Goal: Task Accomplishment & Management: Use online tool/utility

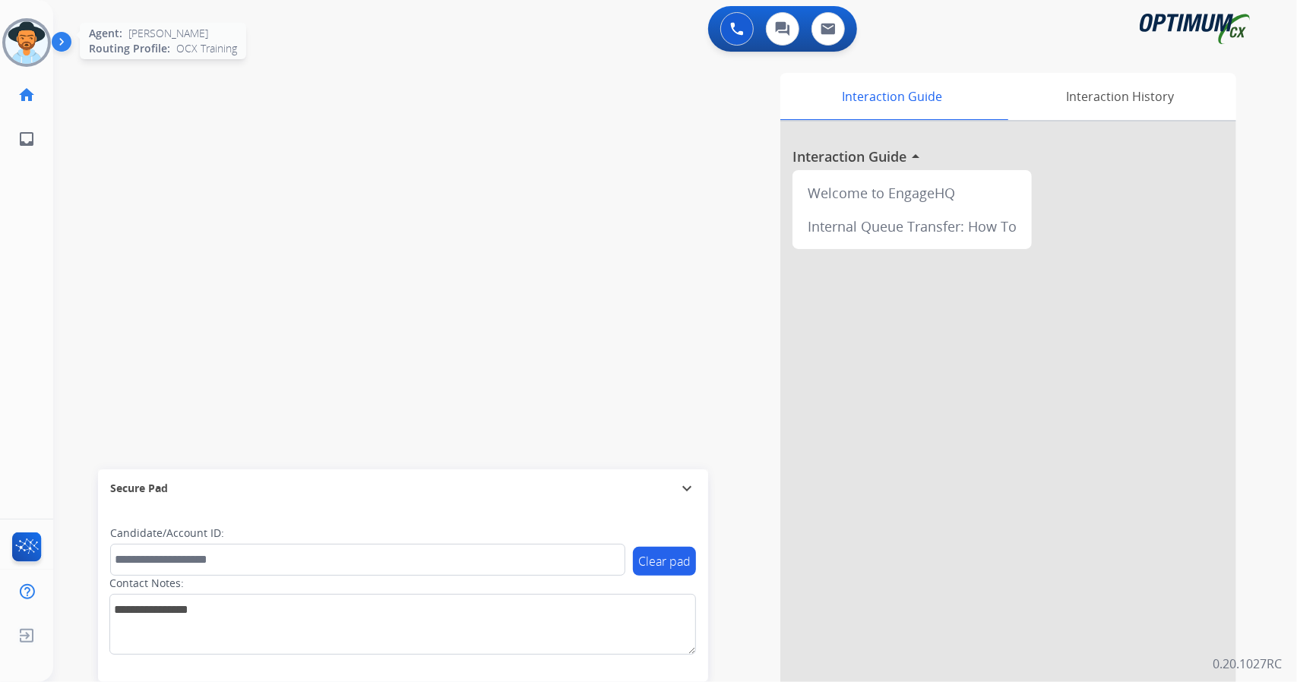
scroll to position [0, 4]
click at [36, 27] on img at bounding box center [23, 42] width 43 height 43
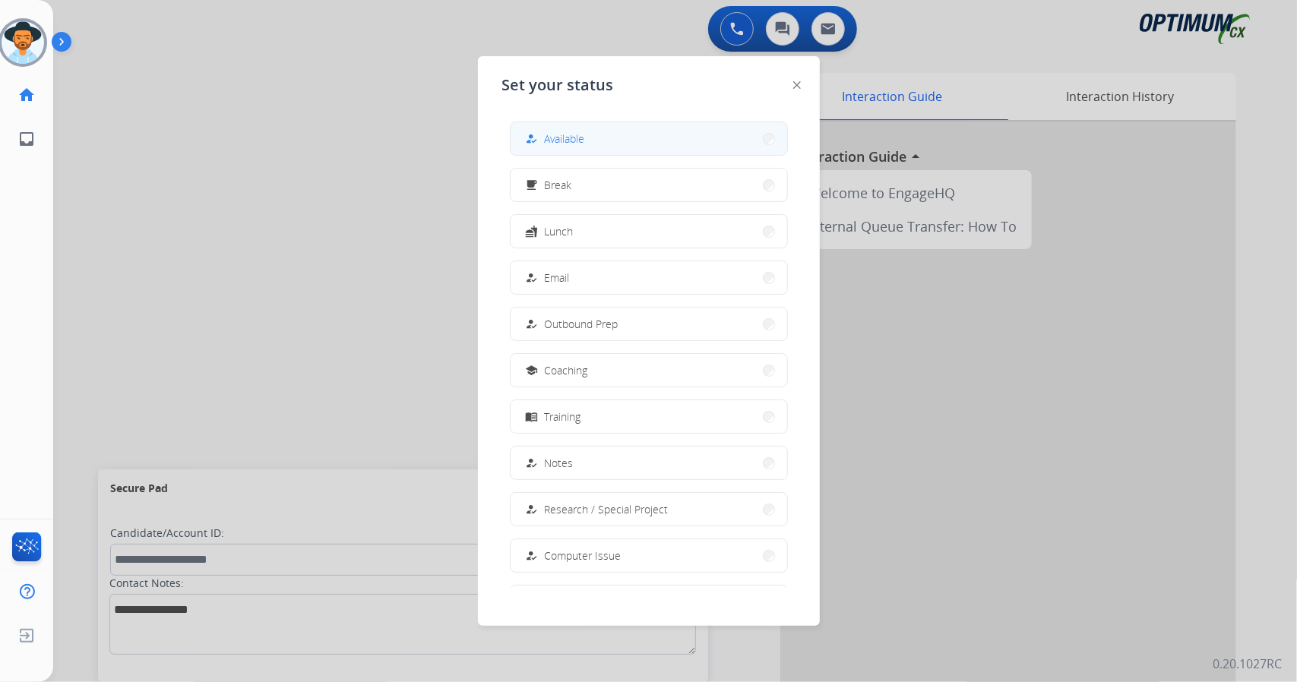
click at [620, 144] on button "how_to_reg Available" at bounding box center [648, 138] width 276 height 33
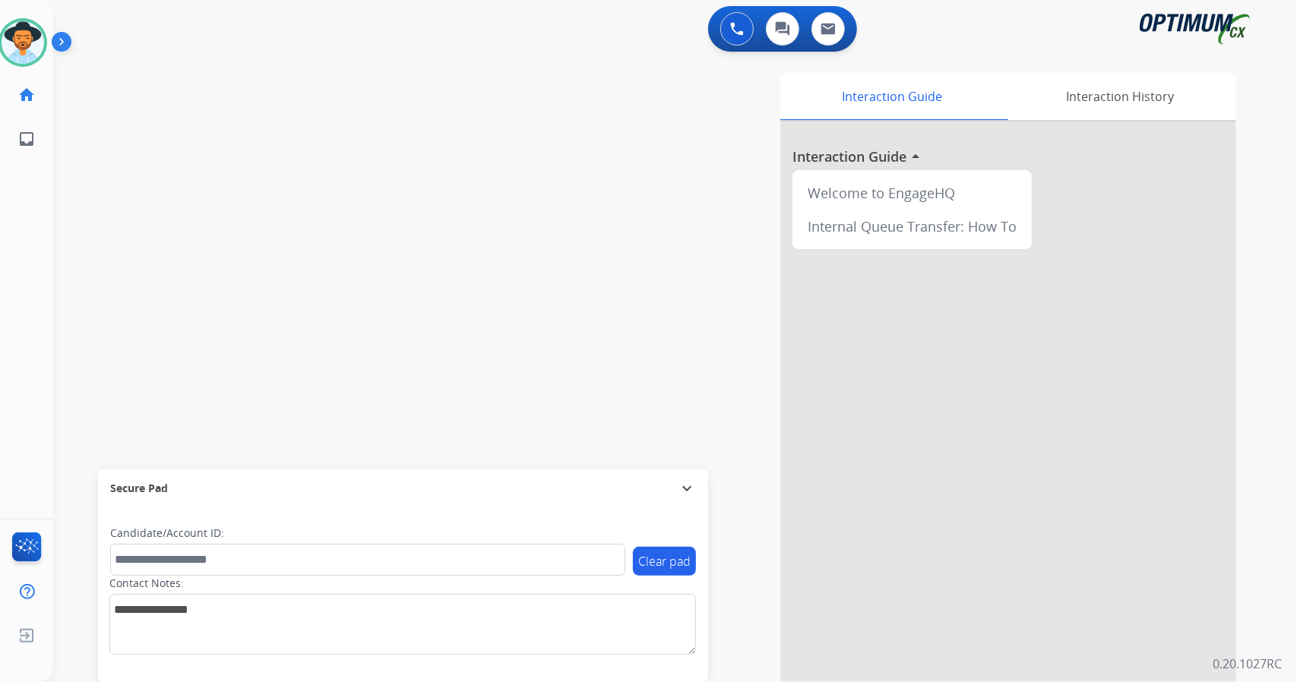
click at [192, 163] on div "swap_horiz Break voice bridge close_fullscreen Connect 3-Way Call merge_type Se…" at bounding box center [656, 371] width 1207 height 633
click at [211, 87] on div "swap_horiz Break voice bridge close_fullscreen Connect 3-Way Call merge_type Se…" at bounding box center [656, 371] width 1207 height 633
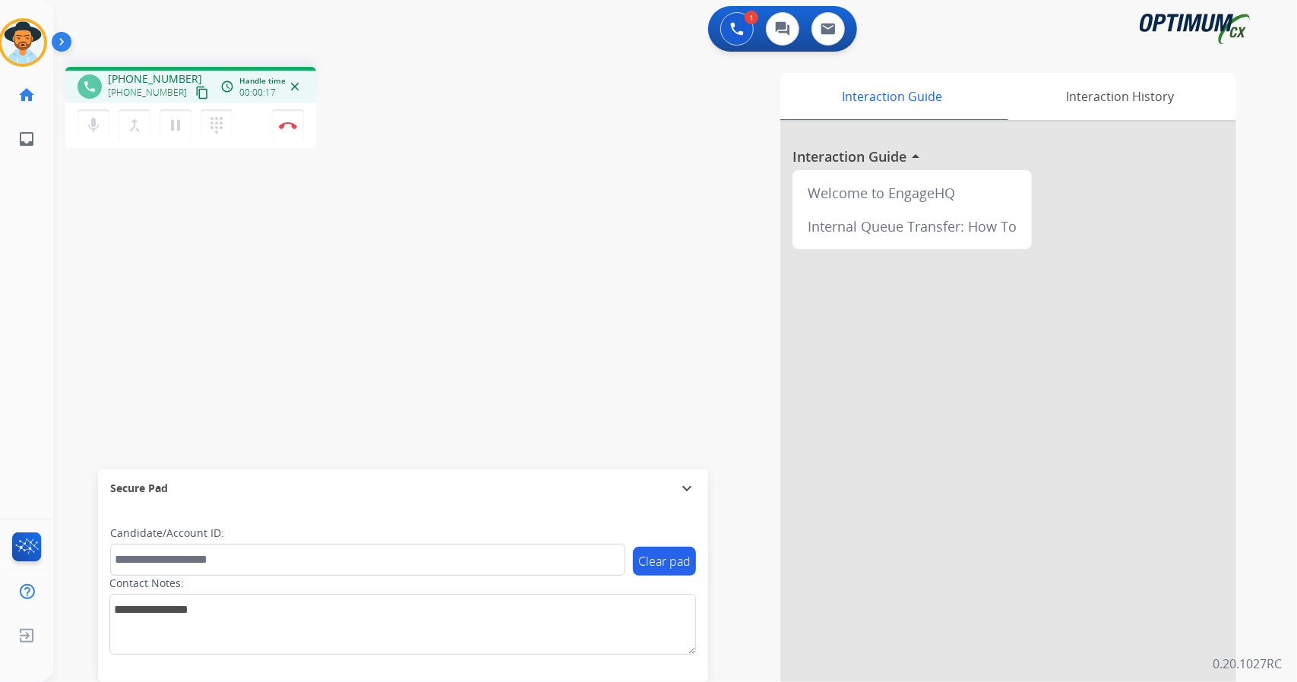
click at [243, 229] on div "phone [PHONE_NUMBER] [PHONE_NUMBER] content_copy access_time Call metrics Queue…" at bounding box center [656, 371] width 1207 height 633
click at [94, 121] on mat-icon "mic" at bounding box center [93, 125] width 18 height 18
click at [94, 121] on mat-icon "mic_off" at bounding box center [93, 125] width 18 height 18
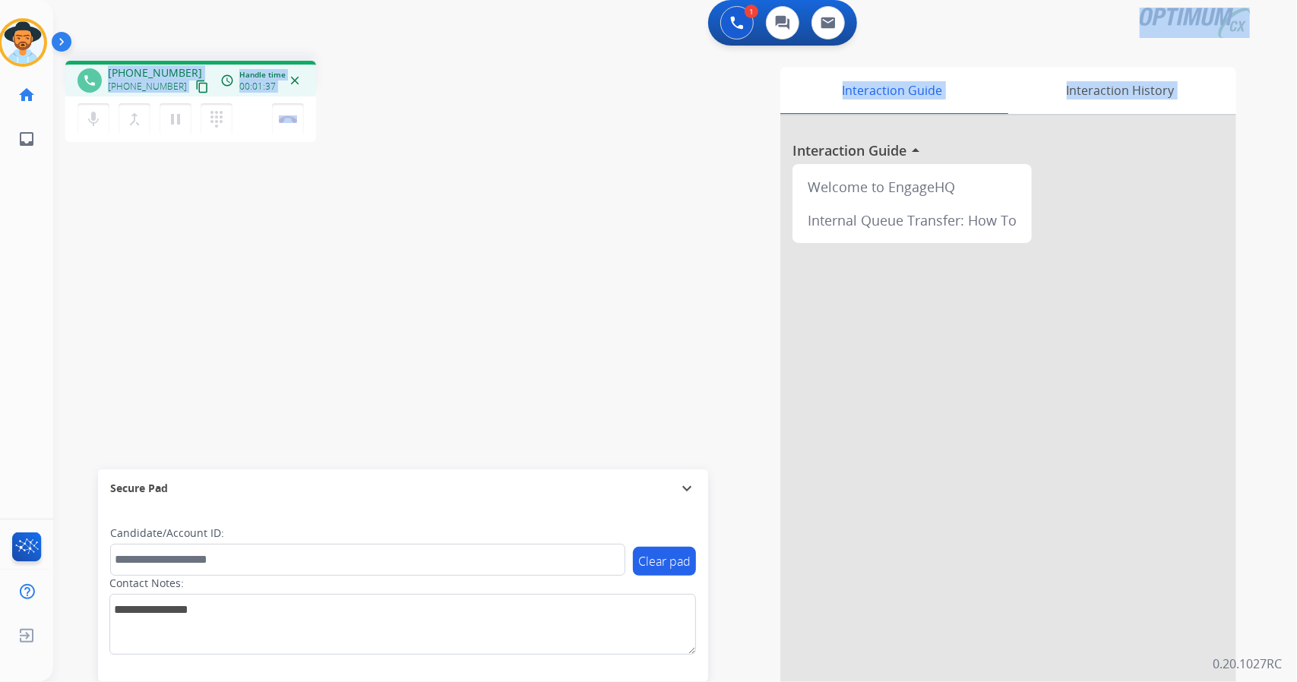
scroll to position [0, 0]
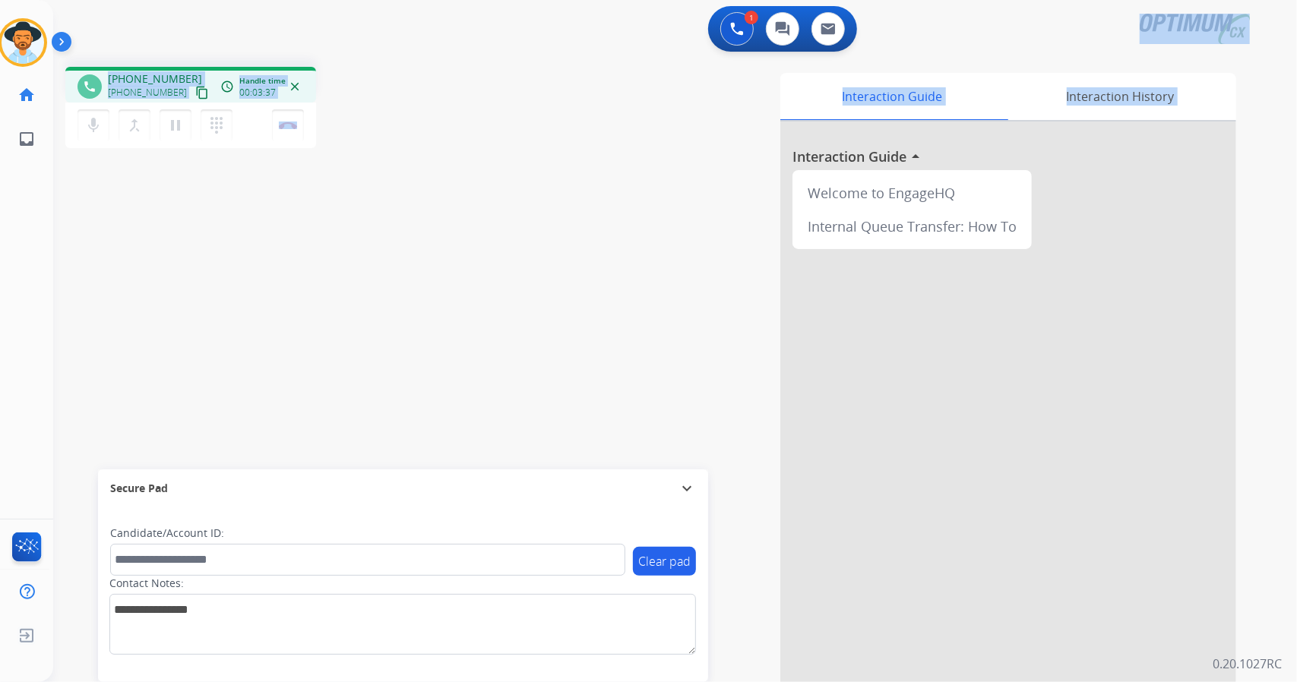
click at [384, 122] on div "phone [PHONE_NUMBER] [PHONE_NUMBER] content_copy access_time Call metrics Queue…" at bounding box center [271, 110] width 412 height 86
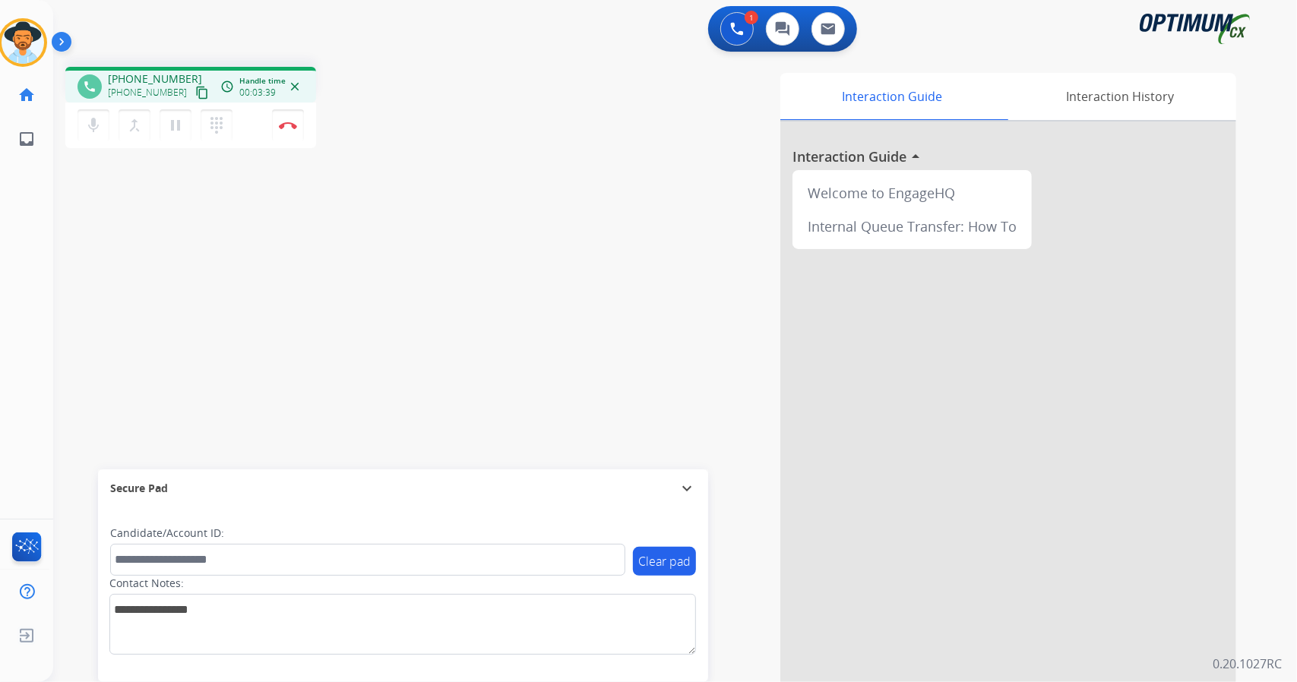
click at [328, 118] on div "phone [PHONE_NUMBER] [PHONE_NUMBER] content_copy access_time Call metrics Queue…" at bounding box center [271, 110] width 412 height 86
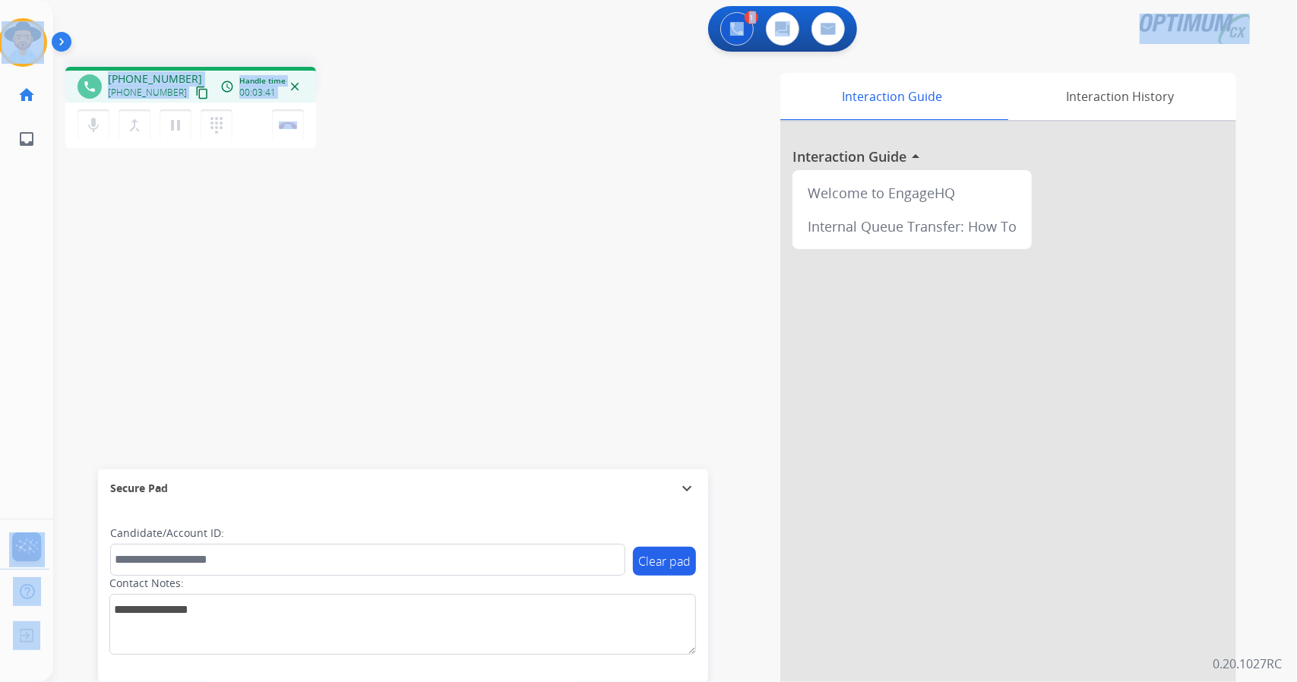
drag, startPoint x: 9, startPoint y: 3, endPoint x: 388, endPoint y: 223, distance: 438.0
click at [388, 223] on div "Outbound call Quit Outbound call Quit Schedule interaction + Add to my list Cus…" at bounding box center [648, 341] width 1297 height 682
click at [388, 223] on div "phone [PHONE_NUMBER] [PHONE_NUMBER] content_copy access_time Call metrics Queue…" at bounding box center [656, 371] width 1207 height 633
drag, startPoint x: 3, startPoint y: 4, endPoint x: 483, endPoint y: 180, distance: 511.4
click at [483, 180] on div "Outbound call Quit Outbound call Quit Schedule interaction + Add to my list Cus…" at bounding box center [648, 341] width 1297 height 682
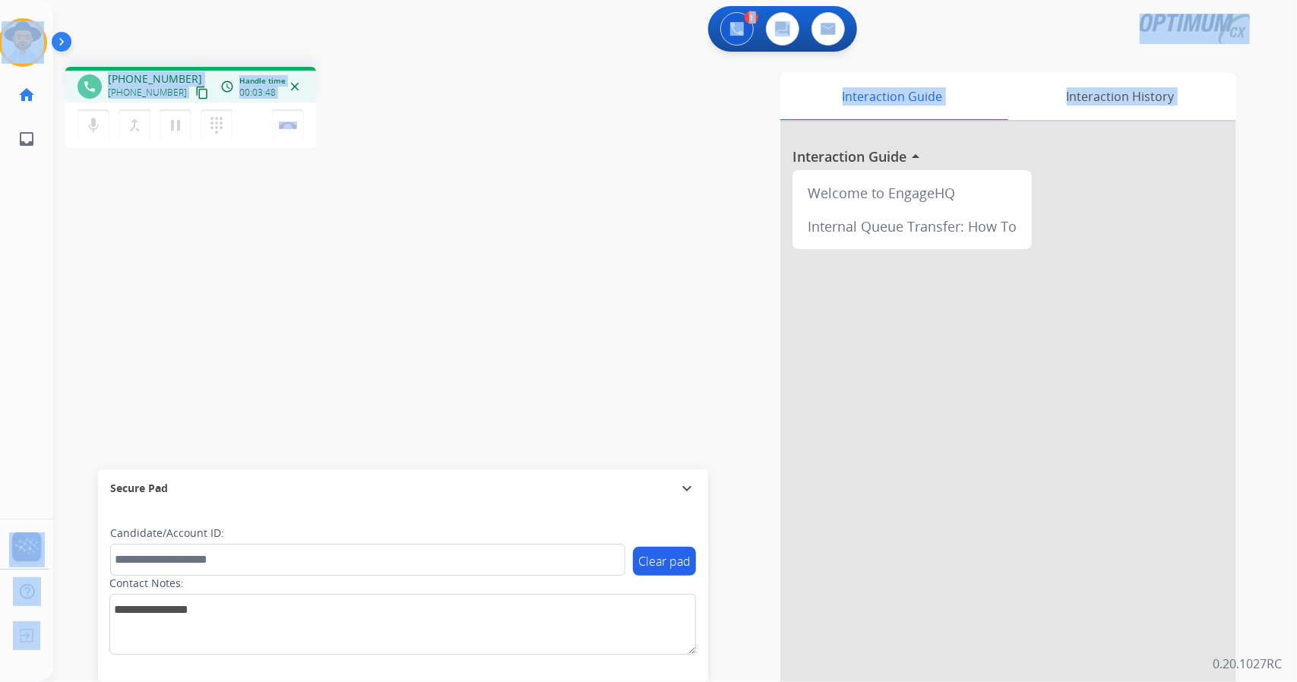
click at [368, 103] on div "phone [PHONE_NUMBER] [PHONE_NUMBER] content_copy access_time Call metrics Queue…" at bounding box center [271, 110] width 412 height 86
drag, startPoint x: 4, startPoint y: 4, endPoint x: 522, endPoint y: 270, distance: 582.3
click at [522, 270] on div "Outbound call Quit Outbound call Quit Schedule interaction + Add to my list Cus…" at bounding box center [648, 341] width 1297 height 682
click at [354, 109] on div "phone [PHONE_NUMBER] [PHONE_NUMBER] content_copy access_time Call metrics Queue…" at bounding box center [271, 110] width 412 height 86
drag, startPoint x: 5, startPoint y: 3, endPoint x: 547, endPoint y: 266, distance: 602.7
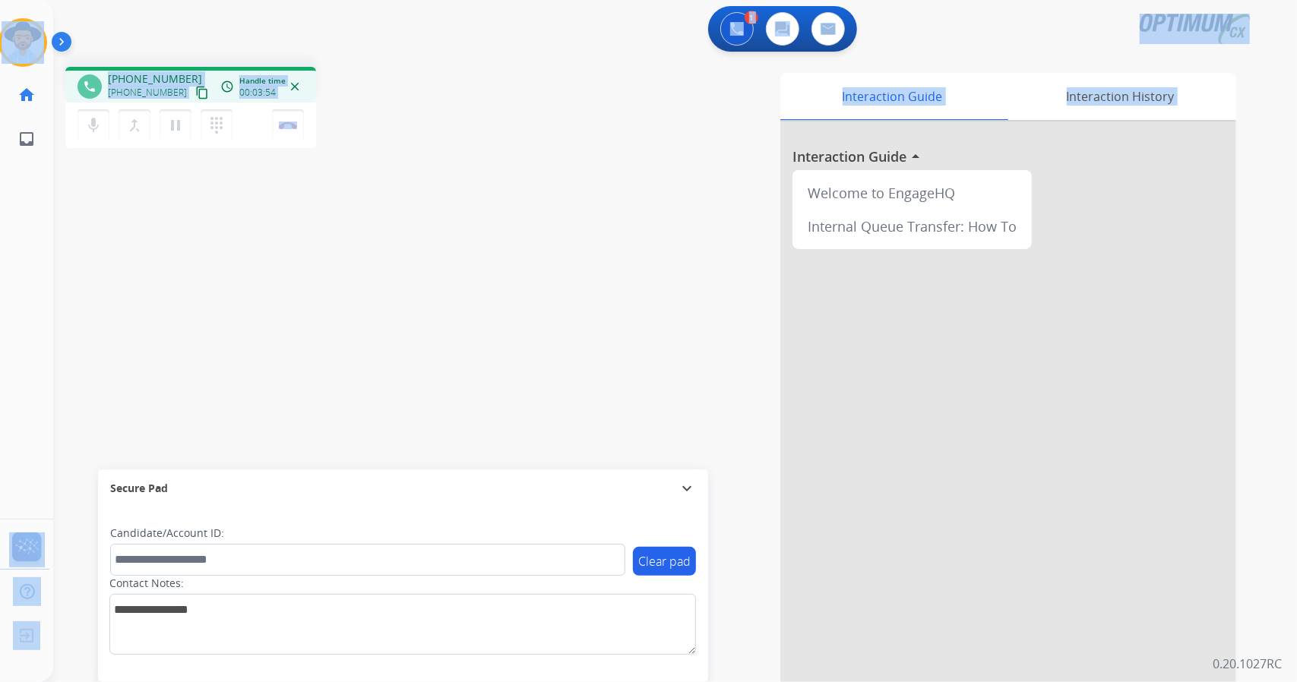
click at [547, 266] on div "Outbound call Quit Outbound call Quit Schedule interaction + Add to my list Cus…" at bounding box center [648, 341] width 1297 height 682
click at [364, 75] on div "phone [PHONE_NUMBER] [PHONE_NUMBER] content_copy access_time Call metrics Queue…" at bounding box center [271, 110] width 412 height 86
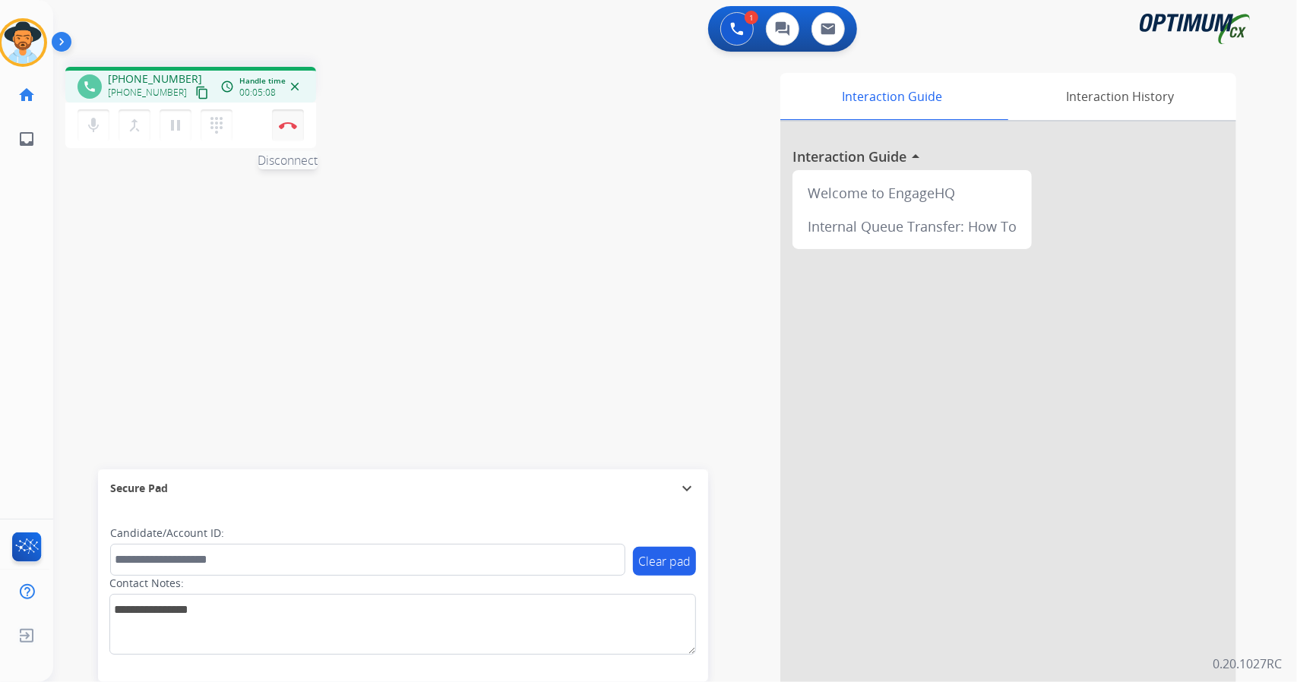
click at [296, 125] on img at bounding box center [288, 126] width 18 height 8
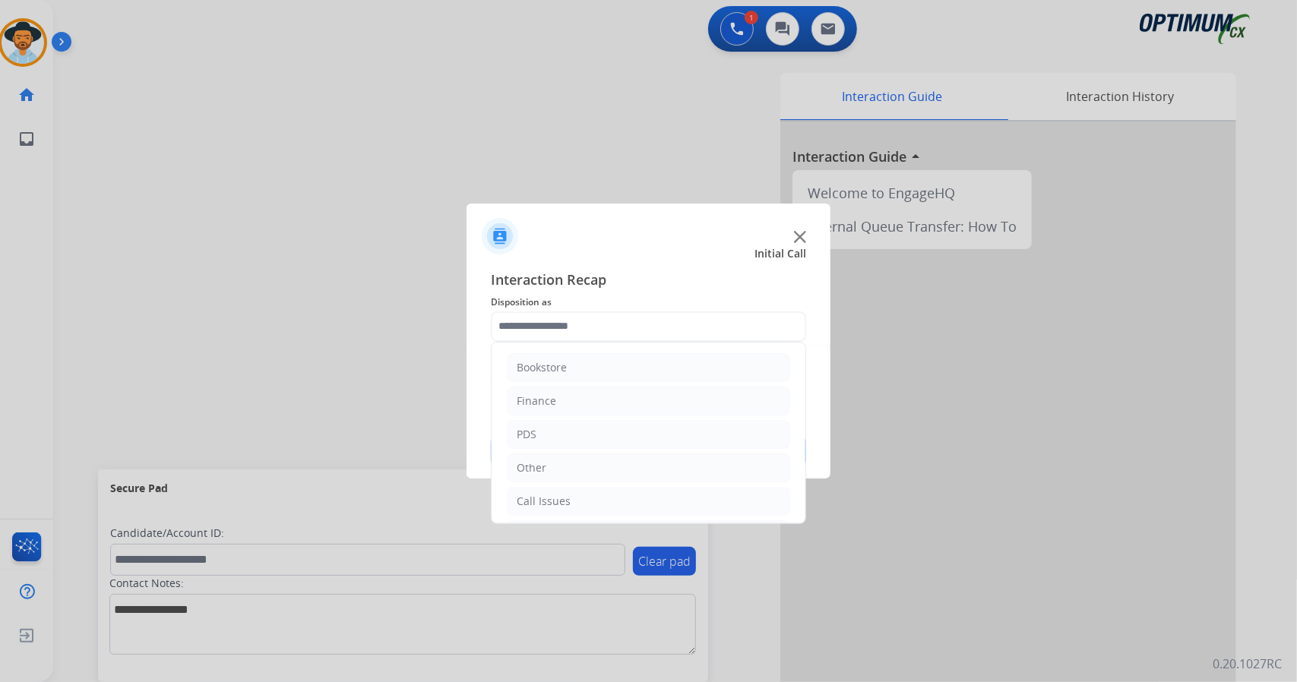
click at [633, 325] on input "text" at bounding box center [648, 326] width 315 height 30
click at [618, 429] on li "Initial Application" at bounding box center [648, 436] width 283 height 29
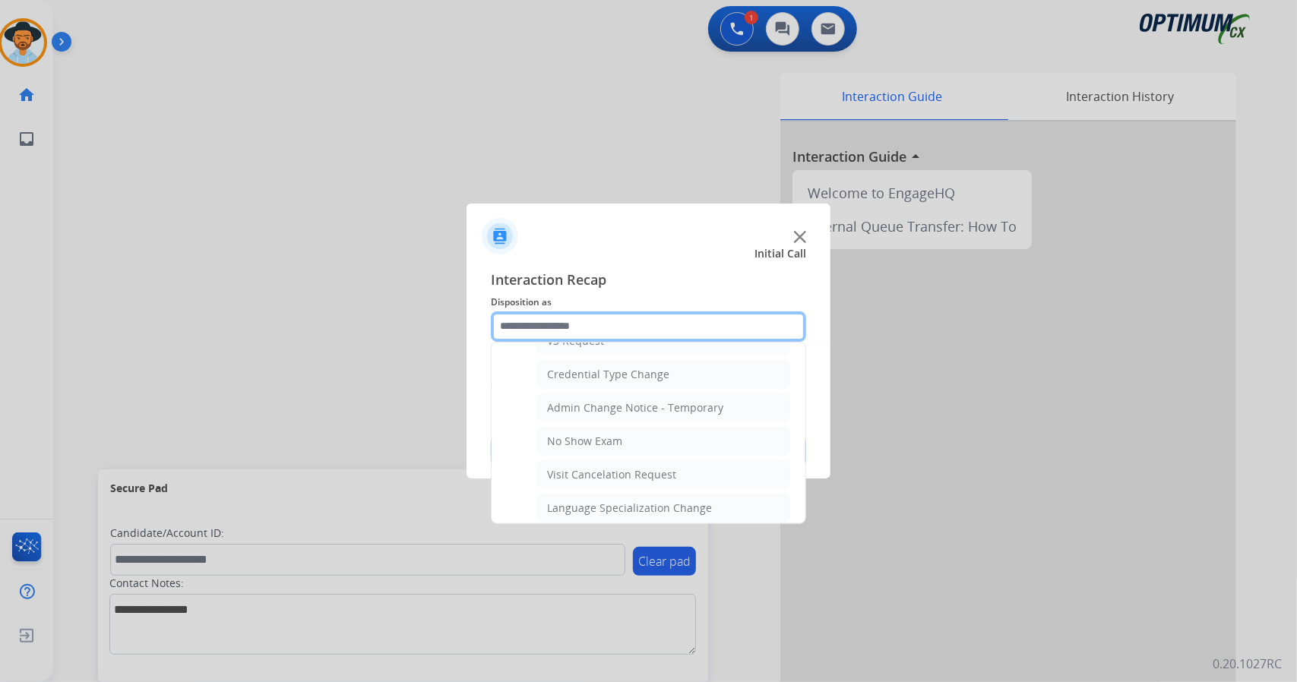
scroll to position [611, 0]
click at [618, 433] on div "No Show Exam" at bounding box center [584, 440] width 75 height 15
type input "**********"
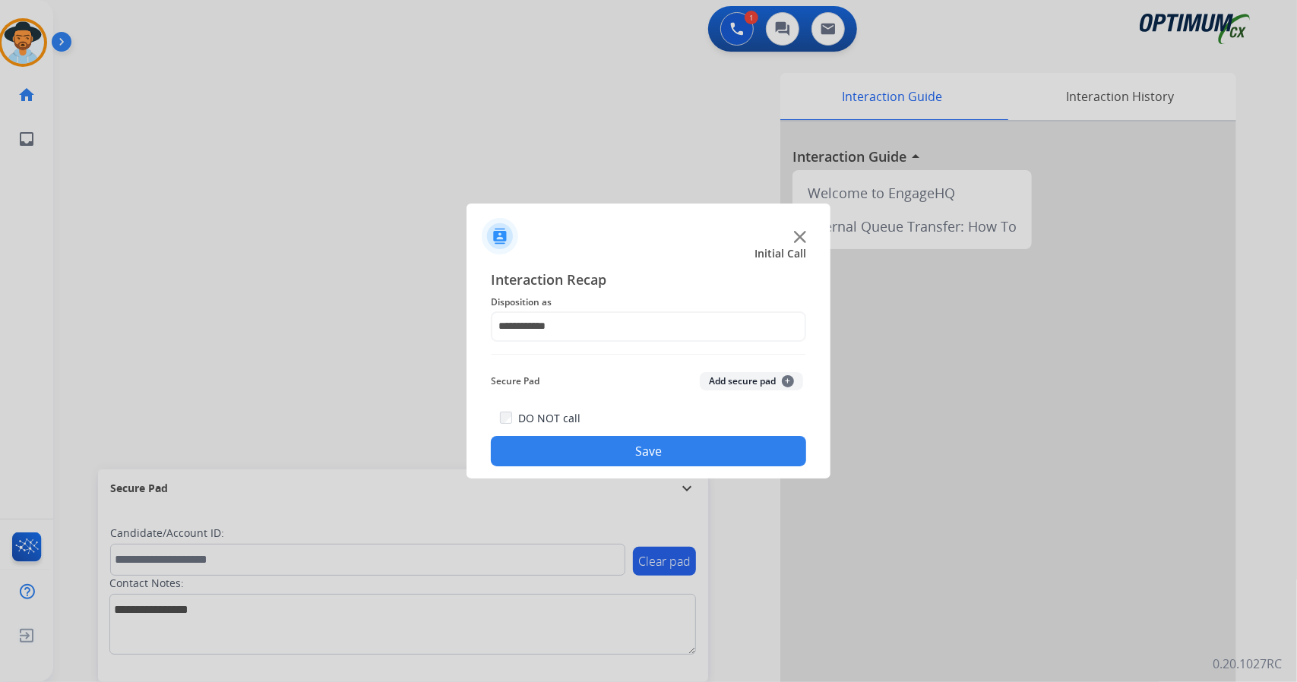
click at [621, 445] on button "Save" at bounding box center [648, 451] width 315 height 30
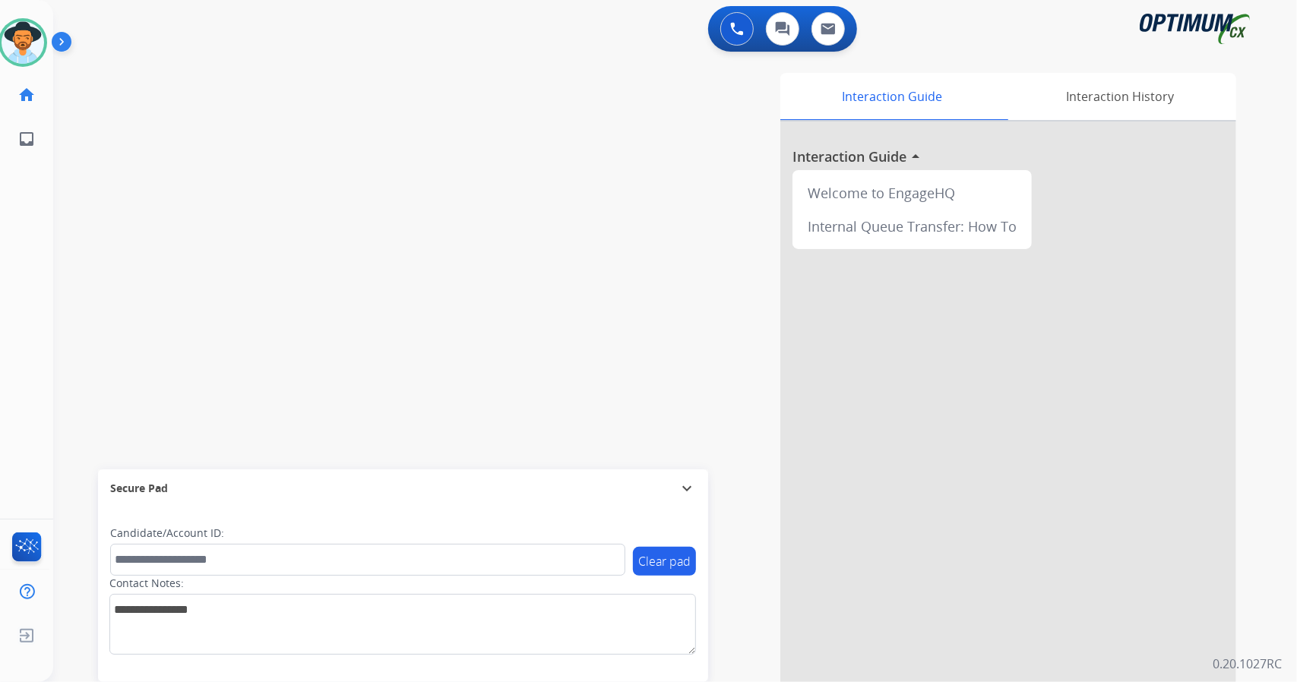
click at [138, 189] on div "swap_horiz Break voice bridge close_fullscreen Connect 3-Way Call merge_type Se…" at bounding box center [656, 371] width 1207 height 633
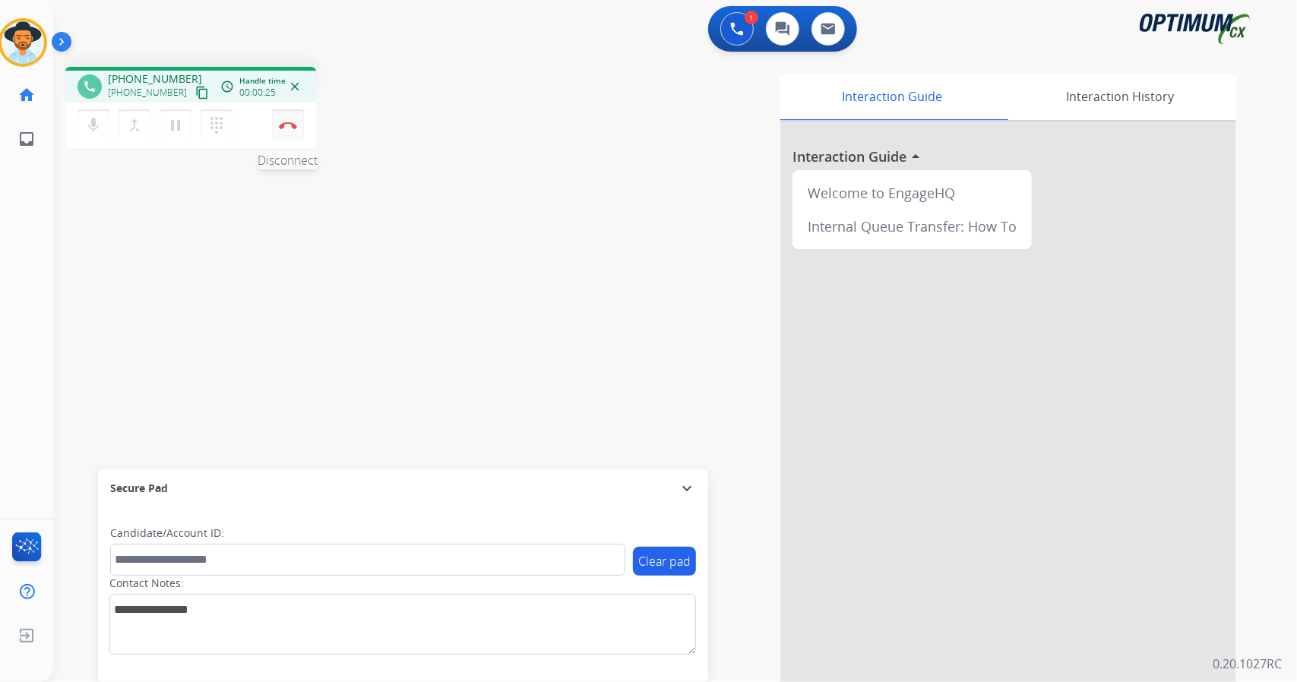
click at [295, 122] on img at bounding box center [288, 126] width 18 height 8
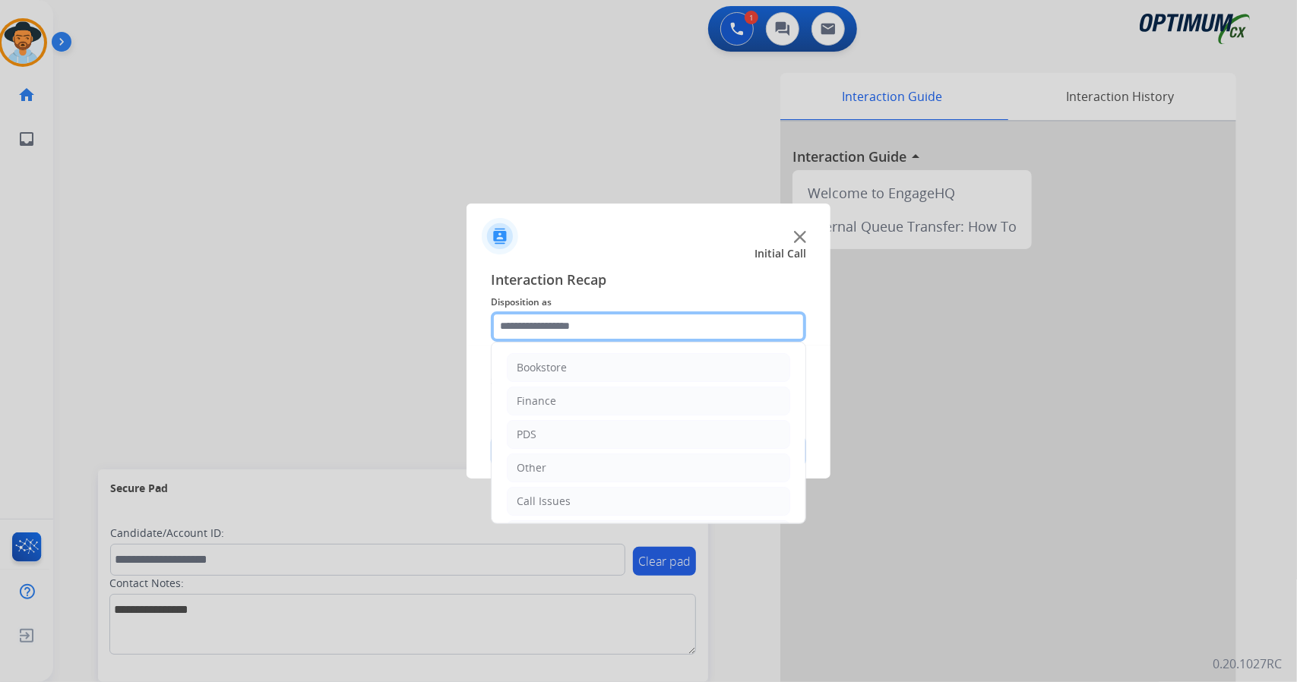
click at [561, 330] on input "text" at bounding box center [648, 326] width 315 height 30
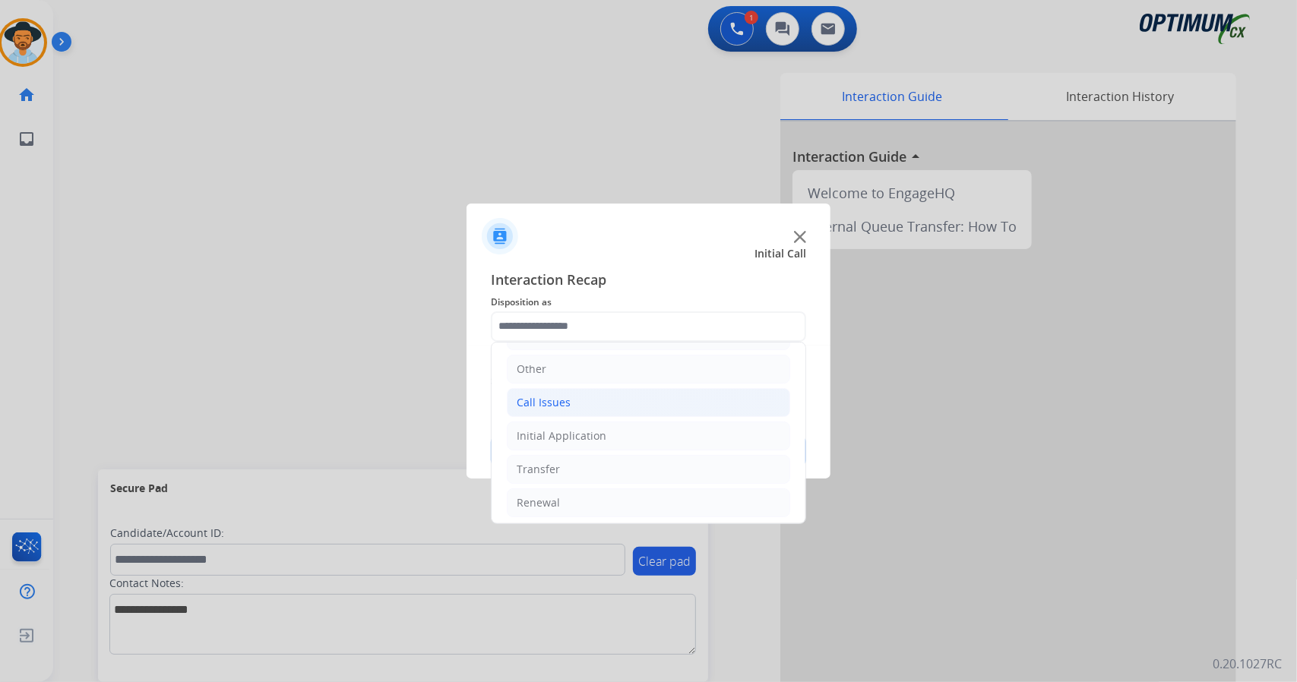
click at [587, 400] on li "Call Issues" at bounding box center [648, 402] width 283 height 29
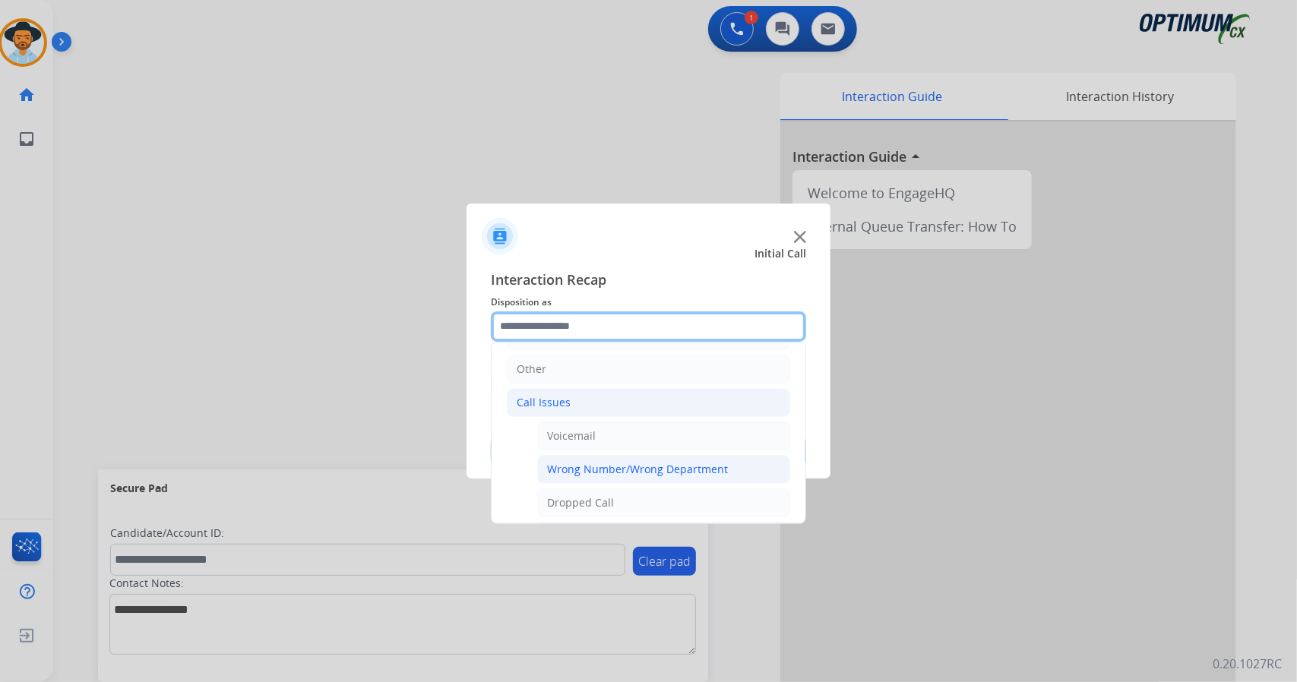
scroll to position [149, 0]
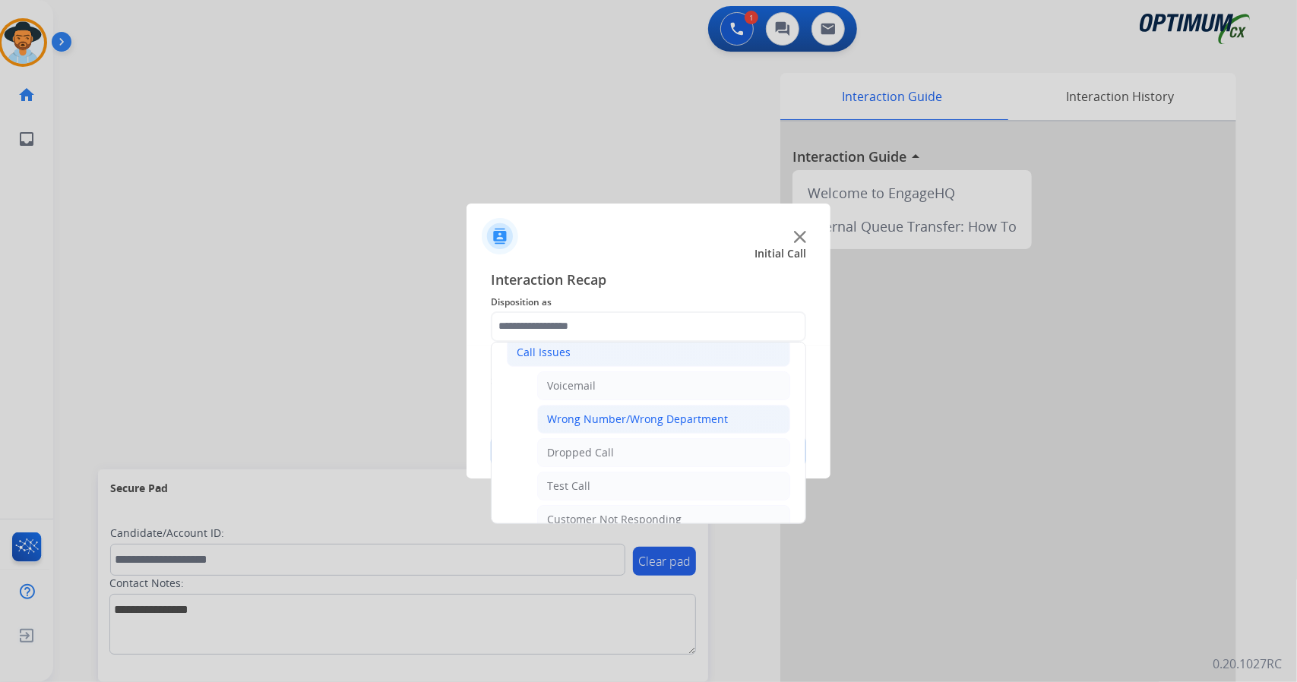
click at [606, 417] on div "Wrong Number/Wrong Department" at bounding box center [637, 419] width 181 height 15
type input "**********"
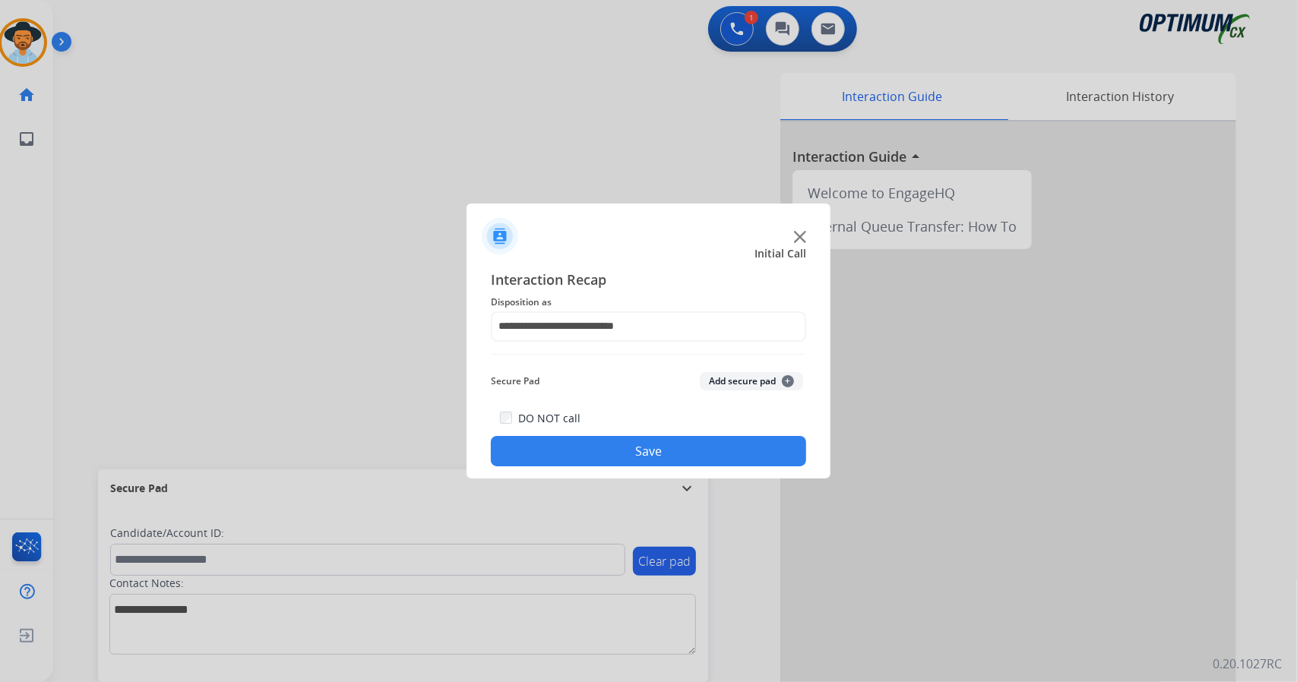
click at [618, 438] on button "Save" at bounding box center [648, 451] width 315 height 30
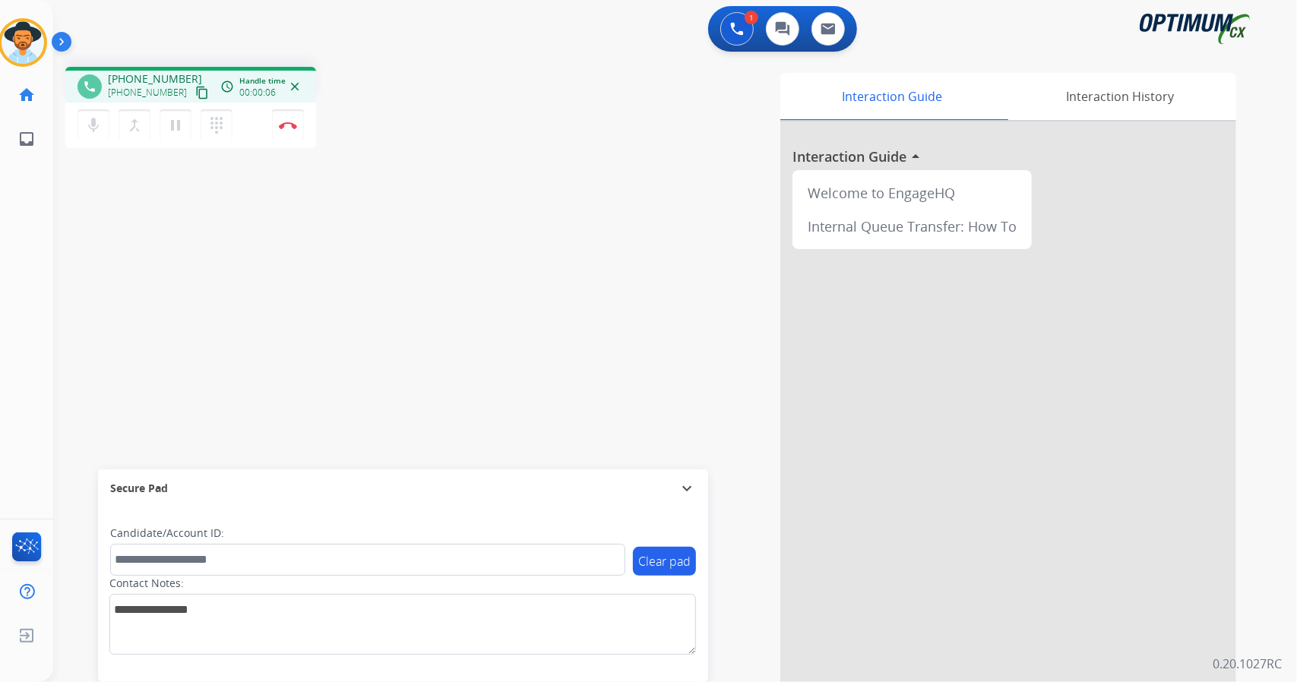
click at [220, 263] on div "phone [PHONE_NUMBER] [PHONE_NUMBER] content_copy access_time Call metrics Queue…" at bounding box center [656, 371] width 1207 height 633
drag, startPoint x: 220, startPoint y: 263, endPoint x: 300, endPoint y: 270, distance: 80.0
click at [300, 270] on div "phone [PHONE_NUMBER] [PHONE_NUMBER] content_copy access_time Call metrics Queue…" at bounding box center [656, 371] width 1207 height 633
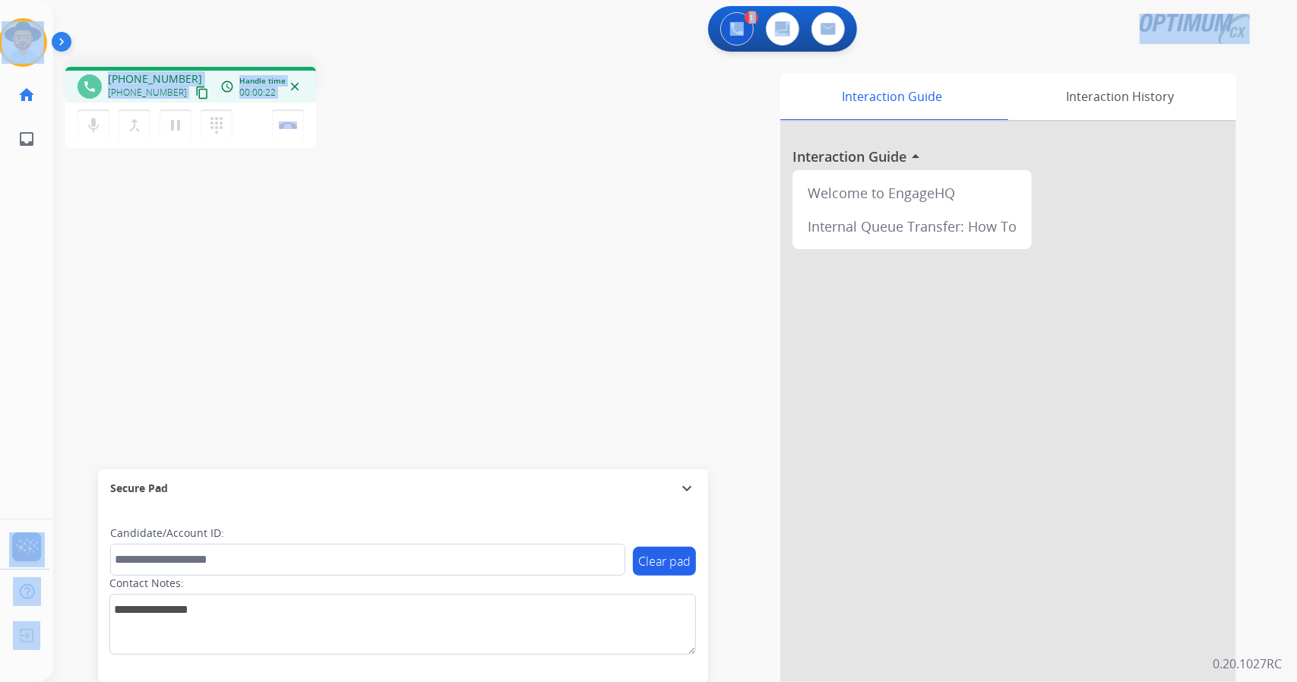
drag, startPoint x: 378, startPoint y: 122, endPoint x: 0, endPoint y: -52, distance: 416.7
click at [0, 0] on html "Outbound call Quit Outbound call Quit Schedule interaction + Add to my list Cus…" at bounding box center [648, 341] width 1297 height 682
click at [118, 30] on div "1 Voice Interactions 0 Chat Interactions 0 Email Interactions" at bounding box center [665, 30] width 1189 height 49
drag, startPoint x: 6, startPoint y: 7, endPoint x: 215, endPoint y: 148, distance: 252.2
click at [215, 148] on div "Outbound call Quit Outbound call Quit Schedule interaction + Add to my list Cus…" at bounding box center [648, 341] width 1297 height 682
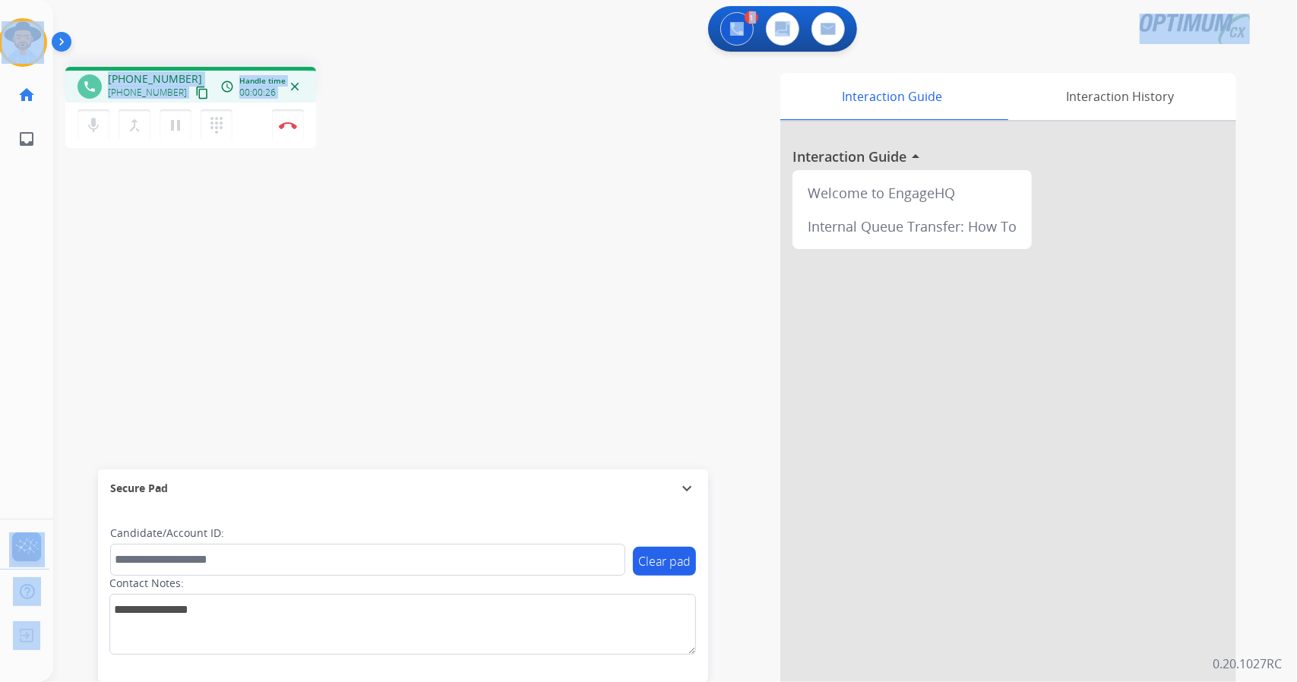
click at [378, 175] on div "phone [PHONE_NUMBER] [PHONE_NUMBER] content_copy access_time Call metrics Queue…" at bounding box center [656, 371] width 1207 height 633
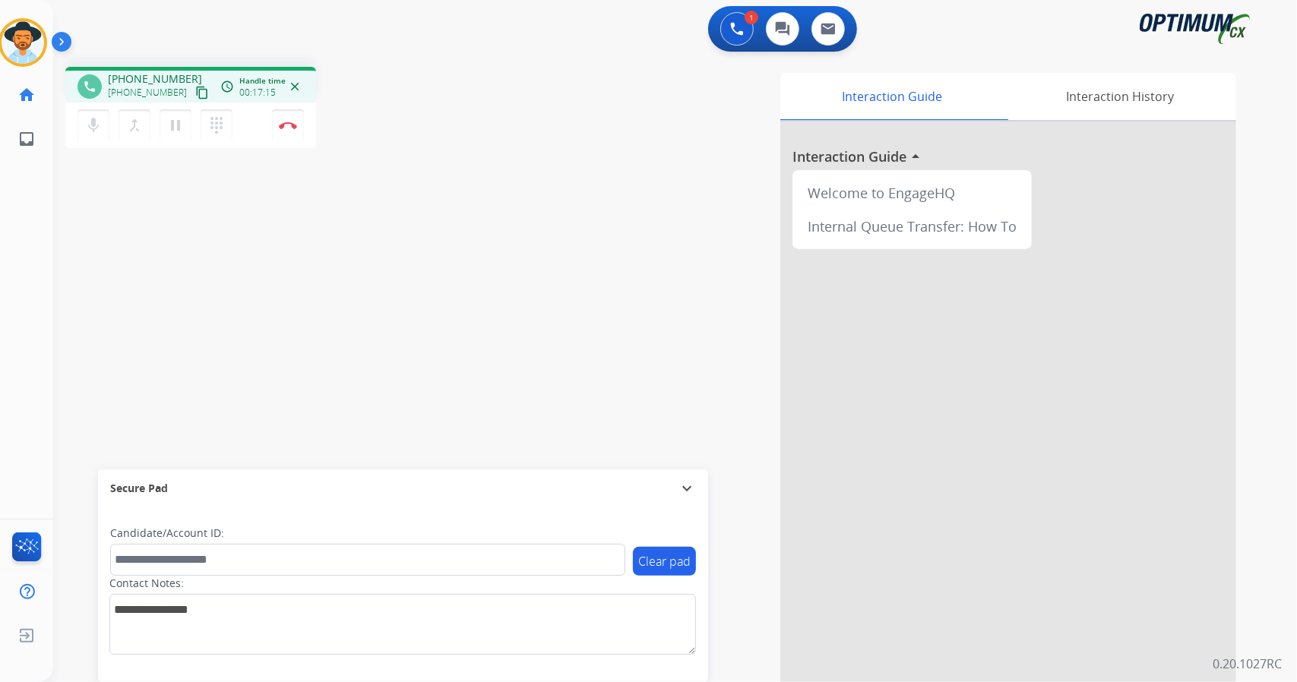
click at [463, 242] on div "phone [PHONE_NUMBER] [PHONE_NUMBER] content_copy access_time Call metrics Queue…" at bounding box center [656, 371] width 1207 height 633
click at [302, 125] on button "Disconnect" at bounding box center [288, 125] width 32 height 32
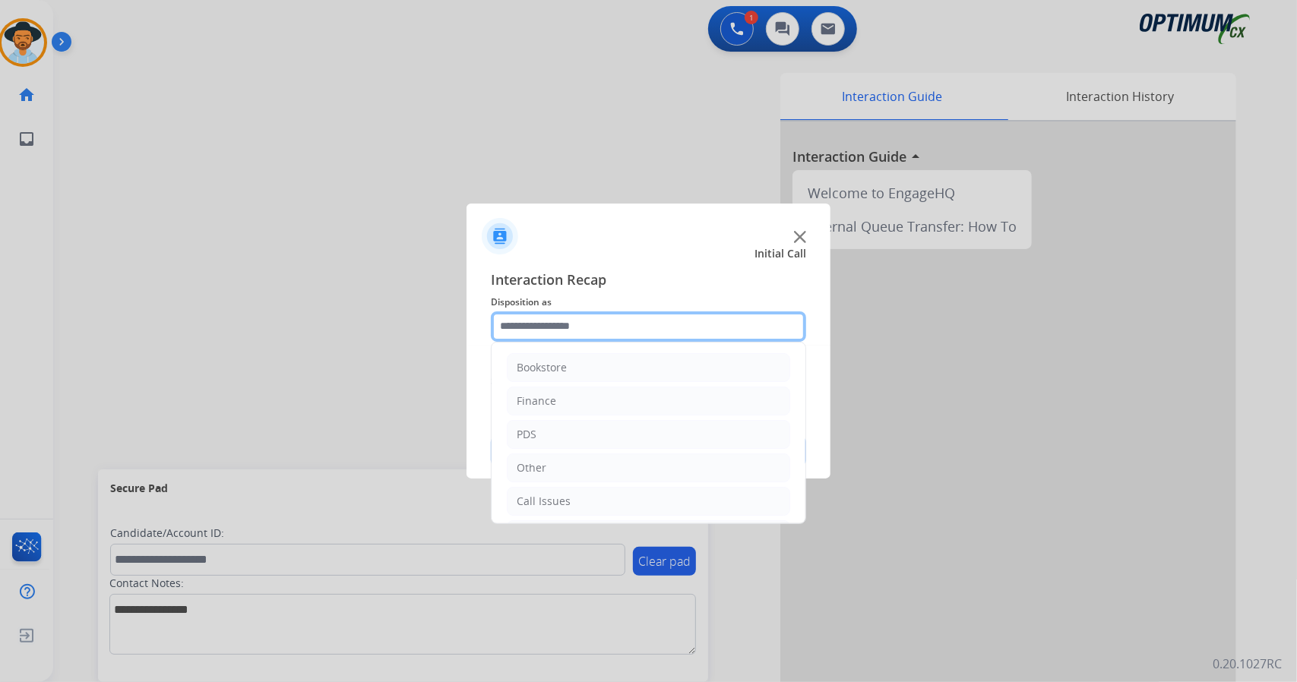
click at [630, 329] on input "text" at bounding box center [648, 326] width 315 height 30
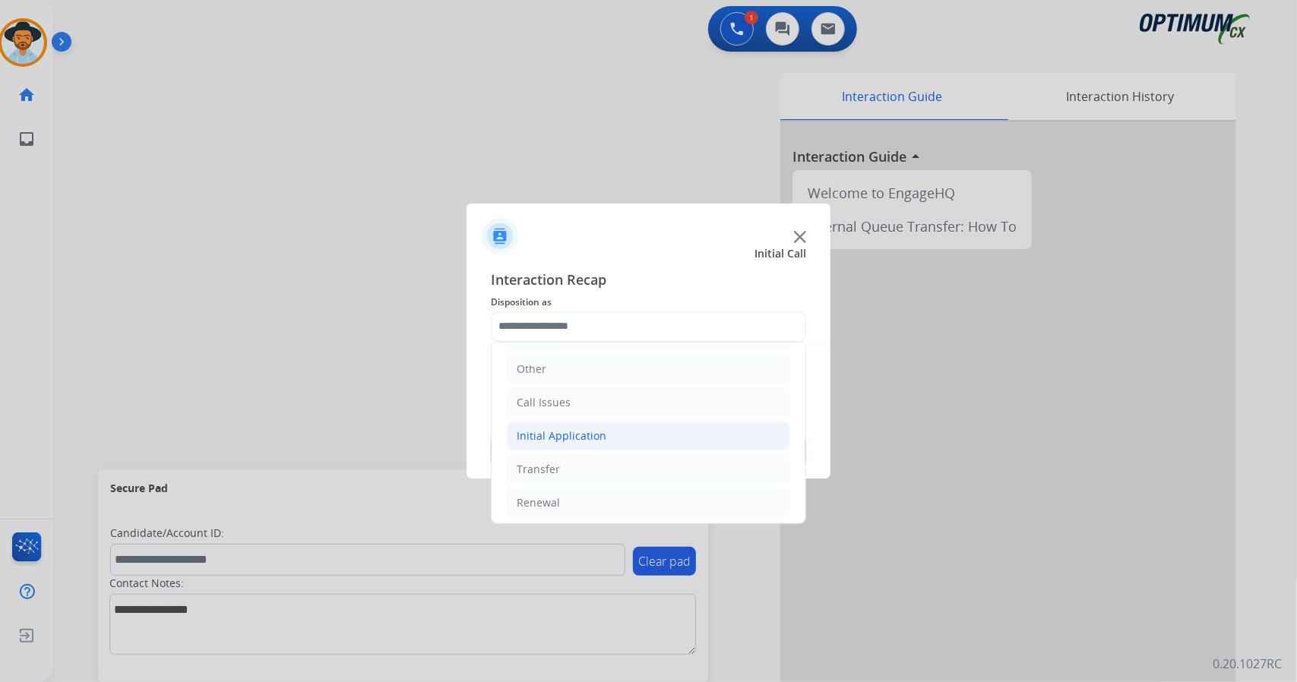
click at [595, 432] on div "Initial Application" at bounding box center [562, 435] width 90 height 15
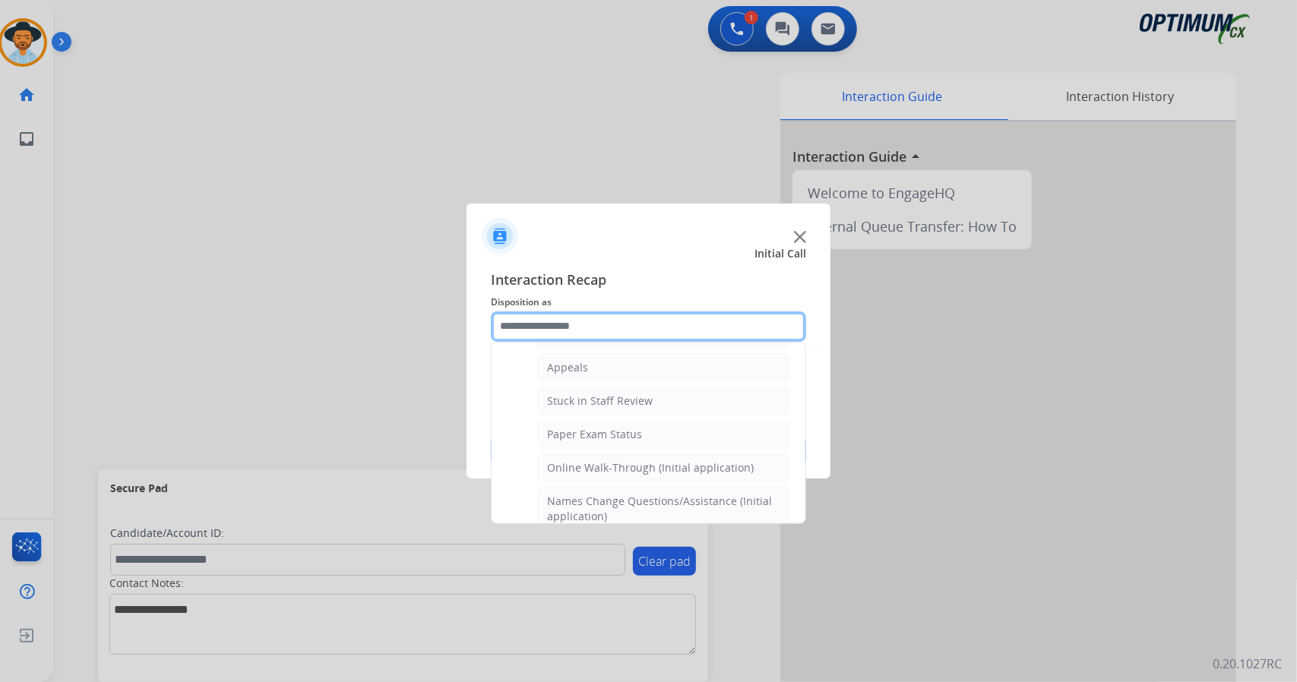
scroll to position [235, 0]
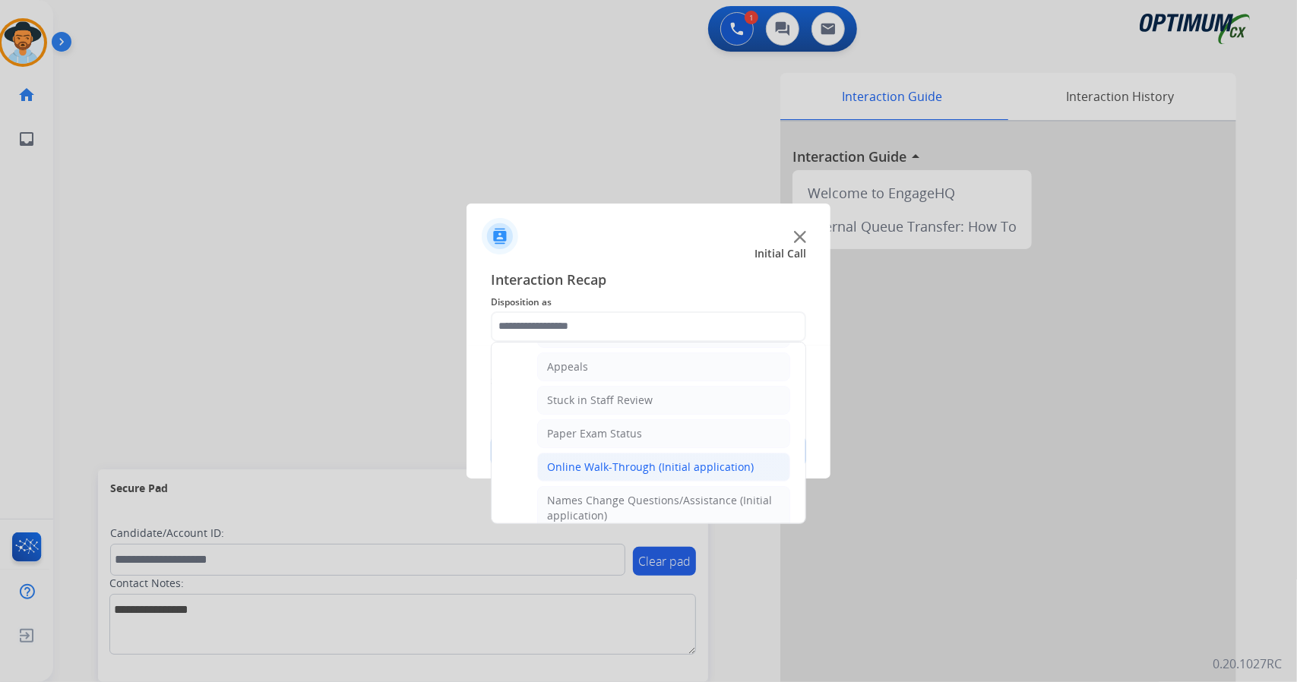
click at [602, 472] on li "Online Walk-Through (Initial application)" at bounding box center [663, 467] width 253 height 29
type input "**********"
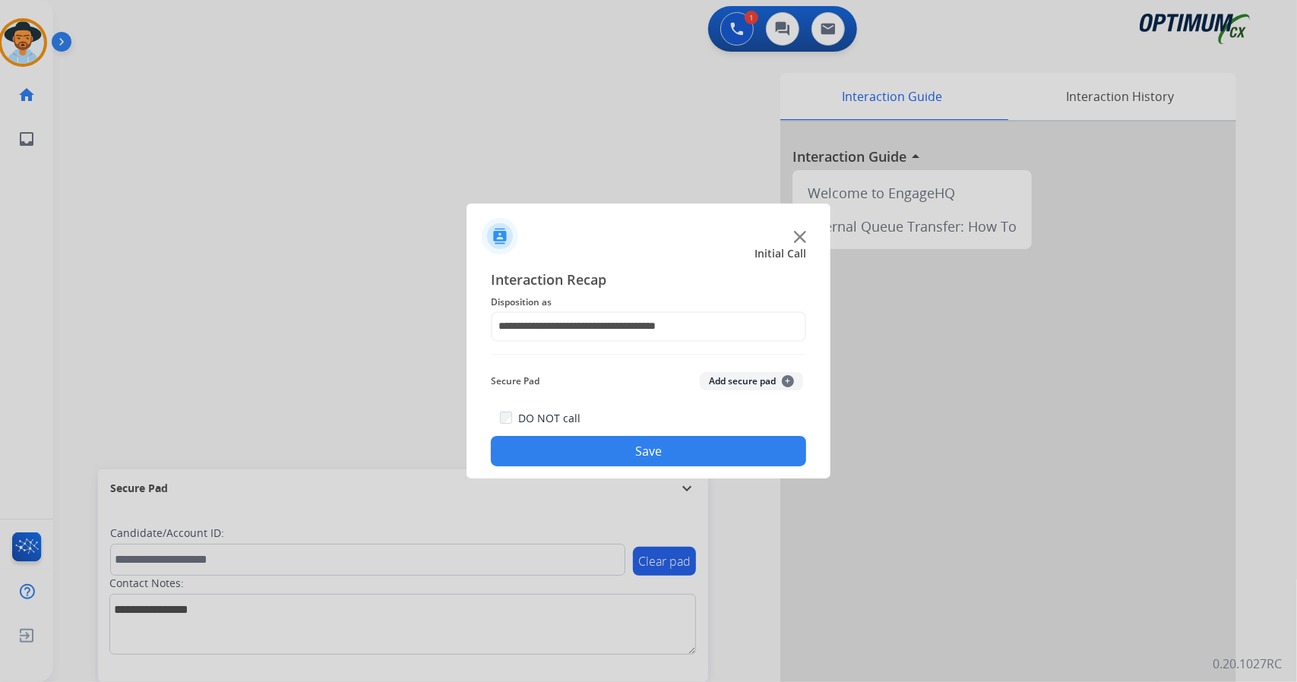
click at [587, 440] on button "Save" at bounding box center [648, 451] width 315 height 30
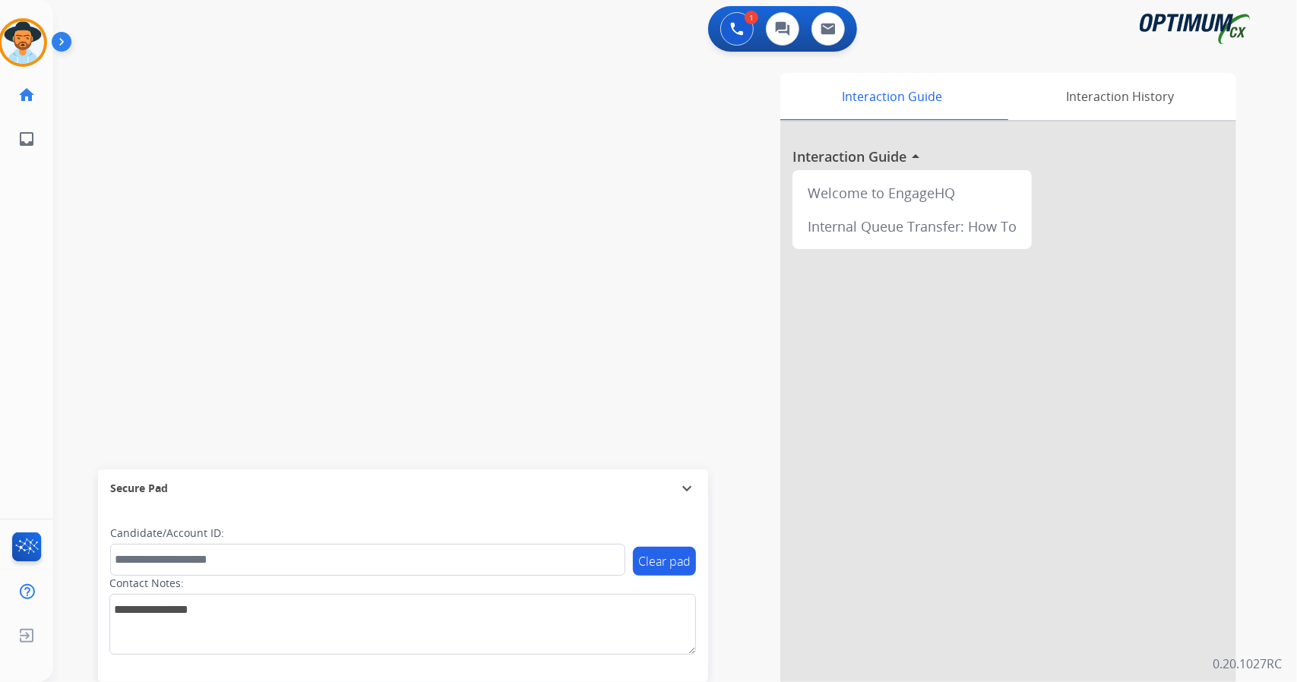
click at [61, 147] on div "swap_horiz Break voice bridge close_fullscreen Connect 3-Way Call merge_type Se…" at bounding box center [656, 371] width 1207 height 633
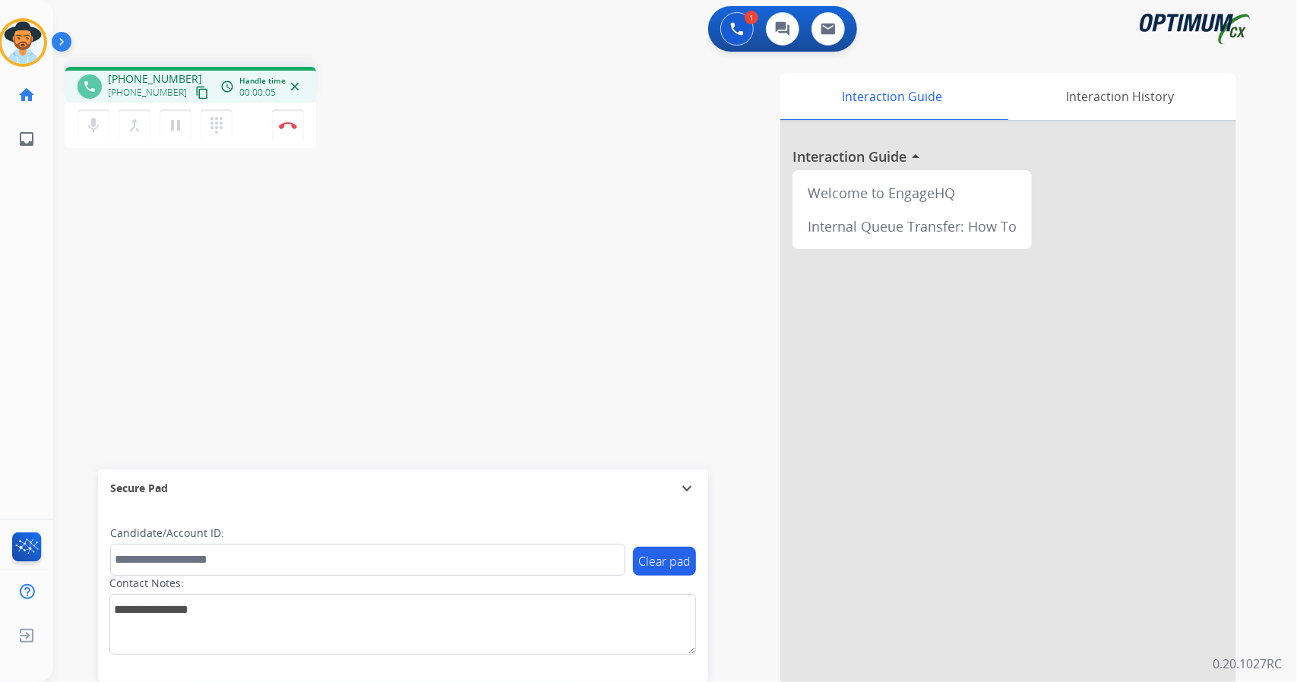
click at [150, 280] on div "phone [PHONE_NUMBER] [PHONE_NUMBER] content_copy access_time Call metrics Queue…" at bounding box center [656, 371] width 1207 height 633
click at [281, 126] on img at bounding box center [288, 126] width 18 height 8
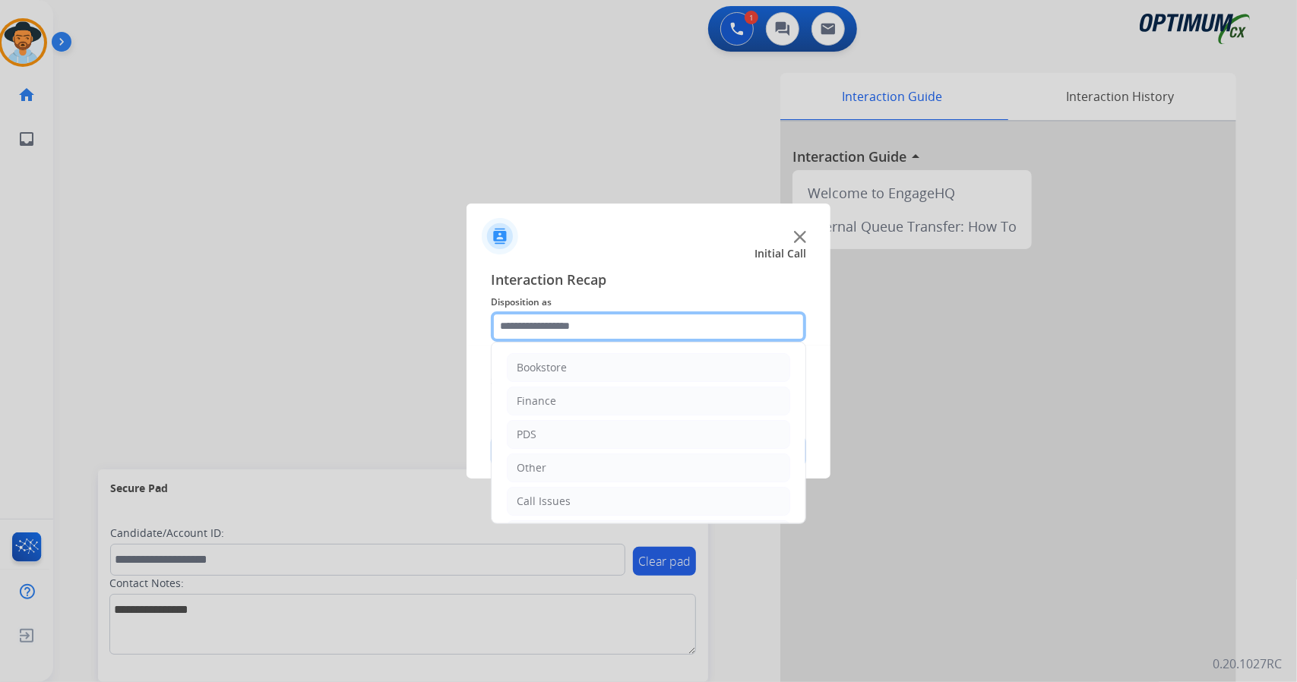
click at [675, 324] on input "text" at bounding box center [648, 326] width 315 height 30
click at [625, 375] on li "Bookstore" at bounding box center [648, 367] width 283 height 29
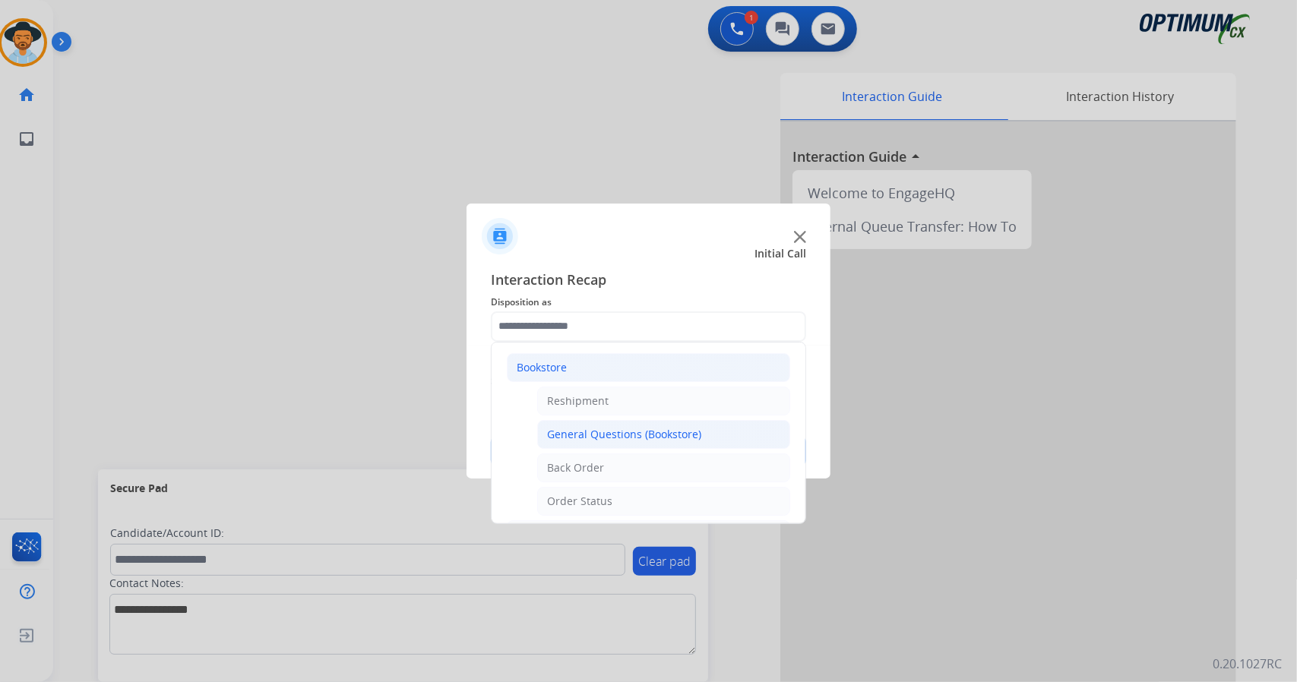
click at [649, 435] on div "General Questions (Bookstore)" at bounding box center [624, 434] width 154 height 15
type input "**********"
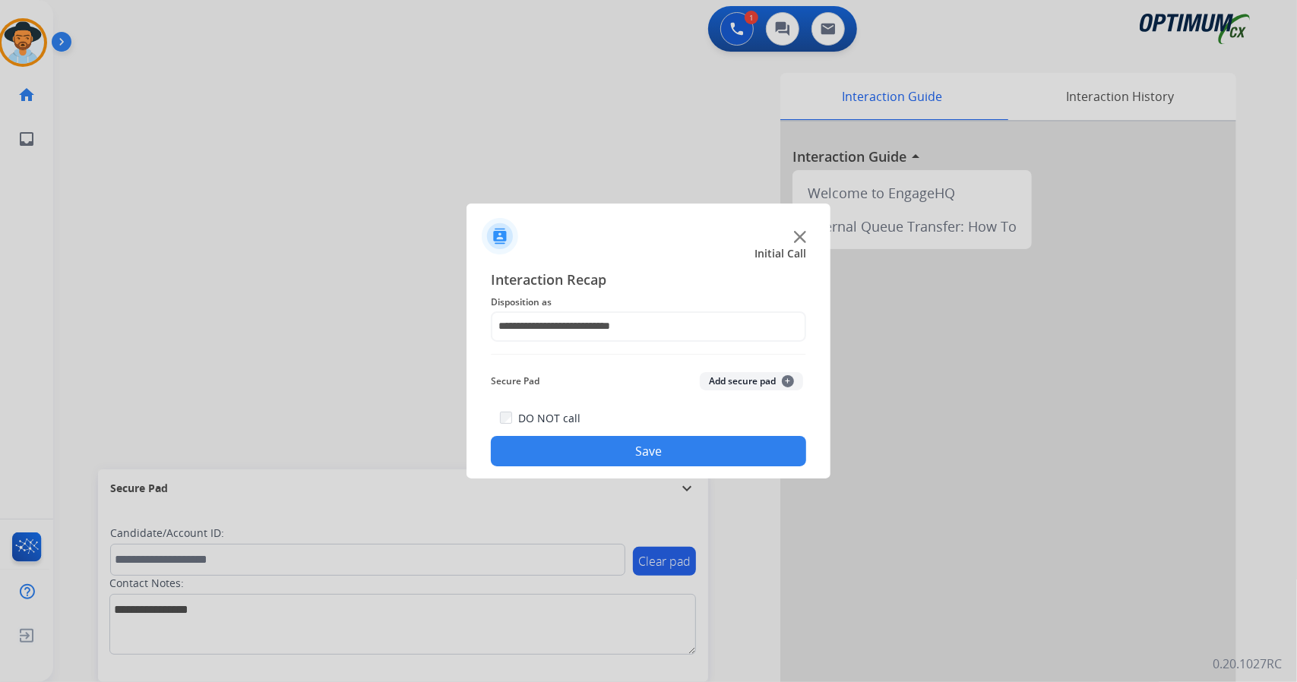
click at [649, 447] on button "Save" at bounding box center [648, 451] width 315 height 30
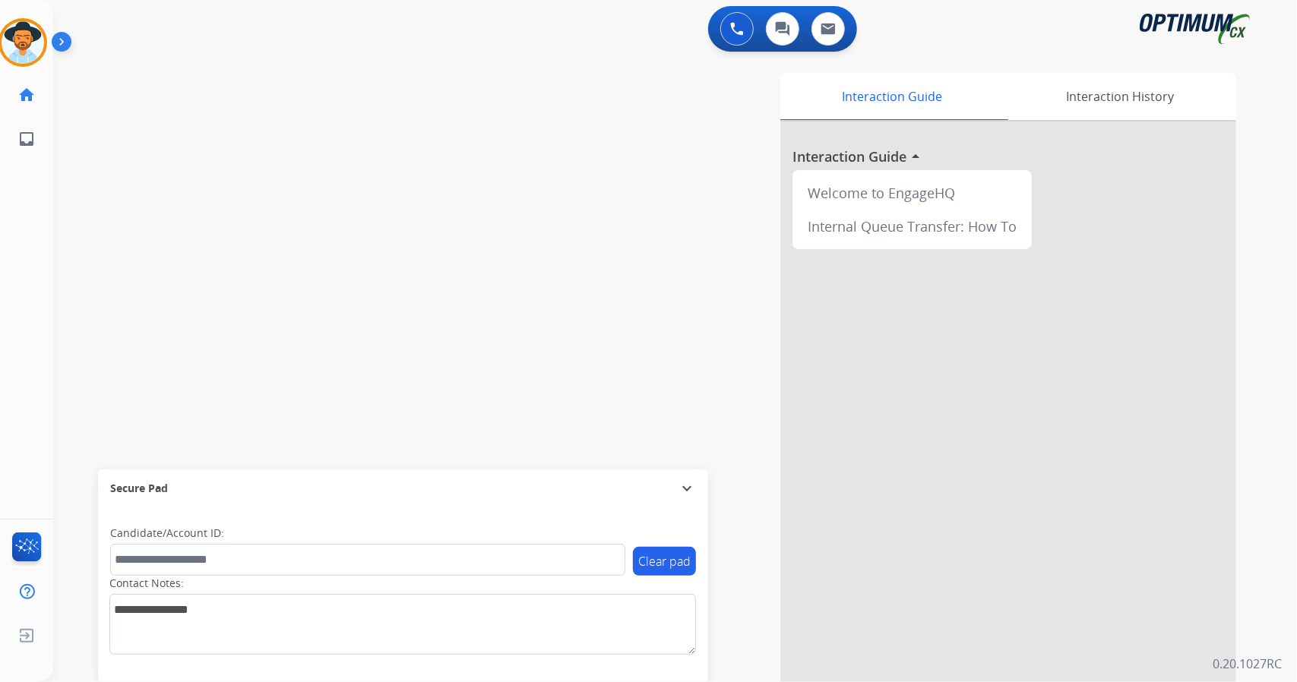
click at [156, 257] on div "swap_horiz Break voice bridge close_fullscreen Connect 3-Way Call merge_type Se…" at bounding box center [656, 371] width 1207 height 633
click at [662, 381] on div "Interaction Guide Interaction History Interaction Guide arrow_drop_up Welcome t…" at bounding box center [860, 380] width 752 height 615
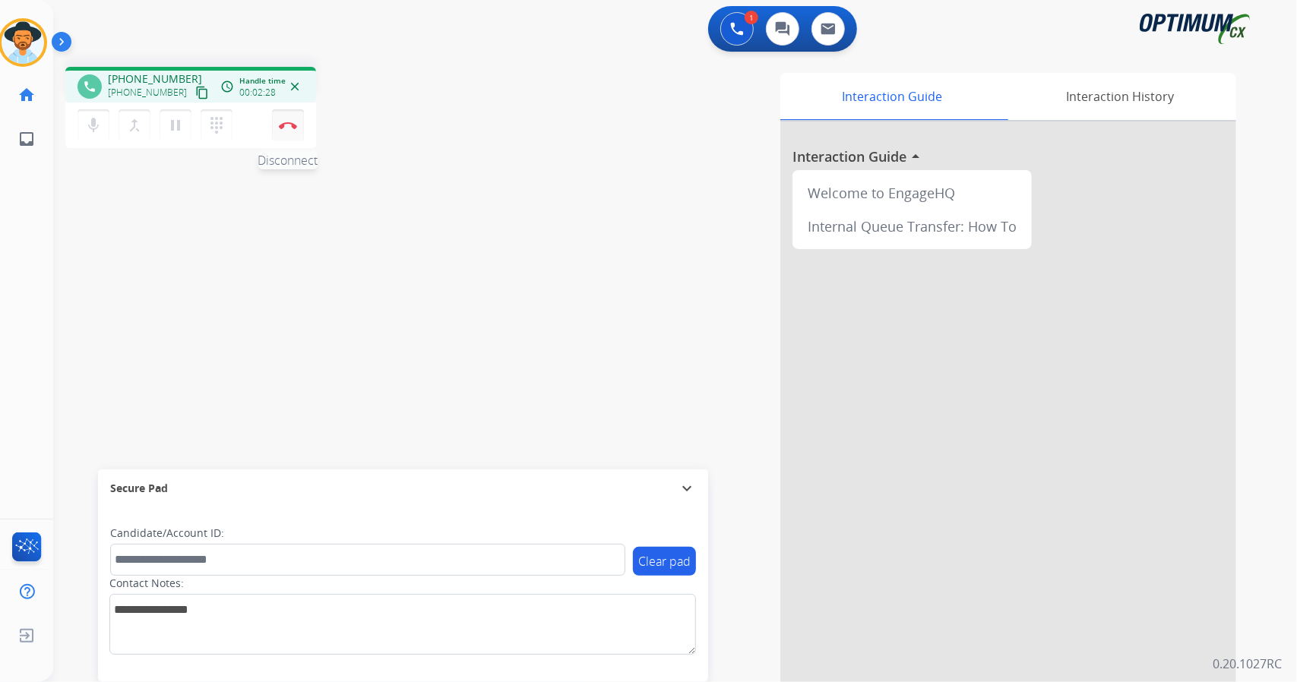
click at [291, 129] on button "Disconnect" at bounding box center [288, 125] width 32 height 32
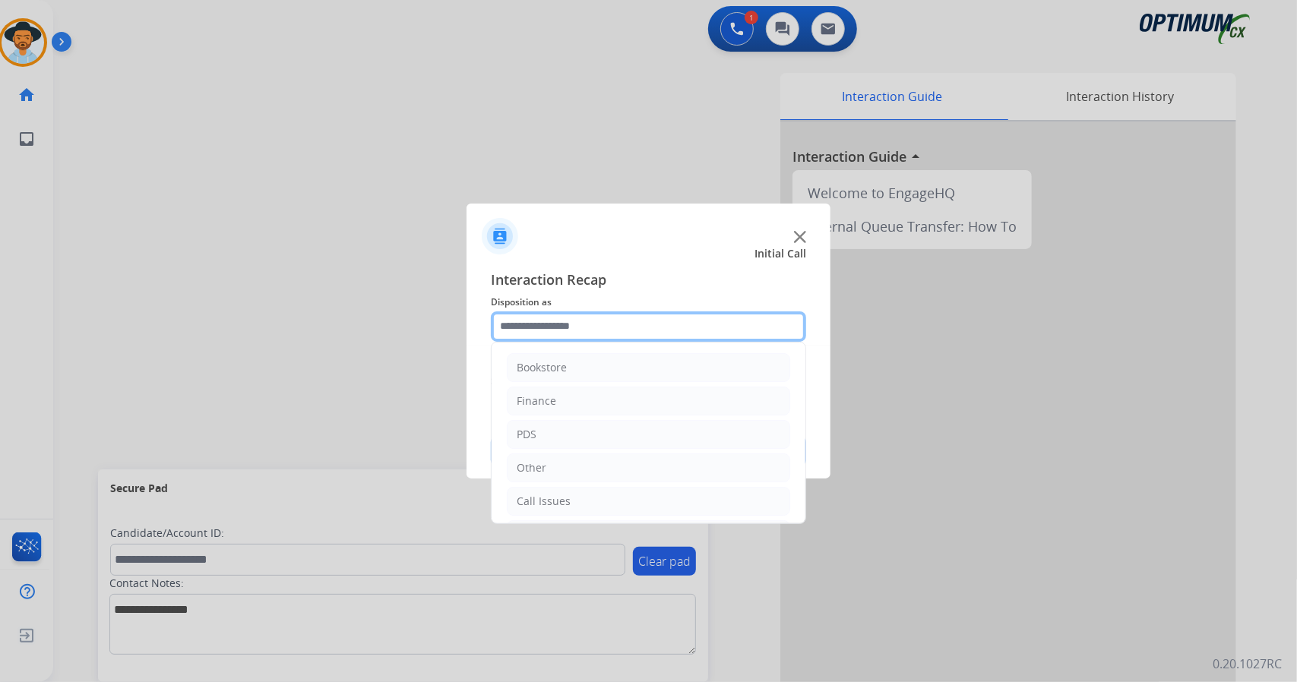
click at [541, 318] on input "text" at bounding box center [648, 326] width 315 height 30
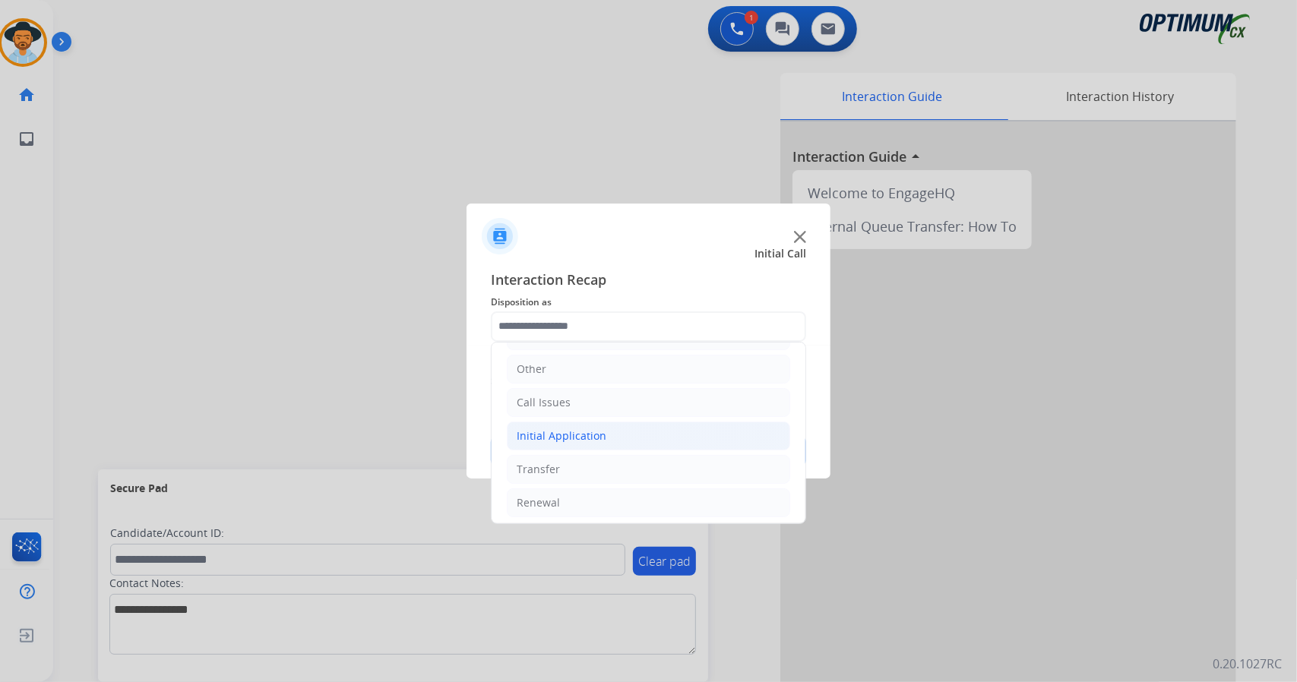
click at [608, 431] on li "Initial Application" at bounding box center [648, 436] width 283 height 29
click at [613, 502] on li "Appeals" at bounding box center [663, 502] width 253 height 29
type input "*******"
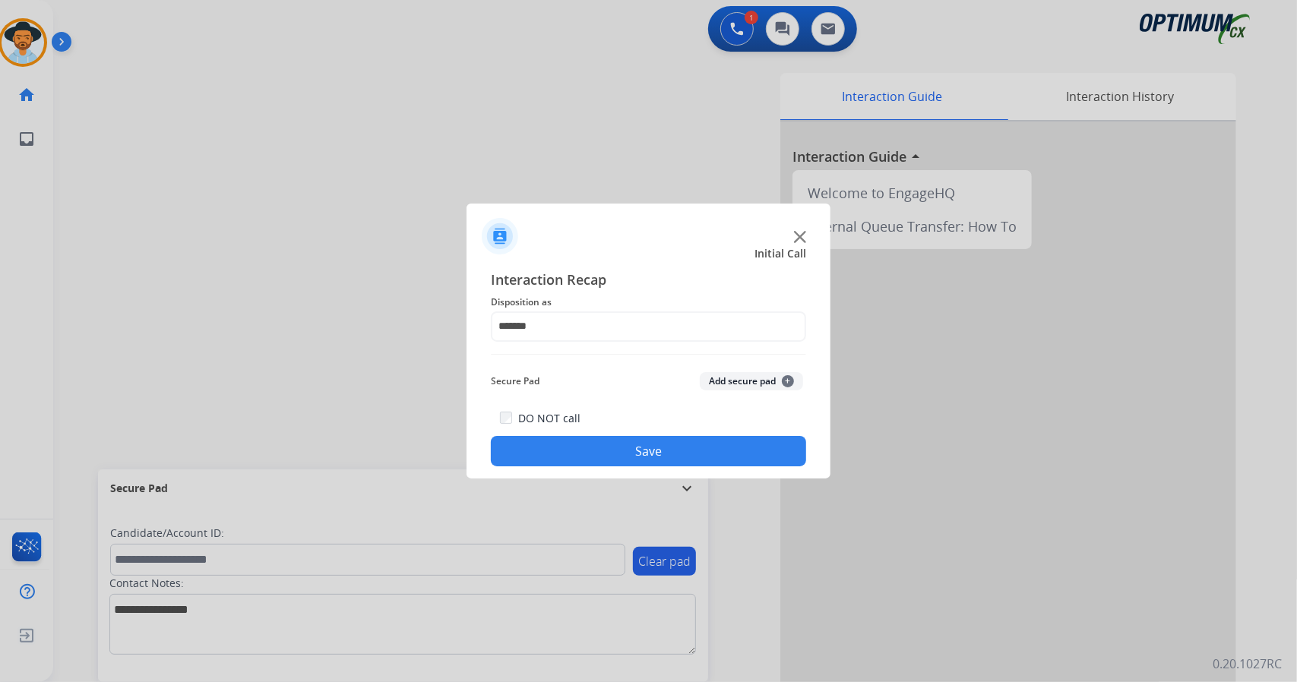
click at [656, 458] on button "Save" at bounding box center [648, 451] width 315 height 30
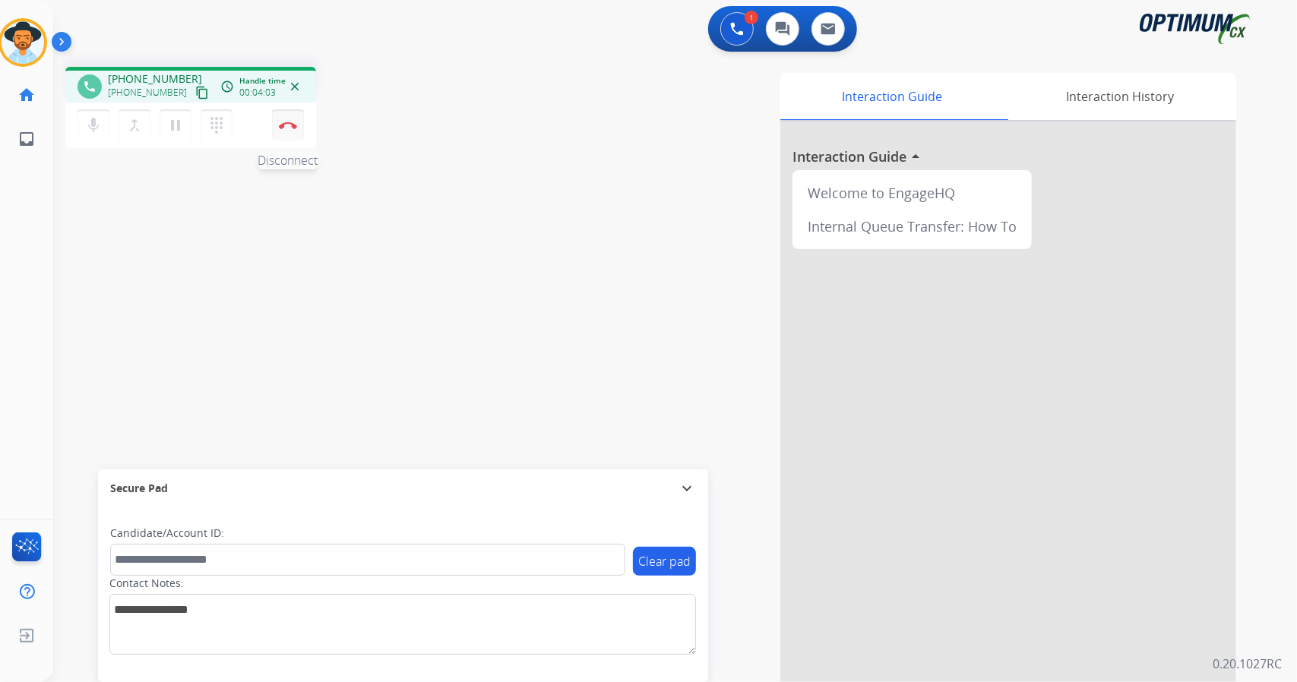
click at [298, 130] on button "Disconnect" at bounding box center [288, 125] width 32 height 32
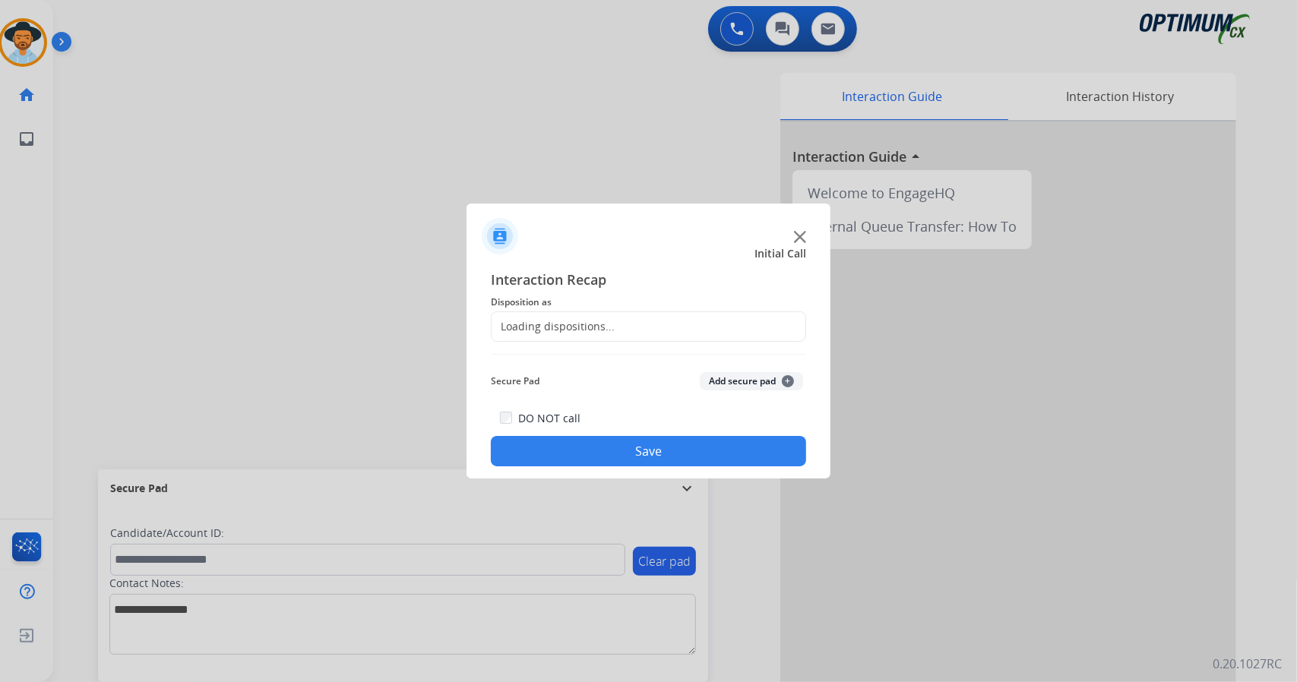
click at [565, 329] on div "Loading dispositions..." at bounding box center [552, 326] width 123 height 15
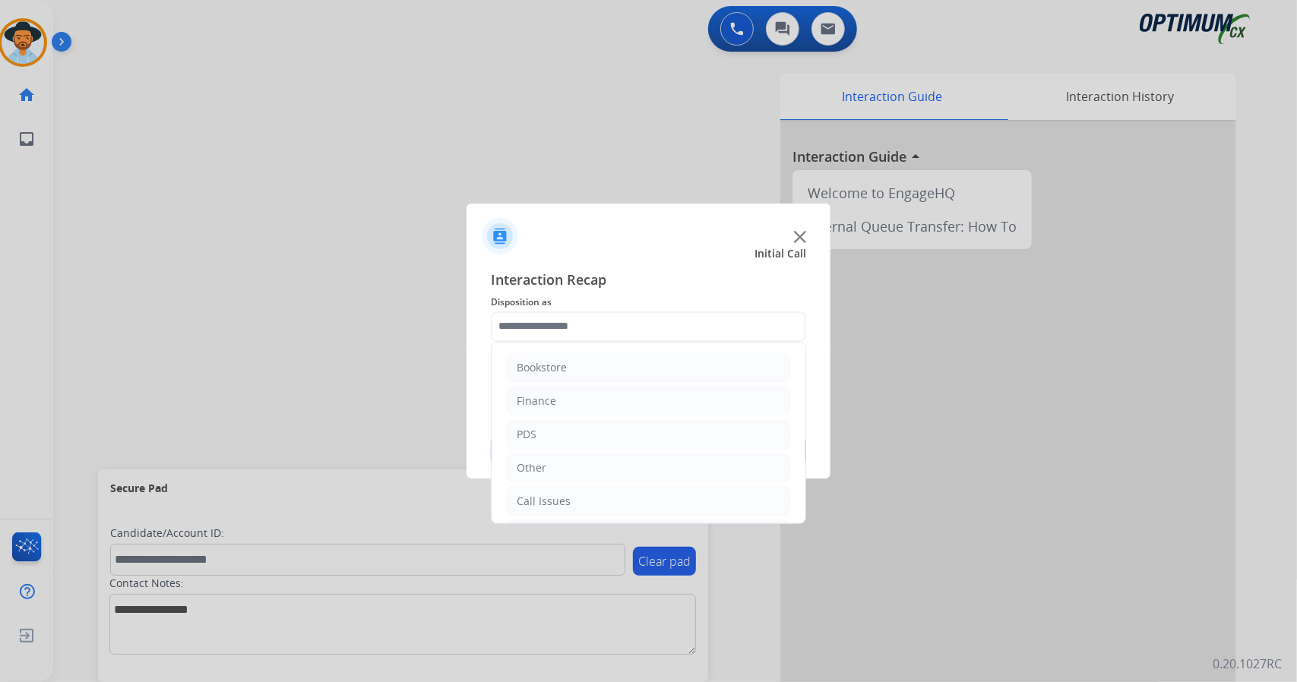
click at [565, 329] on input "text" at bounding box center [648, 326] width 315 height 30
click at [583, 493] on li "Renewal" at bounding box center [648, 502] width 283 height 29
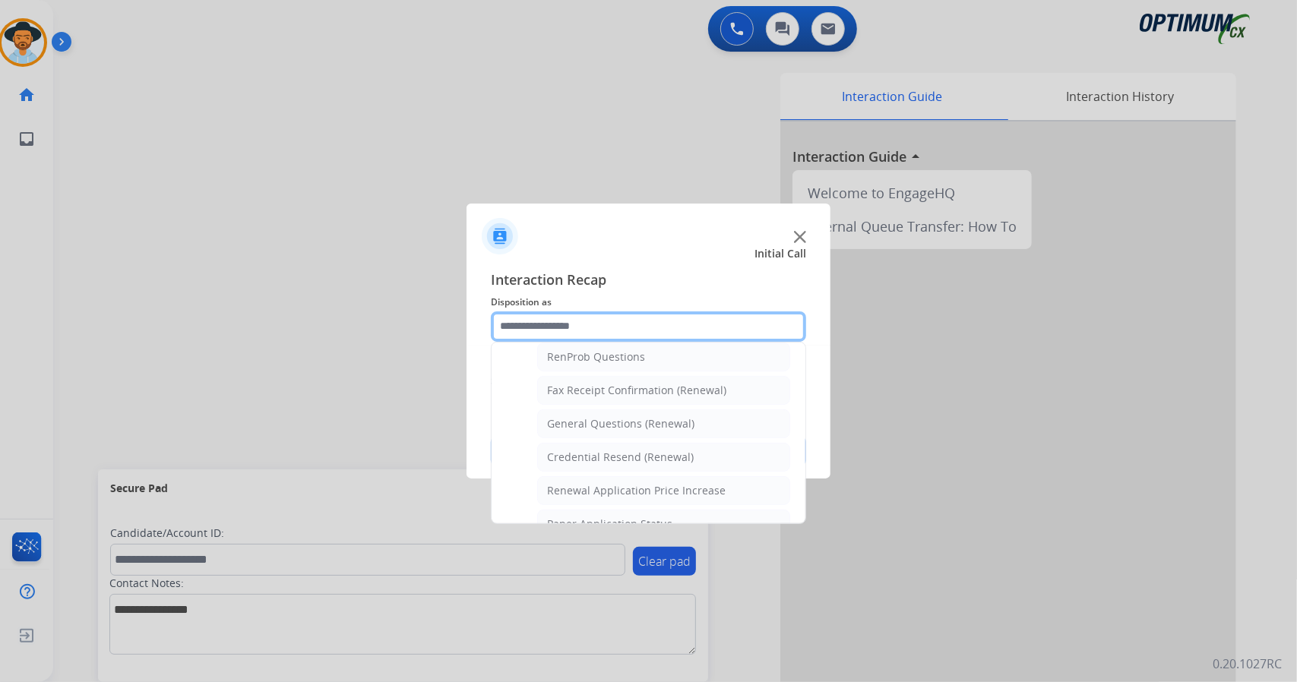
scroll to position [390, 0]
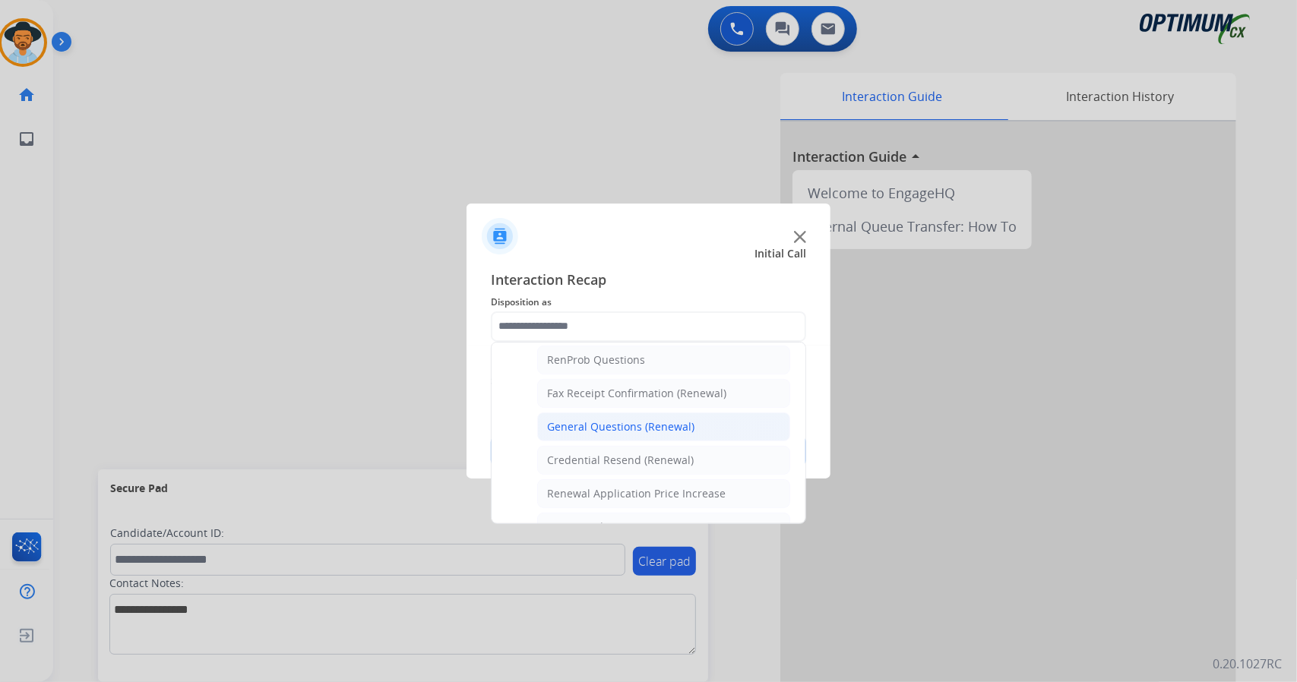
click at [640, 419] on div "General Questions (Renewal)" at bounding box center [620, 426] width 147 height 15
type input "**********"
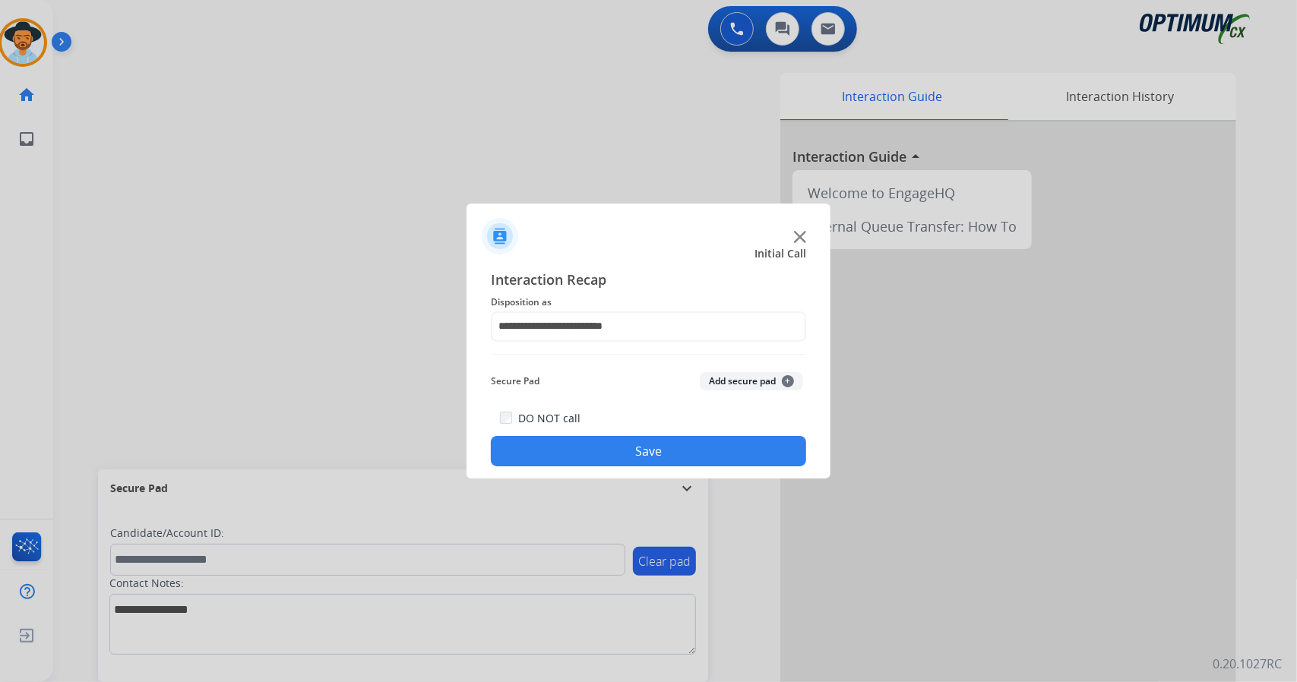
click at [637, 457] on button "Save" at bounding box center [648, 451] width 315 height 30
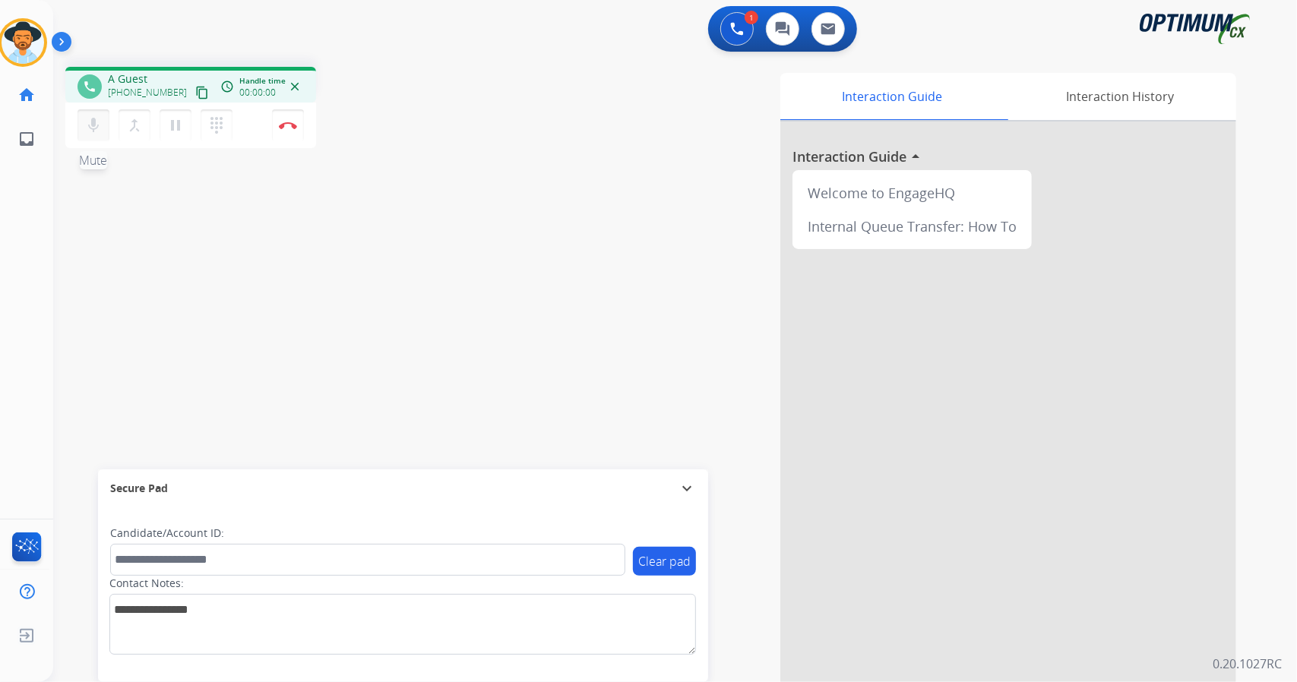
click at [94, 127] on mat-icon "mic" at bounding box center [93, 125] width 18 height 18
click at [94, 127] on mat-icon "mic_off" at bounding box center [93, 125] width 18 height 18
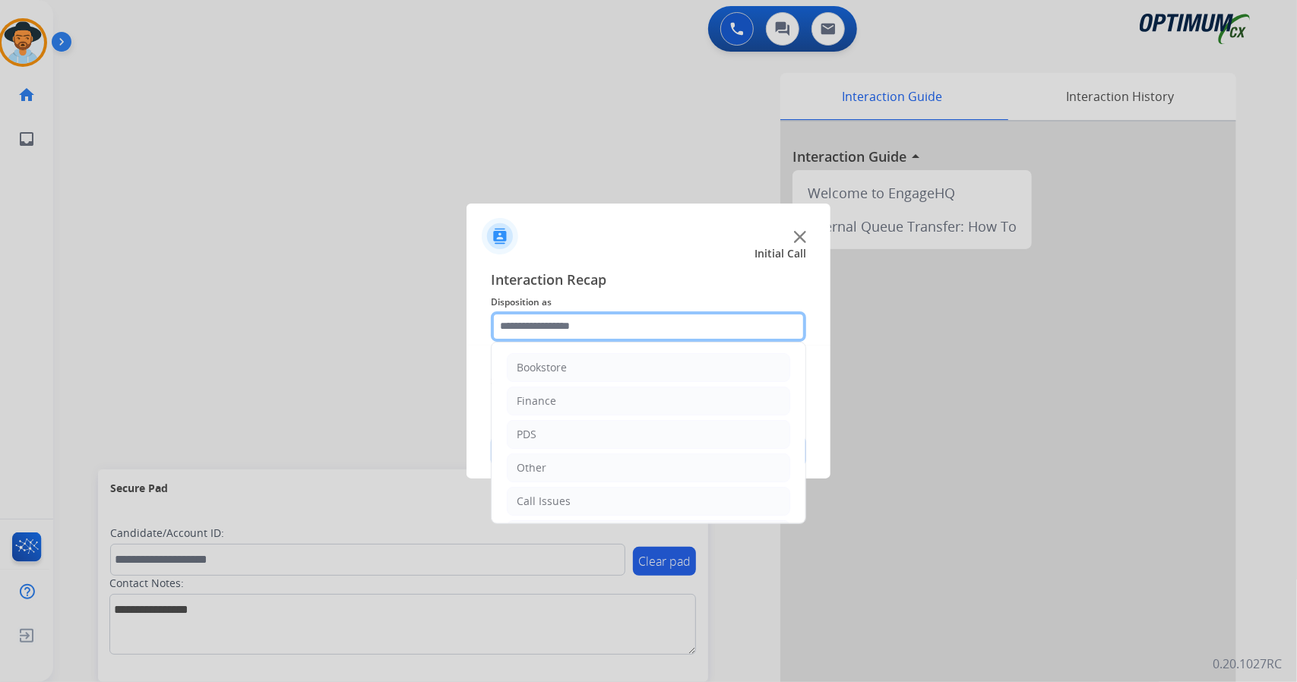
click at [563, 321] on input "text" at bounding box center [648, 326] width 315 height 30
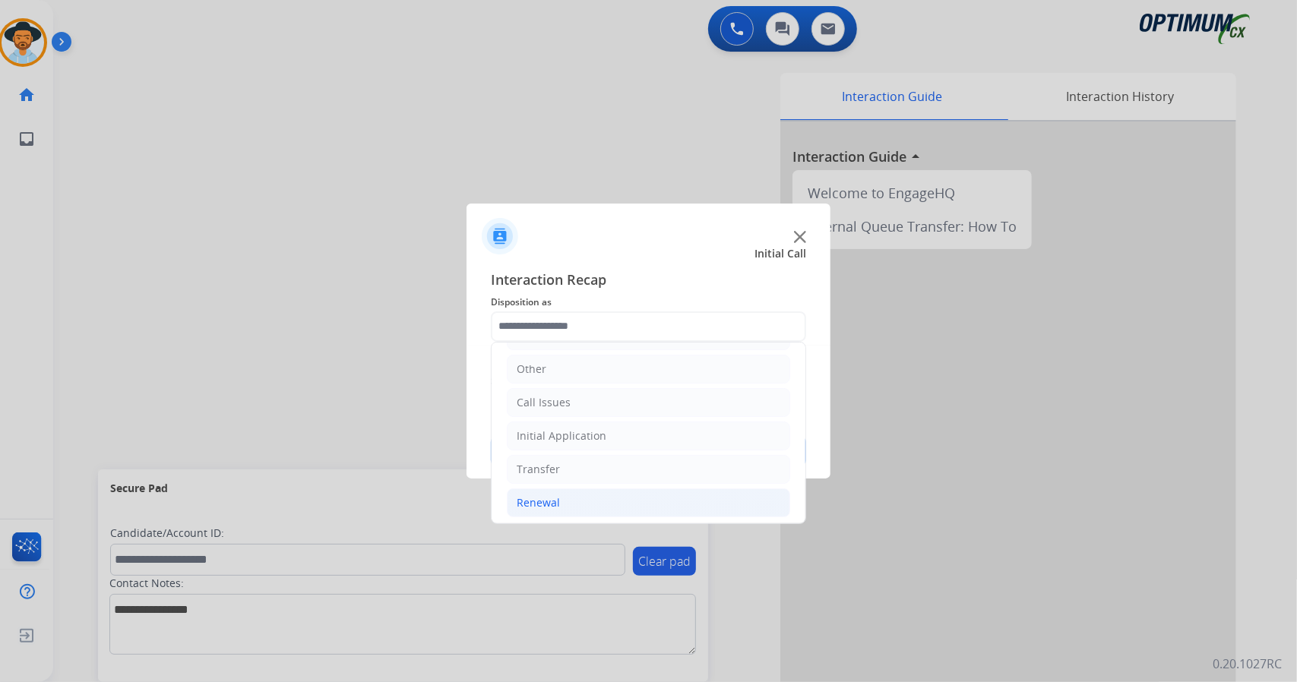
click at [579, 507] on li "Renewal" at bounding box center [648, 502] width 283 height 29
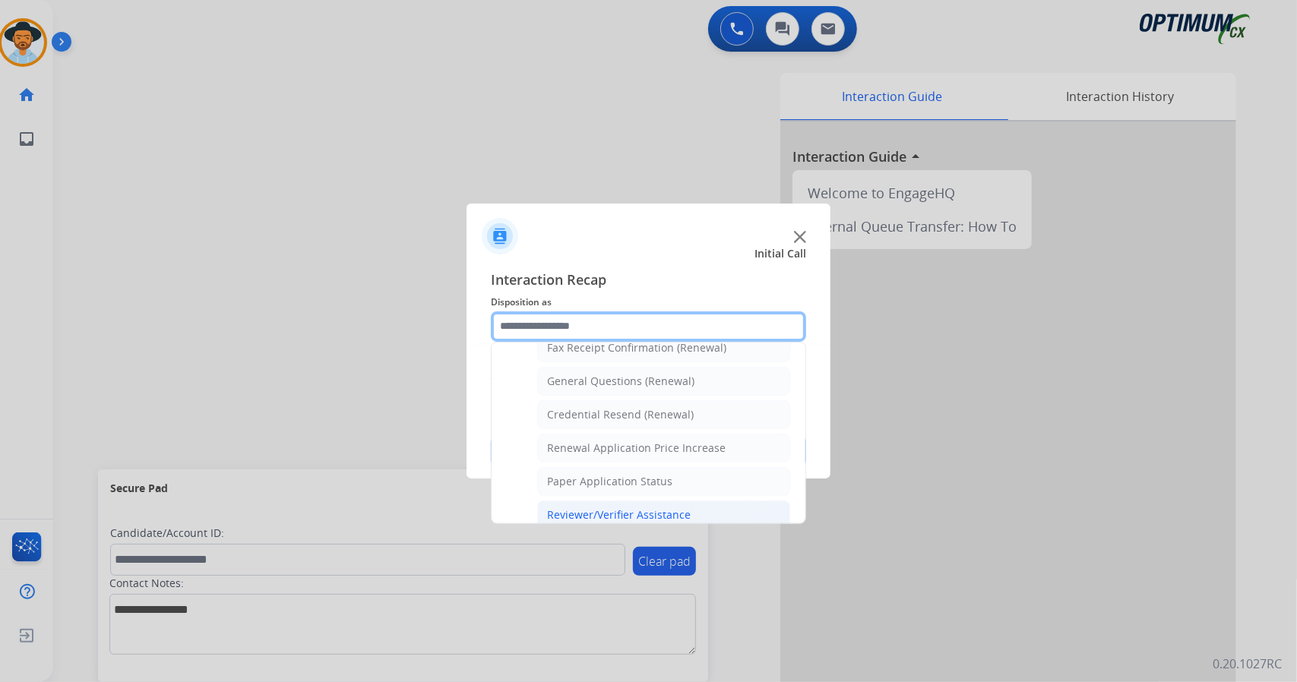
scroll to position [434, 0]
click at [622, 377] on div "General Questions (Renewal)" at bounding box center [620, 382] width 147 height 15
type input "**********"
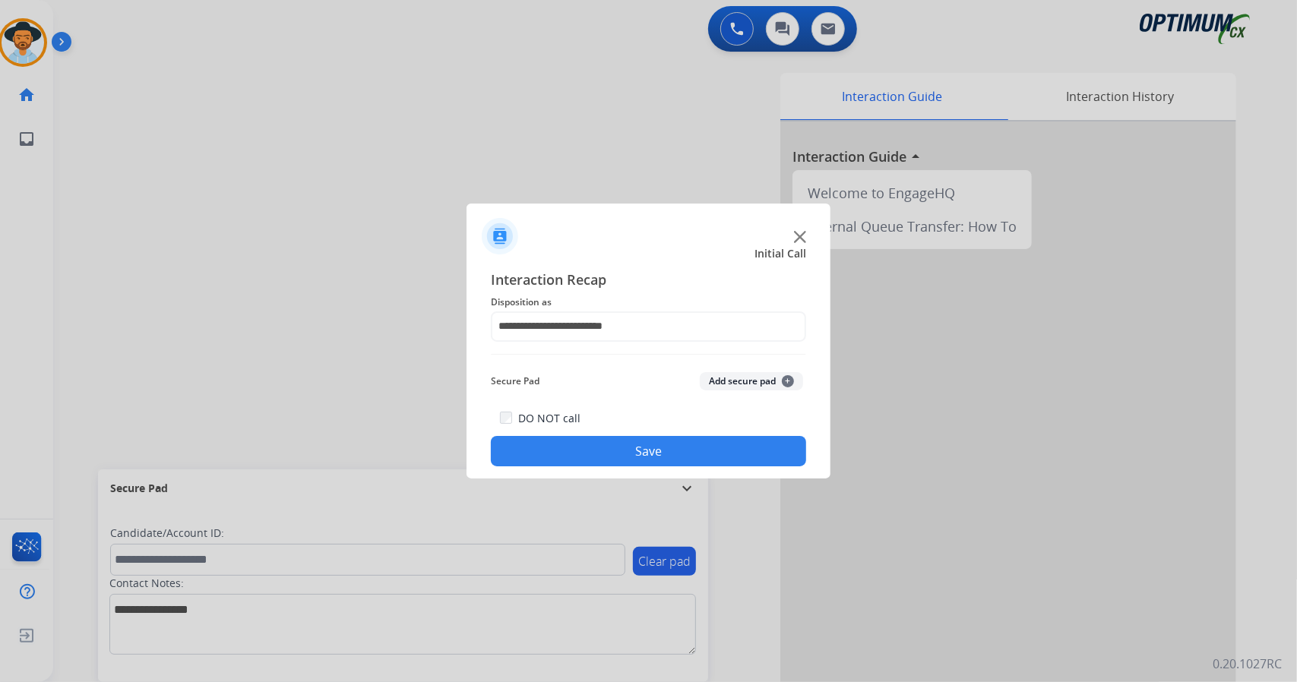
click at [628, 455] on button "Save" at bounding box center [648, 451] width 315 height 30
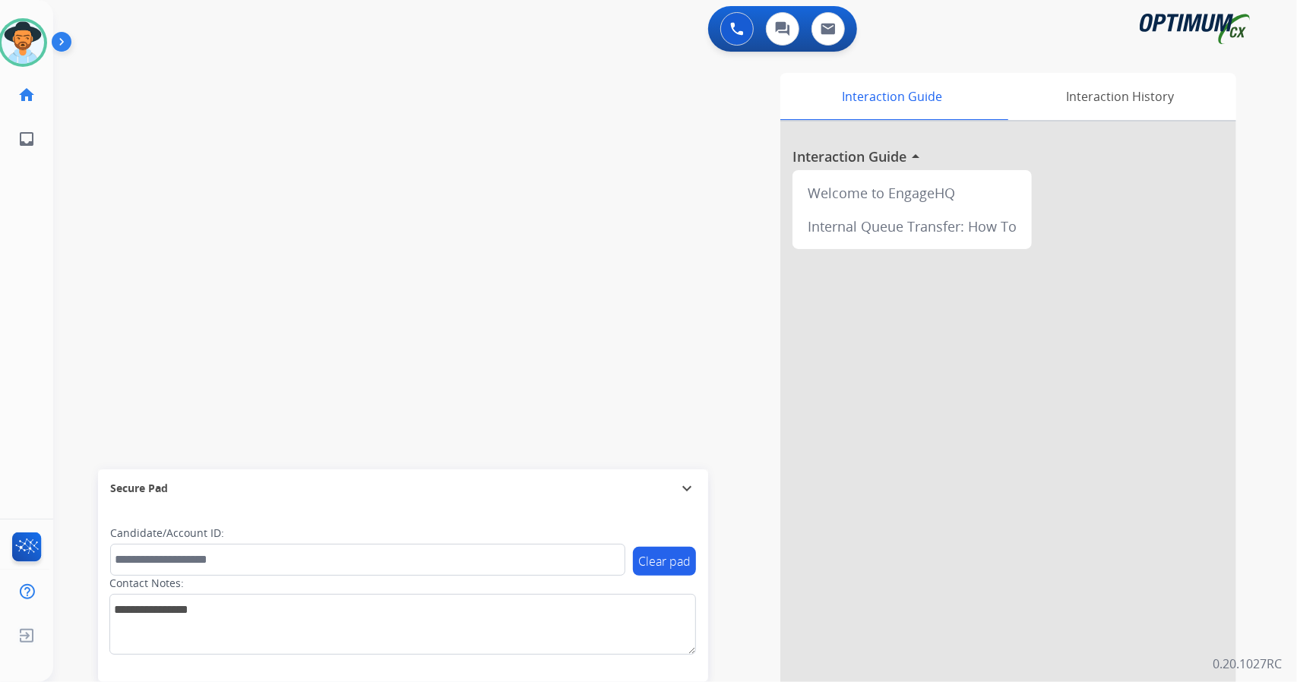
click at [235, 122] on div "swap_horiz Break voice bridge close_fullscreen Connect 3-Way Call merge_type Se…" at bounding box center [656, 371] width 1207 height 633
click at [24, 39] on img at bounding box center [23, 42] width 43 height 43
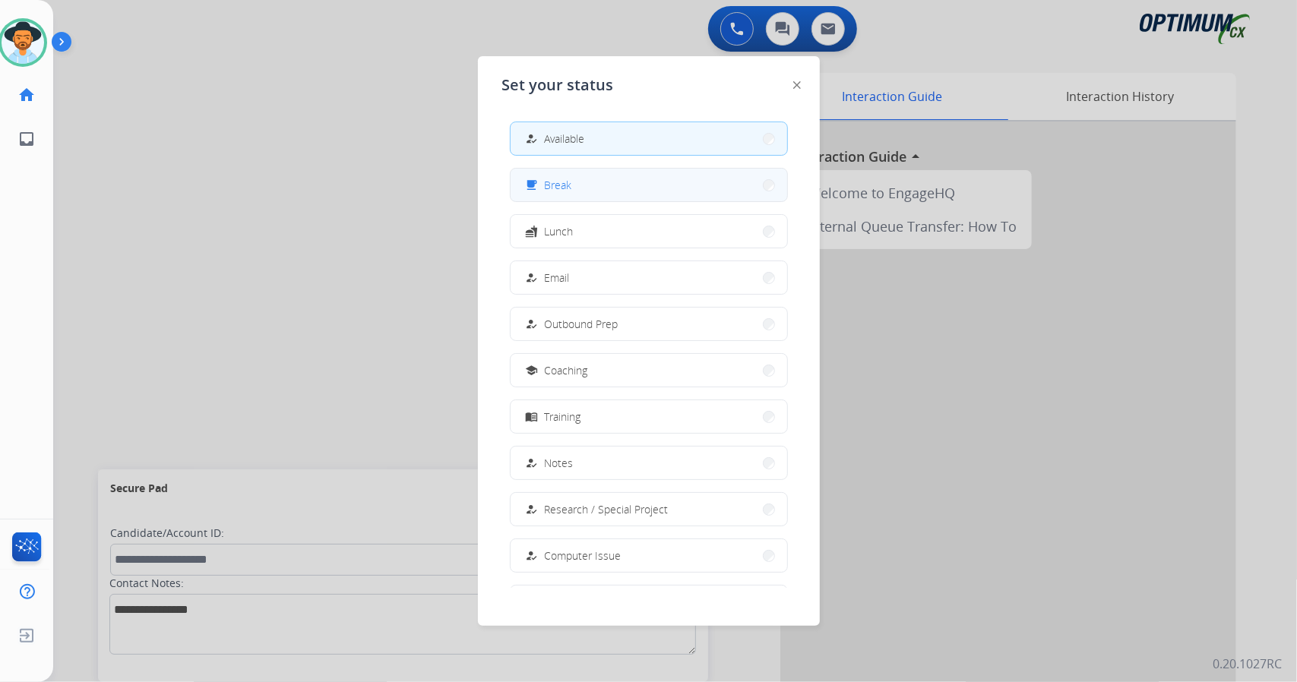
click at [558, 172] on button "free_breakfast Break" at bounding box center [648, 185] width 276 height 33
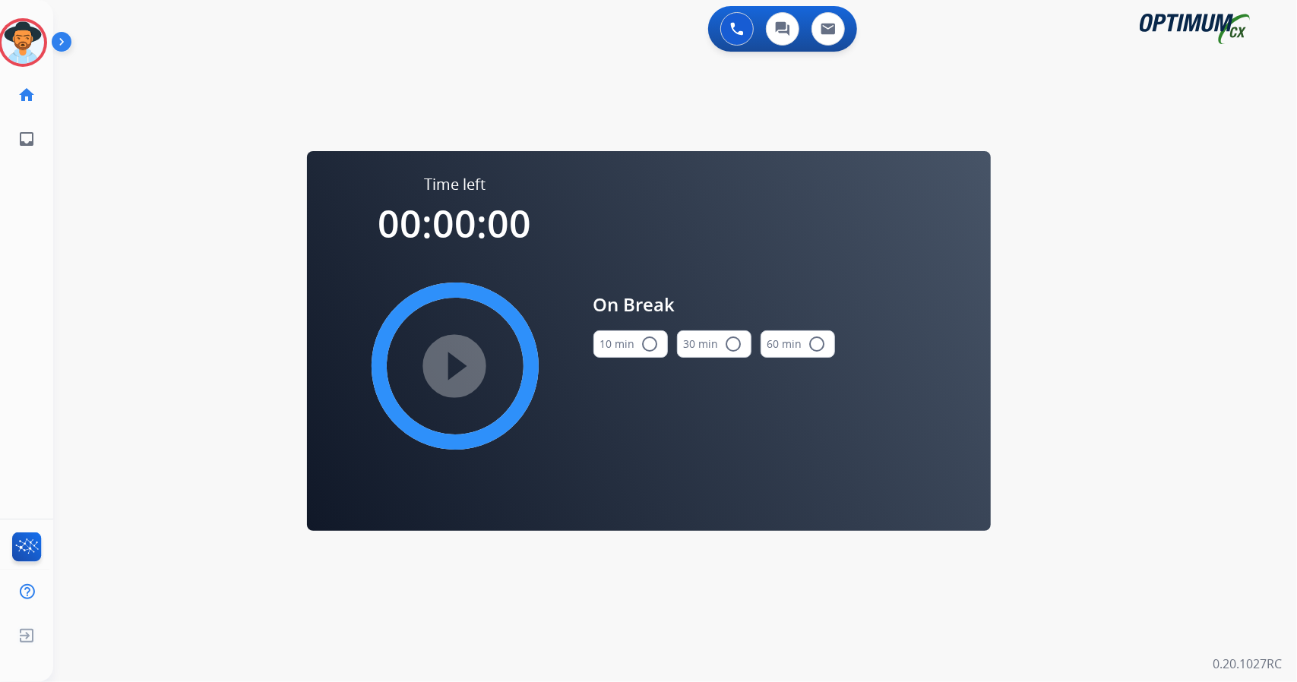
click at [242, 280] on div "0 Voice Interactions 0 Chat Interactions 0 Email Interactions swap_horiz Break …" at bounding box center [674, 341] width 1243 height 682
click at [642, 347] on mat-icon "radio_button_unchecked" at bounding box center [650, 344] width 18 height 18
click at [464, 367] on mat-icon "play_circle_filled" at bounding box center [455, 366] width 18 height 18
click at [21, 48] on icon at bounding box center [22, 42] width 49 height 49
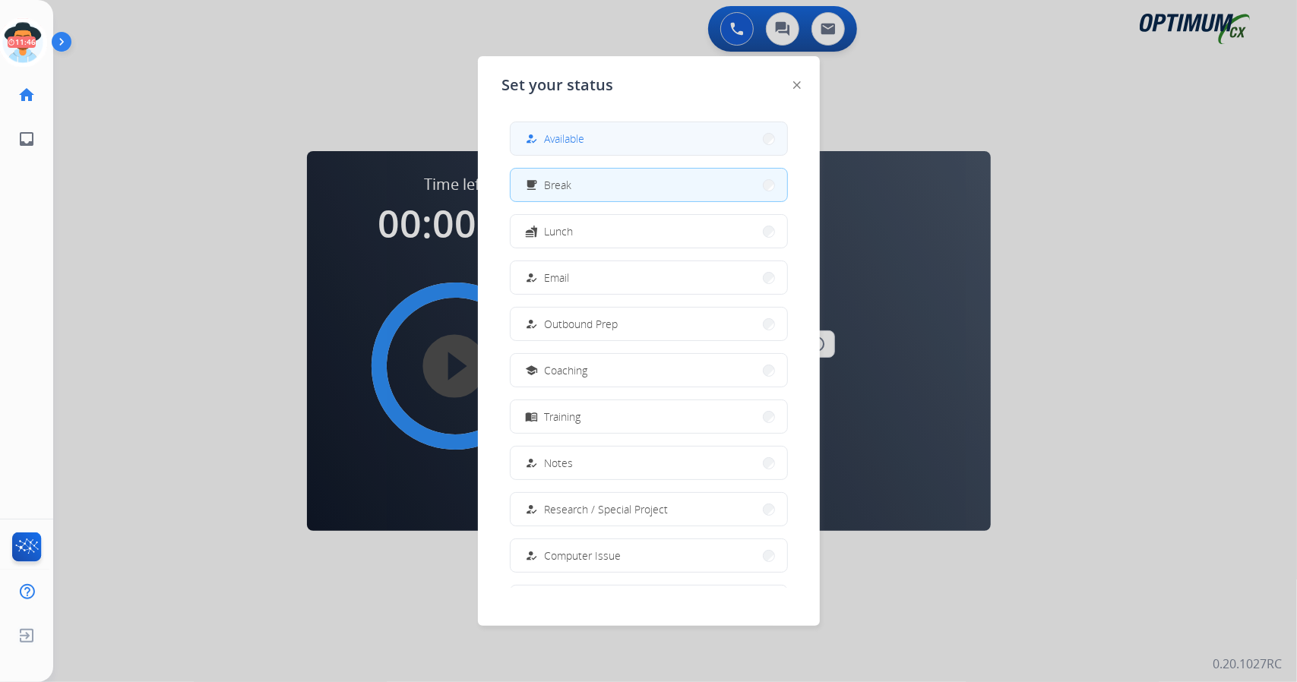
click at [583, 136] on span "Available" at bounding box center [565, 139] width 40 height 16
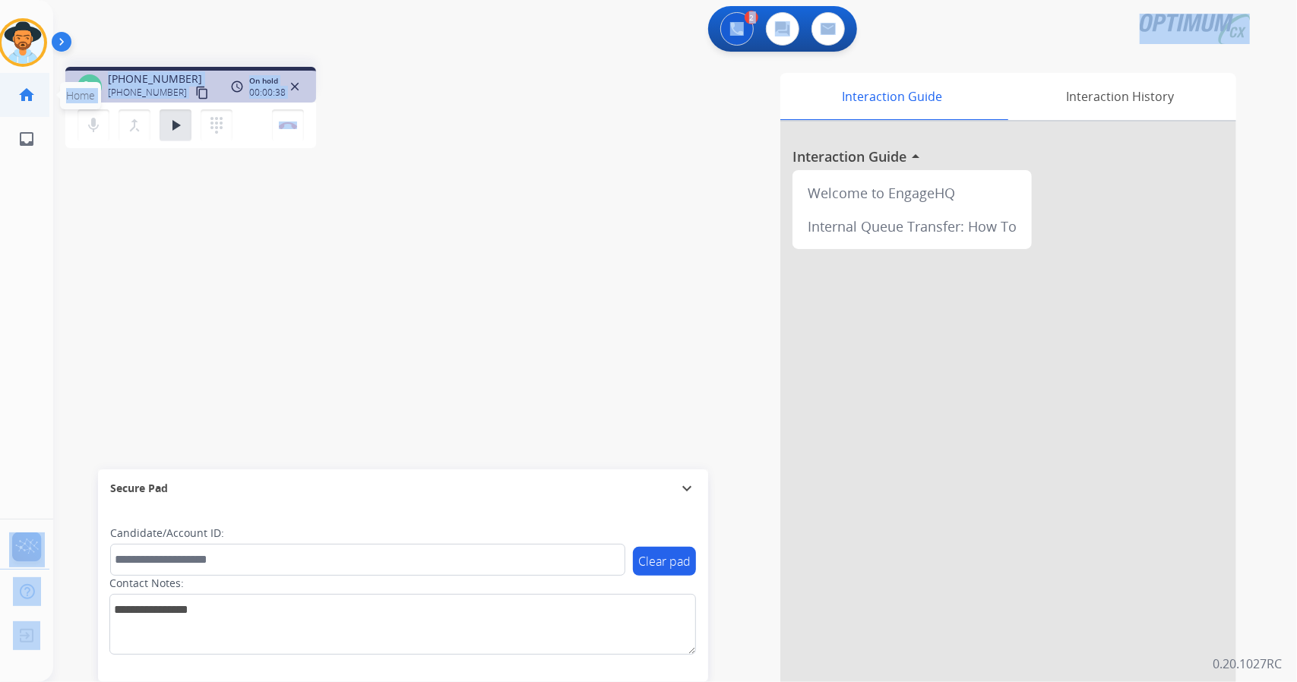
drag, startPoint x: 363, startPoint y: 144, endPoint x: 0, endPoint y: 78, distance: 368.9
click at [0, 78] on div "Outbound call Quit Outbound call Quit Schedule interaction + Add to my list Cus…" at bounding box center [648, 341] width 1297 height 682
click at [447, 168] on div "phone [PHONE_NUMBER] [PHONE_NUMBER] content_copy access_time Call metrics Queue…" at bounding box center [656, 371] width 1207 height 633
drag, startPoint x: 3, startPoint y: 2, endPoint x: 532, endPoint y: 350, distance: 632.8
click at [532, 350] on div "Outbound call Quit Outbound call Quit Schedule interaction + Add to my list Cus…" at bounding box center [648, 341] width 1297 height 682
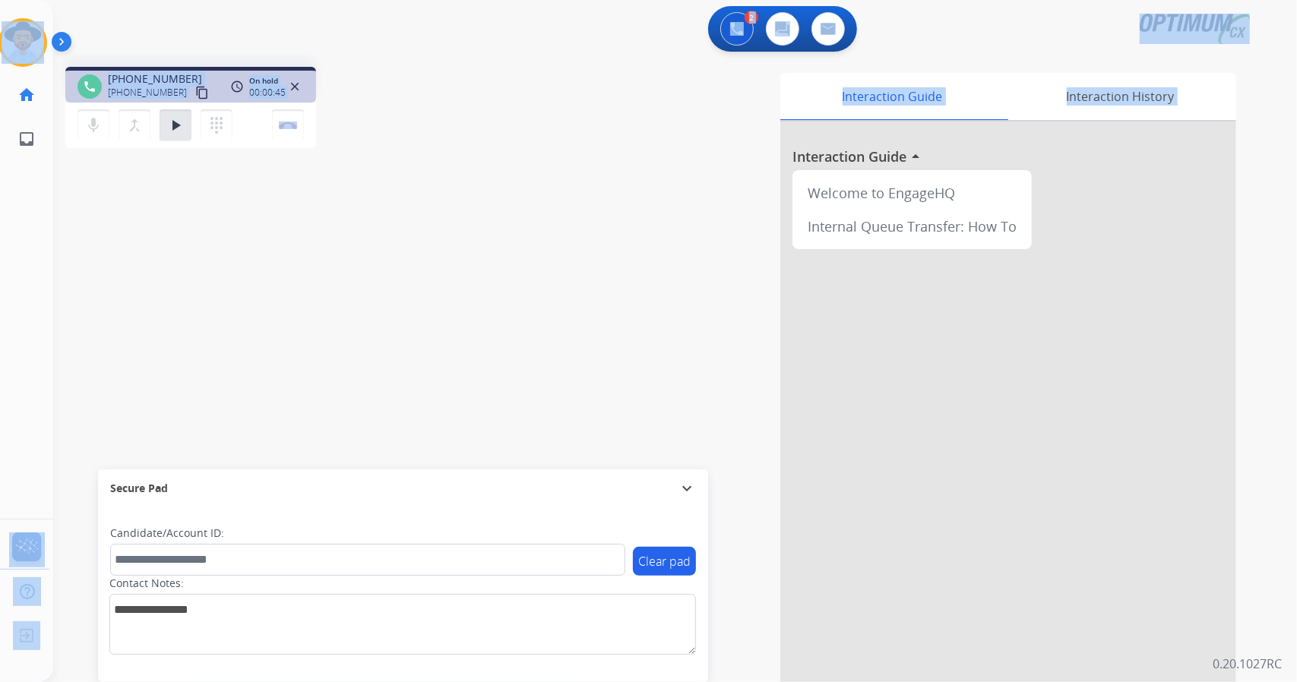
click at [532, 350] on div "Interaction Guide Interaction History Interaction Guide arrow_drop_up Welcome t…" at bounding box center [860, 380] width 752 height 615
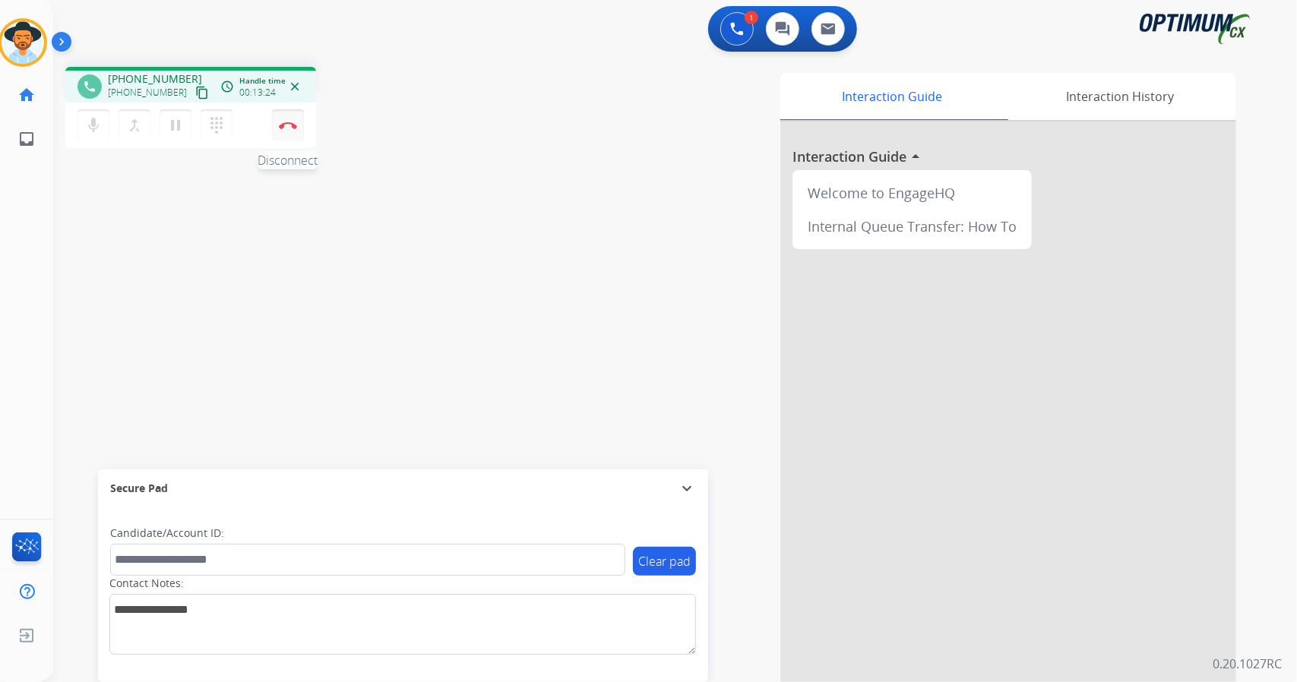
click at [288, 118] on button "Disconnect" at bounding box center [288, 125] width 32 height 32
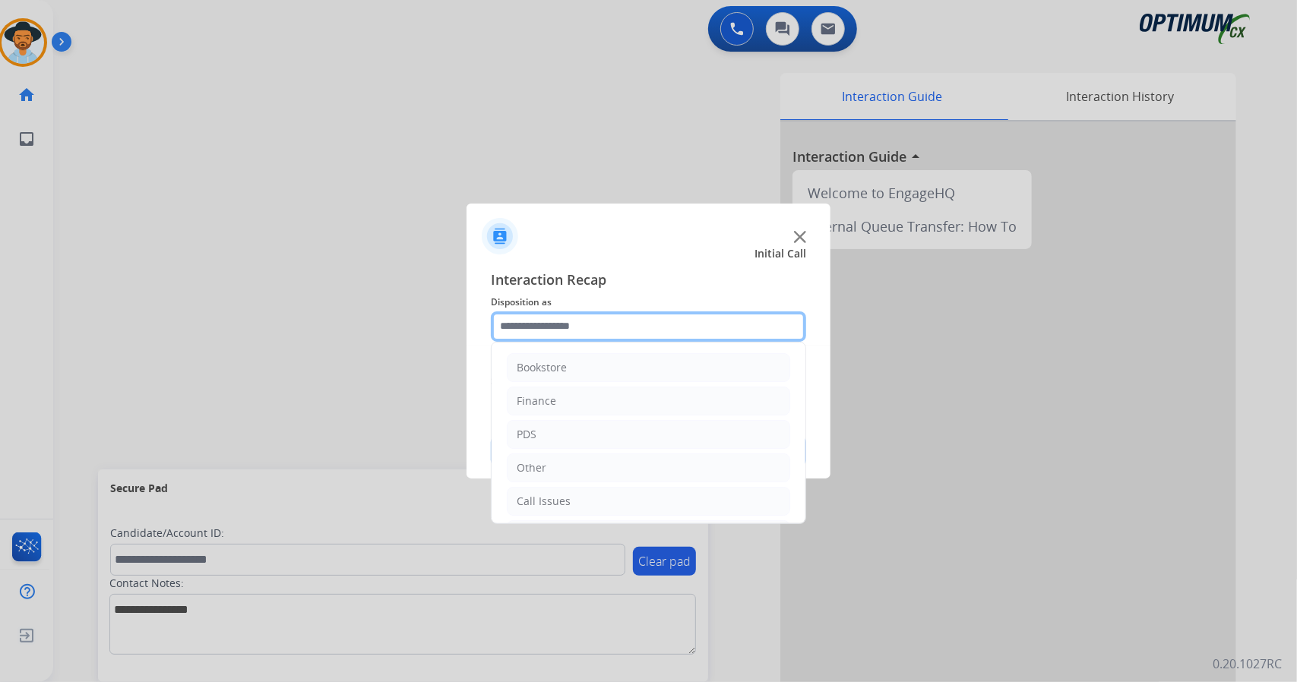
click at [627, 326] on input "text" at bounding box center [648, 326] width 315 height 30
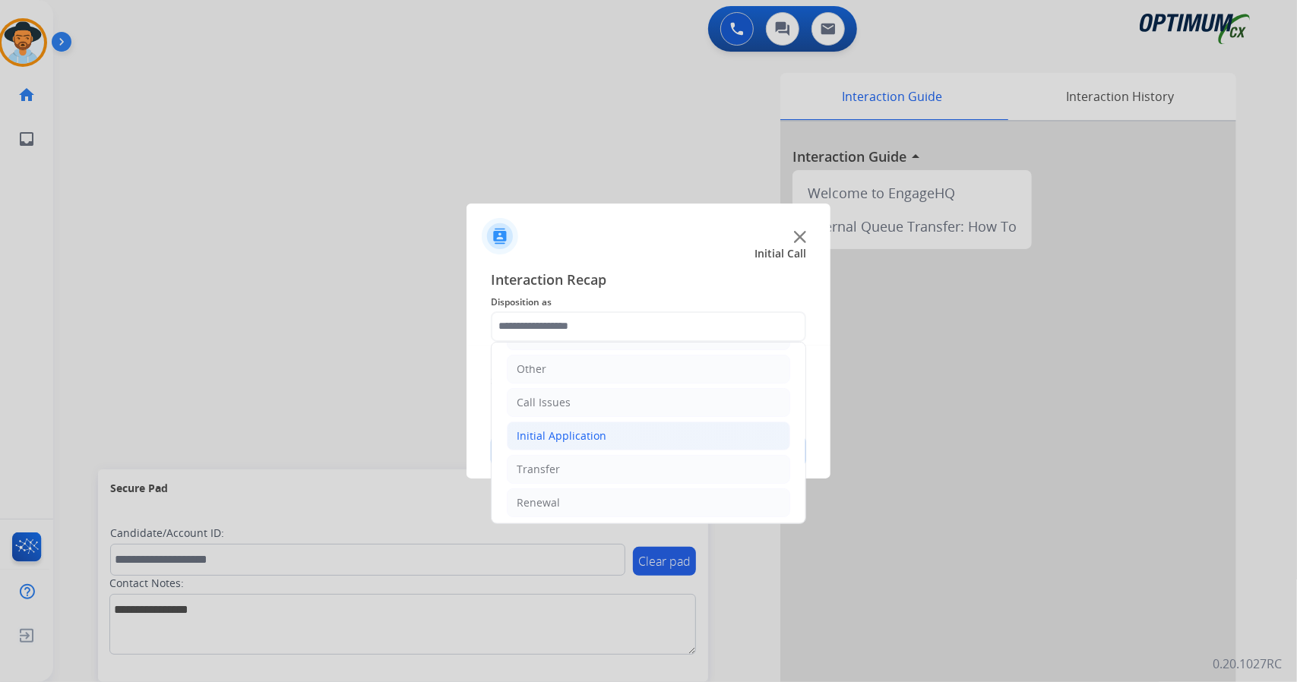
click at [604, 441] on li "Initial Application" at bounding box center [648, 436] width 283 height 29
click at [615, 491] on li "Appeals" at bounding box center [663, 502] width 253 height 29
type input "*******"
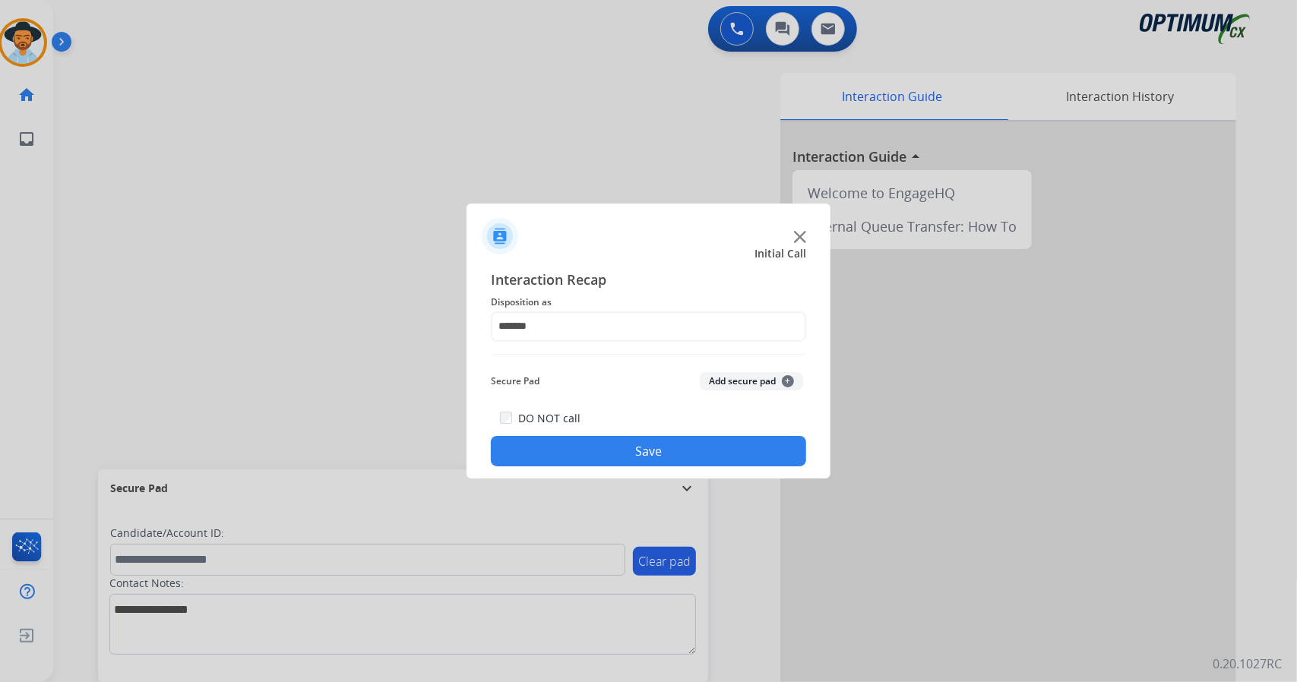
click at [605, 463] on div "Interaction Recap Disposition as ******* Secure Pad Add secure pad + DO NOT cal…" at bounding box center [648, 368] width 364 height 223
click at [605, 463] on button "Save" at bounding box center [648, 451] width 315 height 30
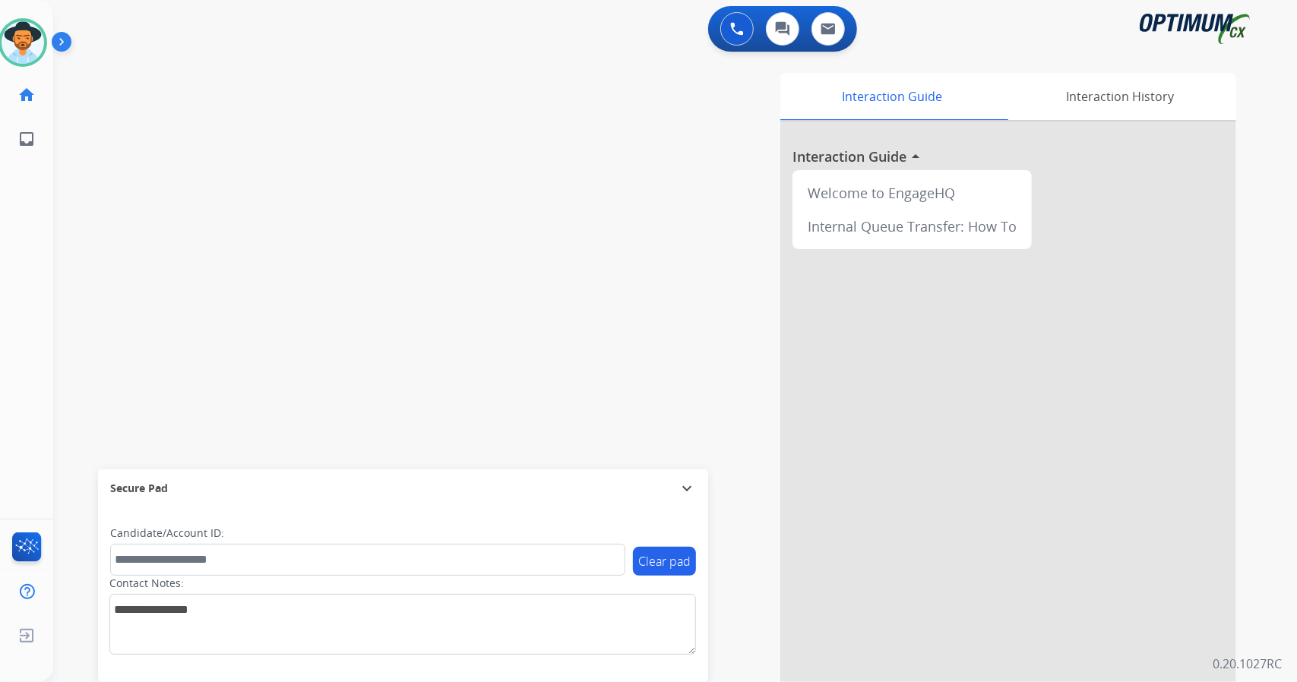
click at [440, 142] on div "swap_horiz Break voice bridge close_fullscreen Connect 3-Way Call merge_type Se…" at bounding box center [656, 371] width 1207 height 633
click at [206, 195] on div "swap_horiz Break voice bridge close_fullscreen Connect 3-Way Call merge_type Se…" at bounding box center [656, 371] width 1207 height 633
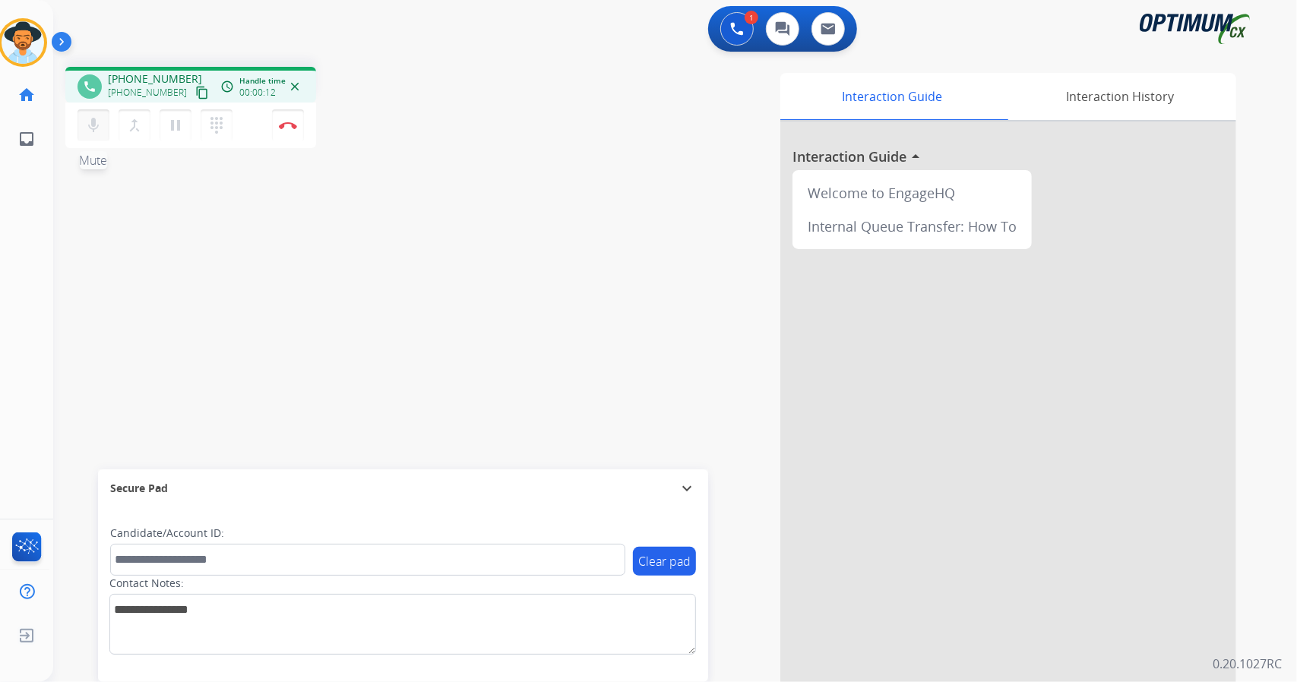
click at [91, 129] on mat-icon "mic" at bounding box center [93, 125] width 18 height 18
click at [84, 123] on mat-icon "mic_off" at bounding box center [93, 125] width 18 height 18
click at [93, 119] on mat-icon "mic" at bounding box center [93, 125] width 18 height 18
click at [93, 119] on mat-icon "mic_off" at bounding box center [93, 125] width 18 height 18
click at [285, 118] on button "Disconnect" at bounding box center [288, 125] width 32 height 32
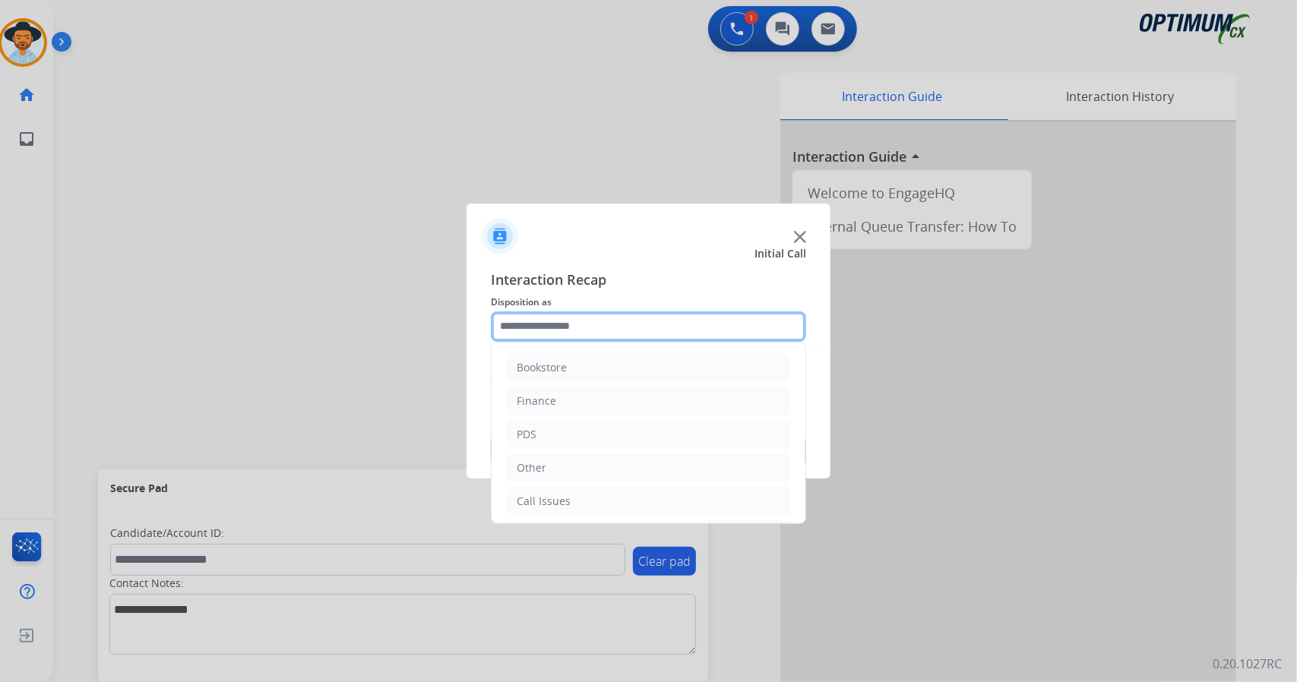
click at [533, 326] on input "text" at bounding box center [648, 326] width 315 height 30
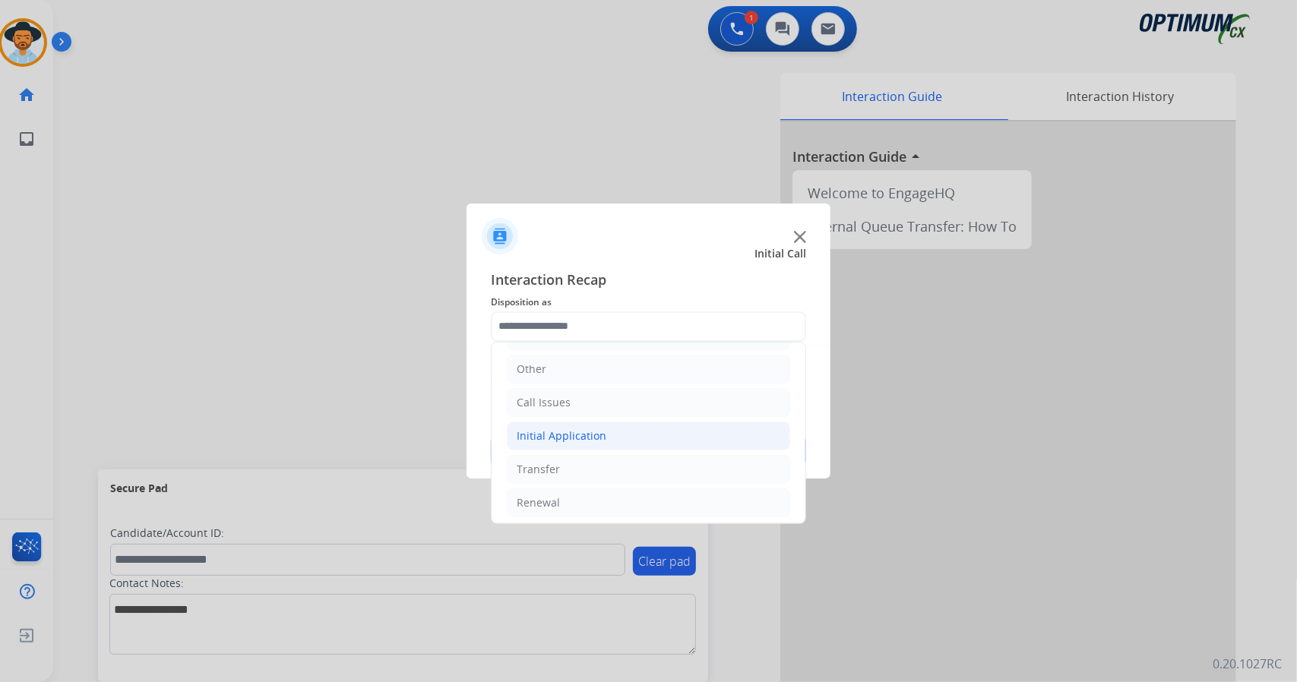
click at [574, 440] on div "Initial Application" at bounding box center [562, 435] width 90 height 15
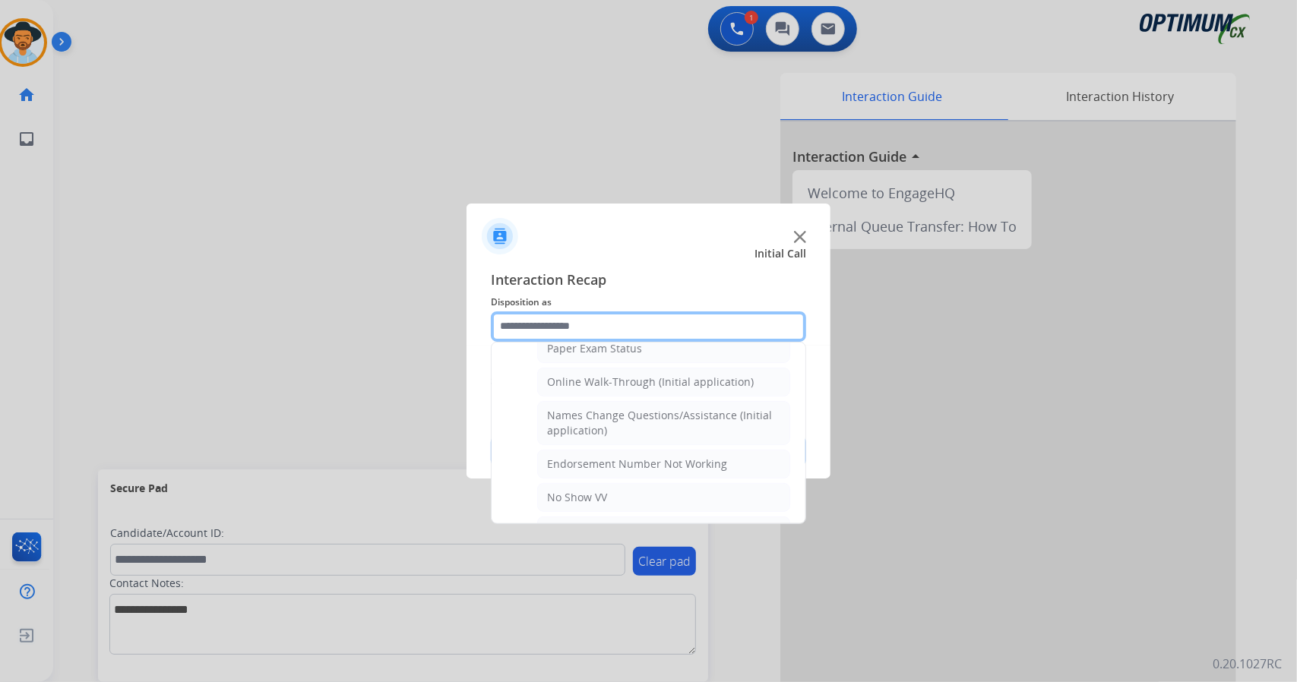
scroll to position [323, 0]
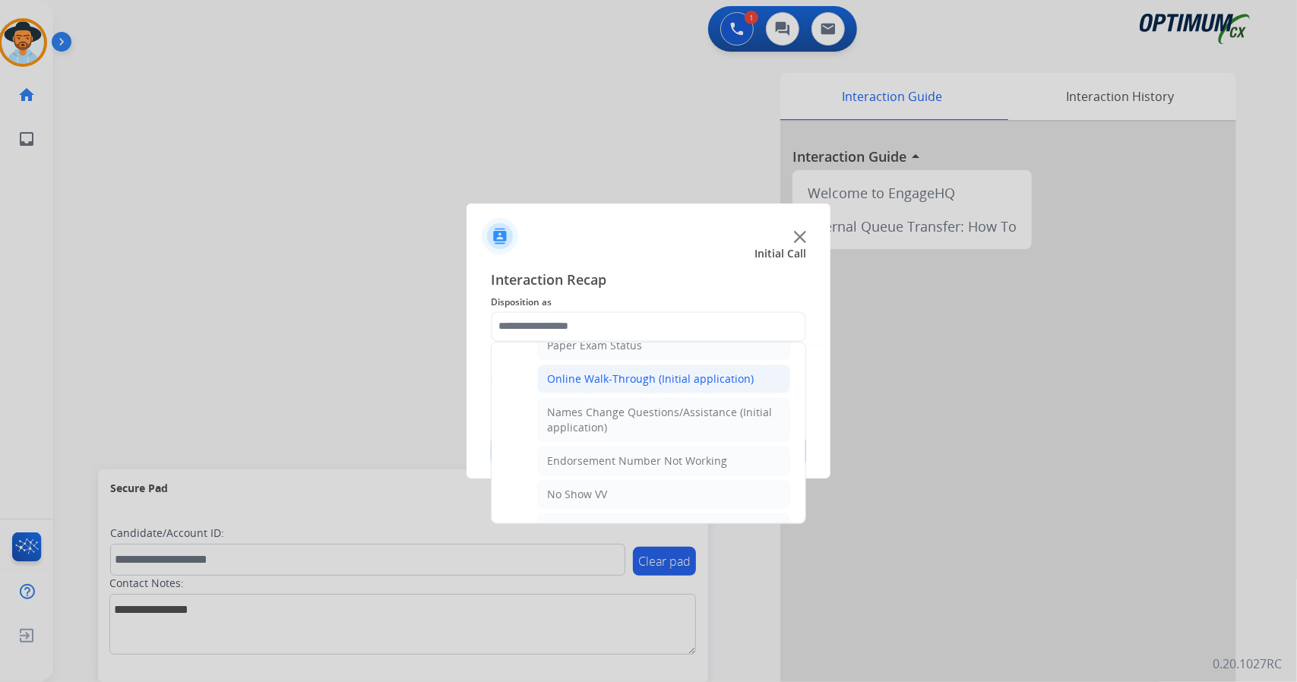
click at [633, 371] on div "Online Walk-Through (Initial application)" at bounding box center [650, 378] width 207 height 15
type input "**********"
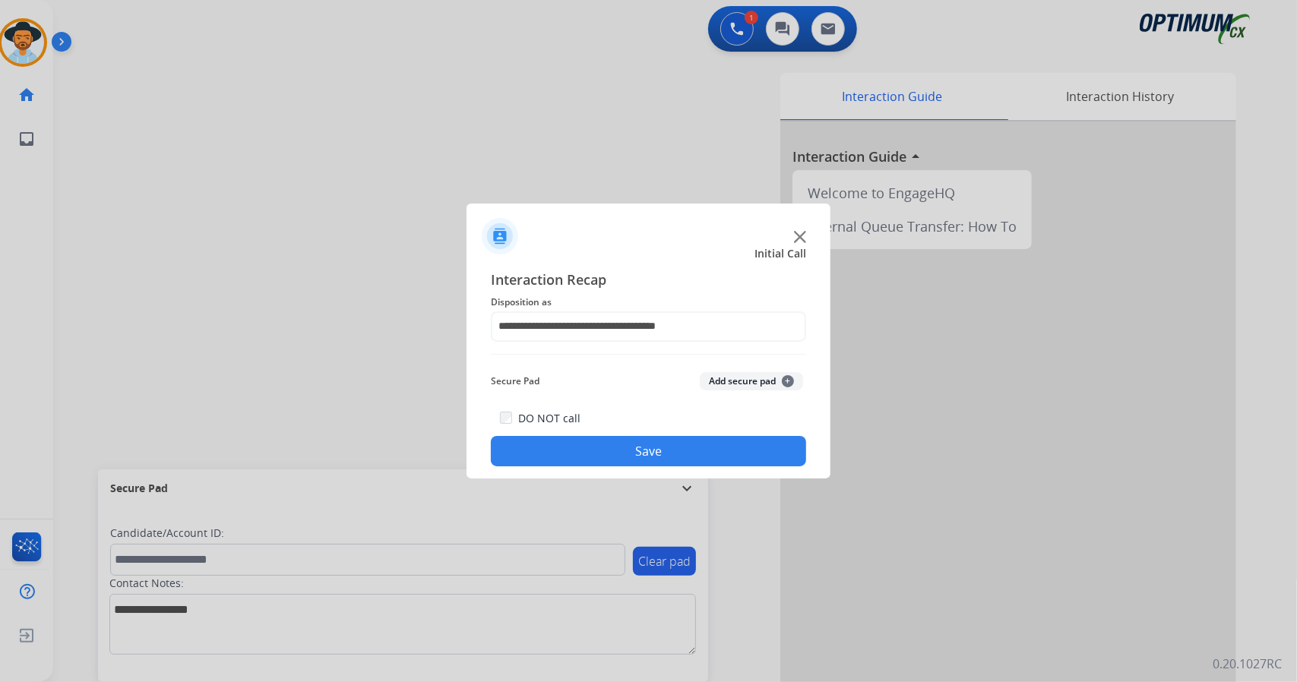
click at [696, 456] on button "Save" at bounding box center [648, 451] width 315 height 30
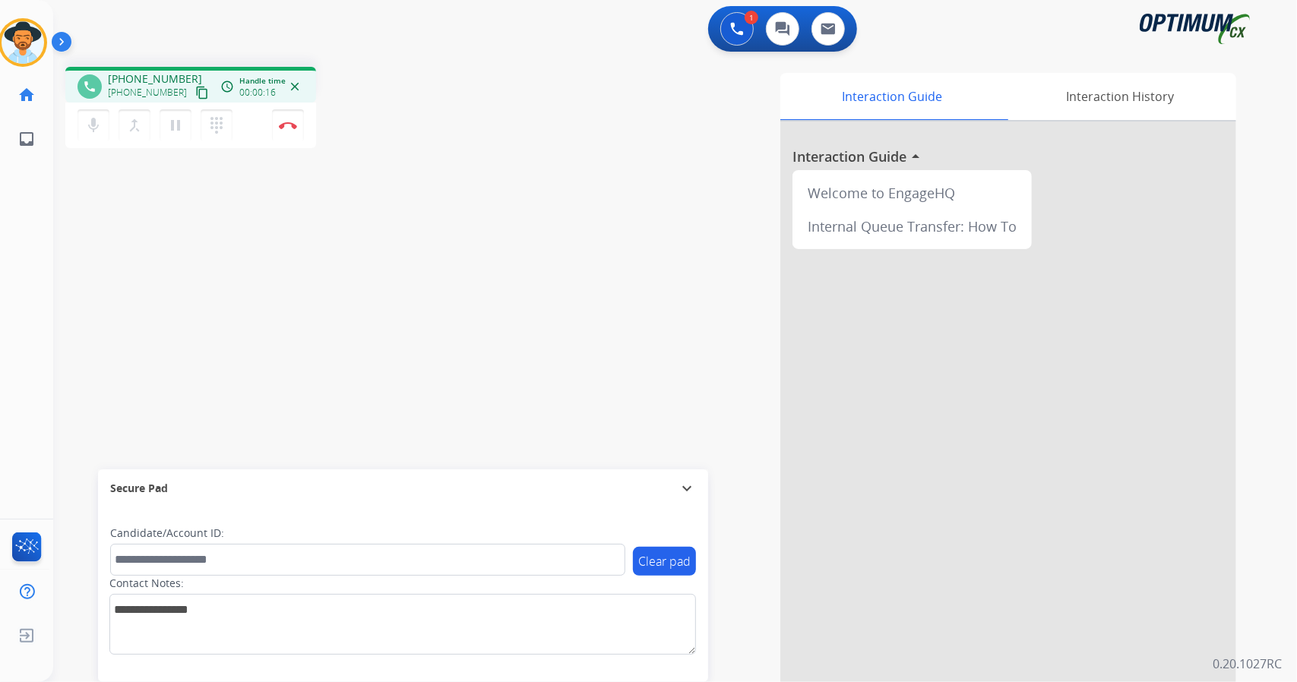
click at [107, 216] on div "phone [PHONE_NUMBER] [PHONE_NUMBER] content_copy access_time Call metrics Queue…" at bounding box center [656, 371] width 1207 height 633
click at [283, 120] on button "Disconnect" at bounding box center [288, 125] width 32 height 32
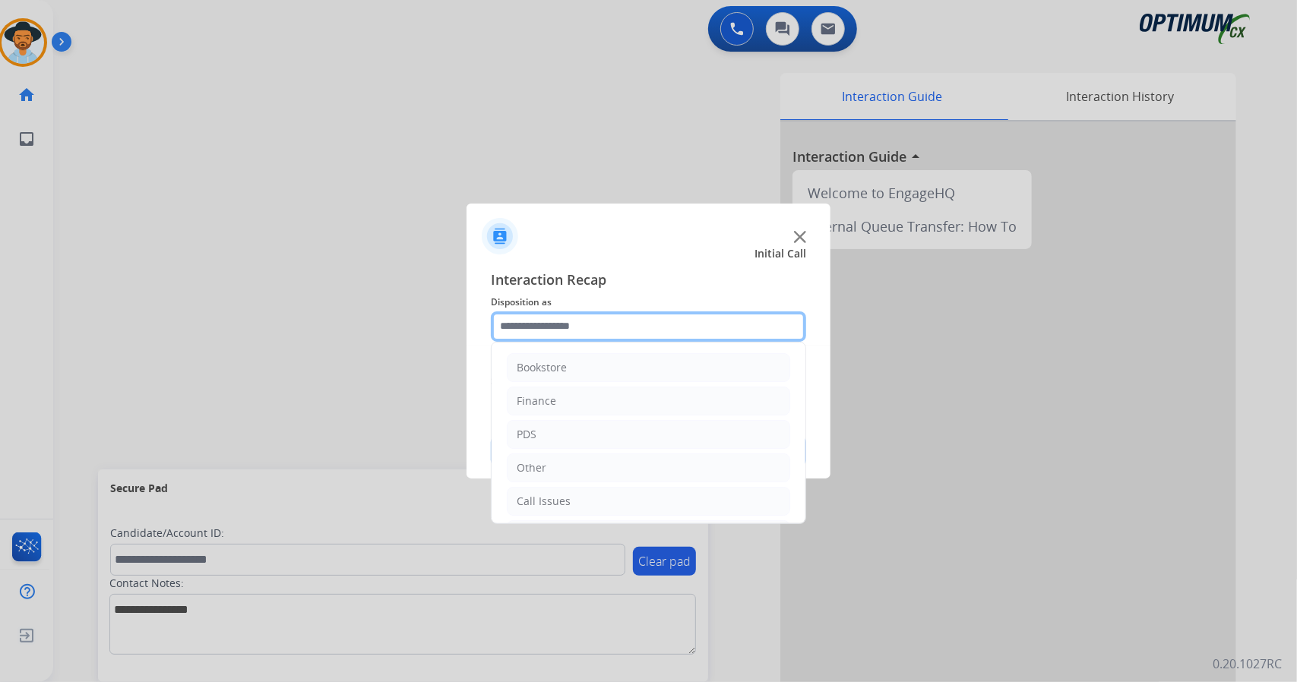
click at [565, 330] on input "text" at bounding box center [648, 326] width 315 height 30
click at [593, 374] on li "Bookstore" at bounding box center [648, 367] width 283 height 29
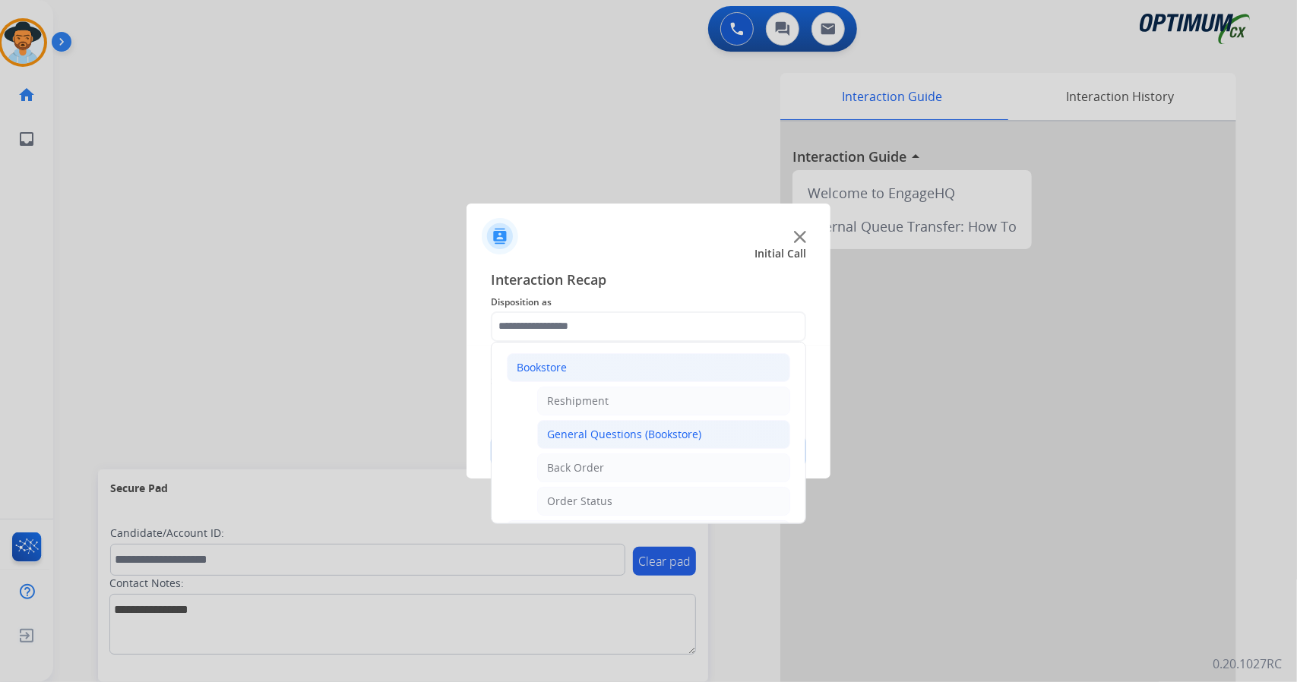
click at [589, 434] on div "General Questions (Bookstore)" at bounding box center [624, 434] width 154 height 15
type input "**********"
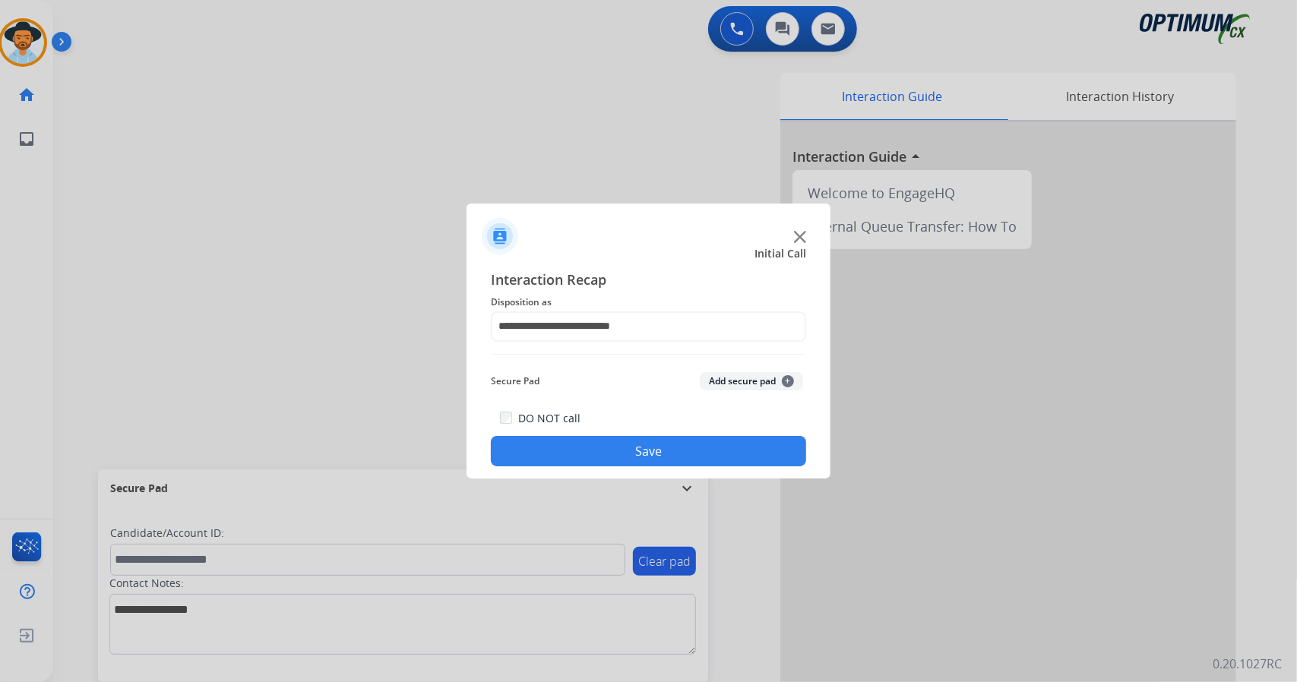
click at [592, 448] on button "Save" at bounding box center [648, 451] width 315 height 30
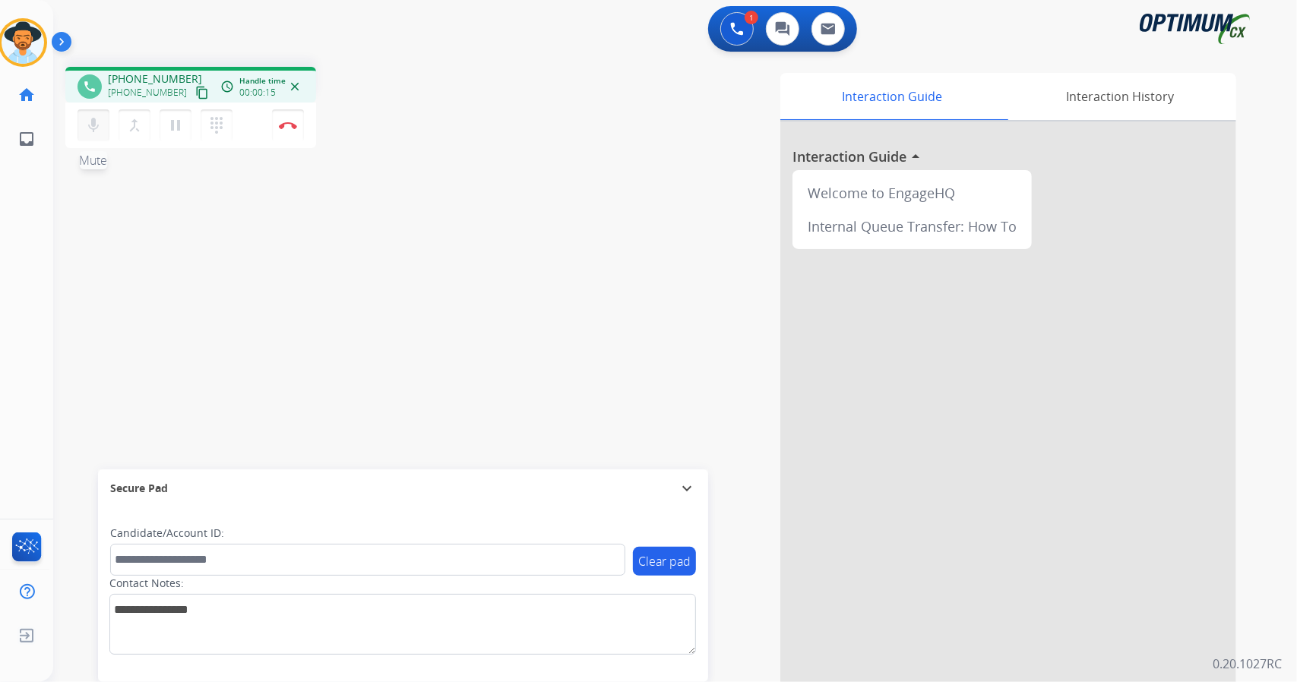
click at [90, 136] on button "mic Mute" at bounding box center [93, 125] width 32 height 32
click at [90, 136] on button "mic_off Mute" at bounding box center [93, 125] width 32 height 32
click at [97, 118] on mat-icon "mic" at bounding box center [93, 125] width 18 height 18
click at [96, 112] on button "mic_off Mute" at bounding box center [93, 125] width 32 height 32
click at [96, 112] on button "mic Mute" at bounding box center [93, 125] width 32 height 32
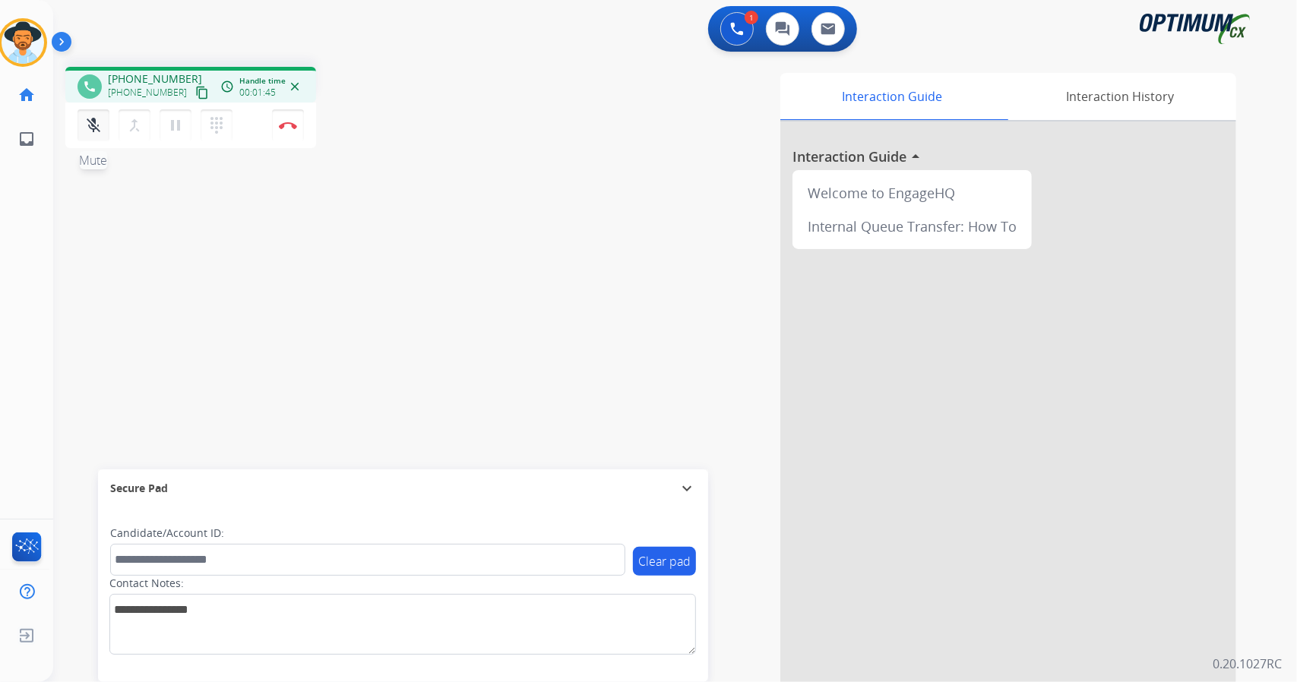
click at [105, 125] on button "mic_off Mute" at bounding box center [93, 125] width 32 height 32
click at [105, 125] on button "mic Mute" at bounding box center [93, 125] width 32 height 32
click at [99, 126] on mat-icon "mic_off" at bounding box center [93, 125] width 18 height 18
click at [95, 125] on mat-icon "mic" at bounding box center [93, 125] width 18 height 18
click at [100, 127] on mat-icon "mic_off" at bounding box center [93, 125] width 18 height 18
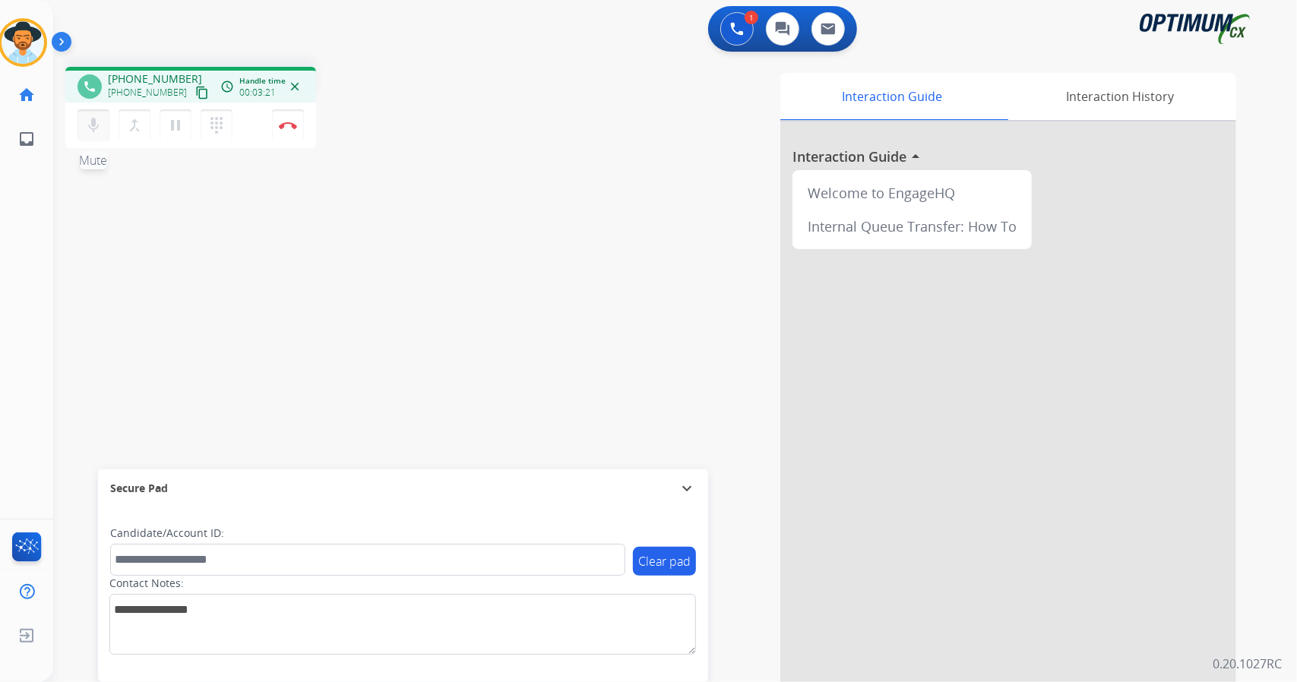
click at [87, 109] on div "mic Mute merge_type Bridge pause Hold dialpad Dialpad Disconnect" at bounding box center [190, 126] width 251 height 46
click at [90, 119] on mat-icon "mic" at bounding box center [93, 125] width 18 height 18
click at [88, 125] on mat-icon "mic_off" at bounding box center [93, 125] width 18 height 18
click at [95, 112] on button "mic Mute" at bounding box center [93, 125] width 32 height 32
click at [97, 139] on button "mic_off Mute" at bounding box center [93, 125] width 32 height 32
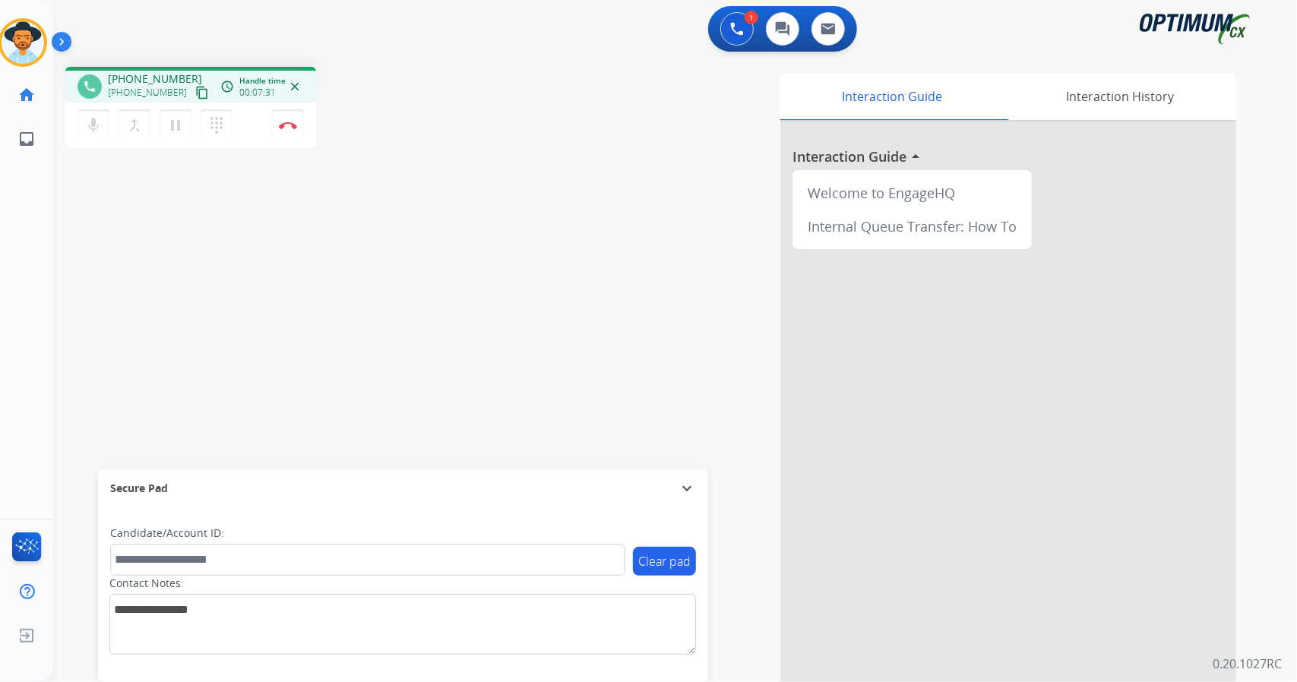
click at [386, 142] on div "phone [PHONE_NUMBER] [PHONE_NUMBER] content_copy access_time Call metrics Queue…" at bounding box center [271, 110] width 412 height 86
click at [353, 128] on div "phone [PHONE_NUMBER] [PHONE_NUMBER] content_copy access_time Call metrics Queue…" at bounding box center [271, 110] width 412 height 86
click at [76, 26] on div "1 Voice Interactions 0 Chat Interactions 0 Email Interactions" at bounding box center [665, 30] width 1189 height 49
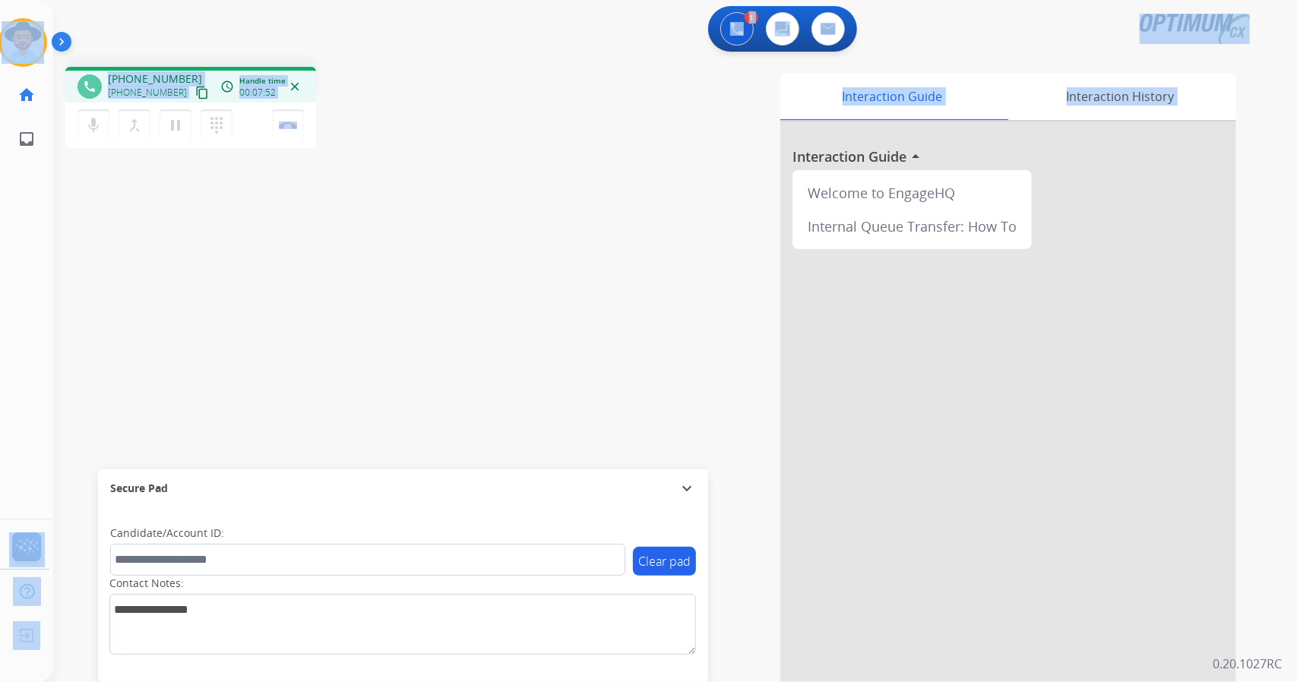
drag, startPoint x: 6, startPoint y: 5, endPoint x: 539, endPoint y: 122, distance: 545.0
click at [539, 122] on div "Outbound call Quit Outbound call Quit Schedule interaction + Add to my list Cus…" at bounding box center [648, 341] width 1297 height 682
click at [331, 103] on div "phone [PHONE_NUMBER] [PHONE_NUMBER] content_copy access_time Call metrics Queue…" at bounding box center [271, 110] width 412 height 86
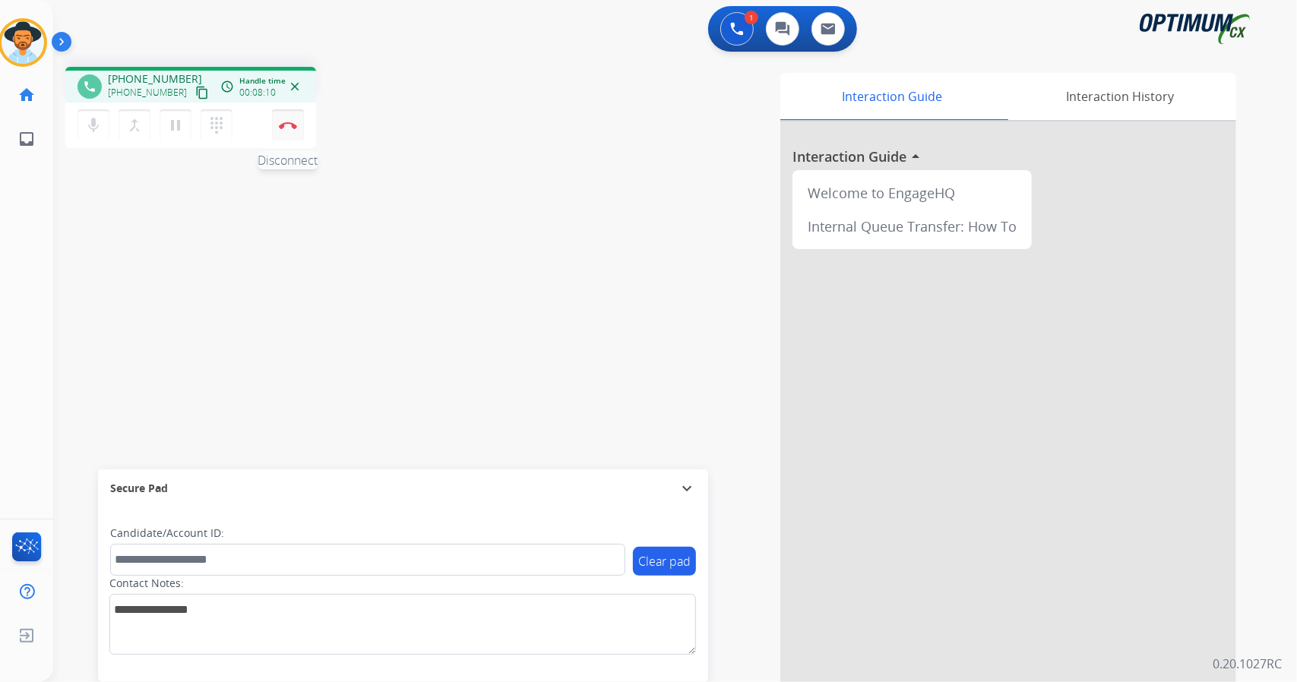
click at [296, 127] on button "Disconnect" at bounding box center [288, 125] width 32 height 32
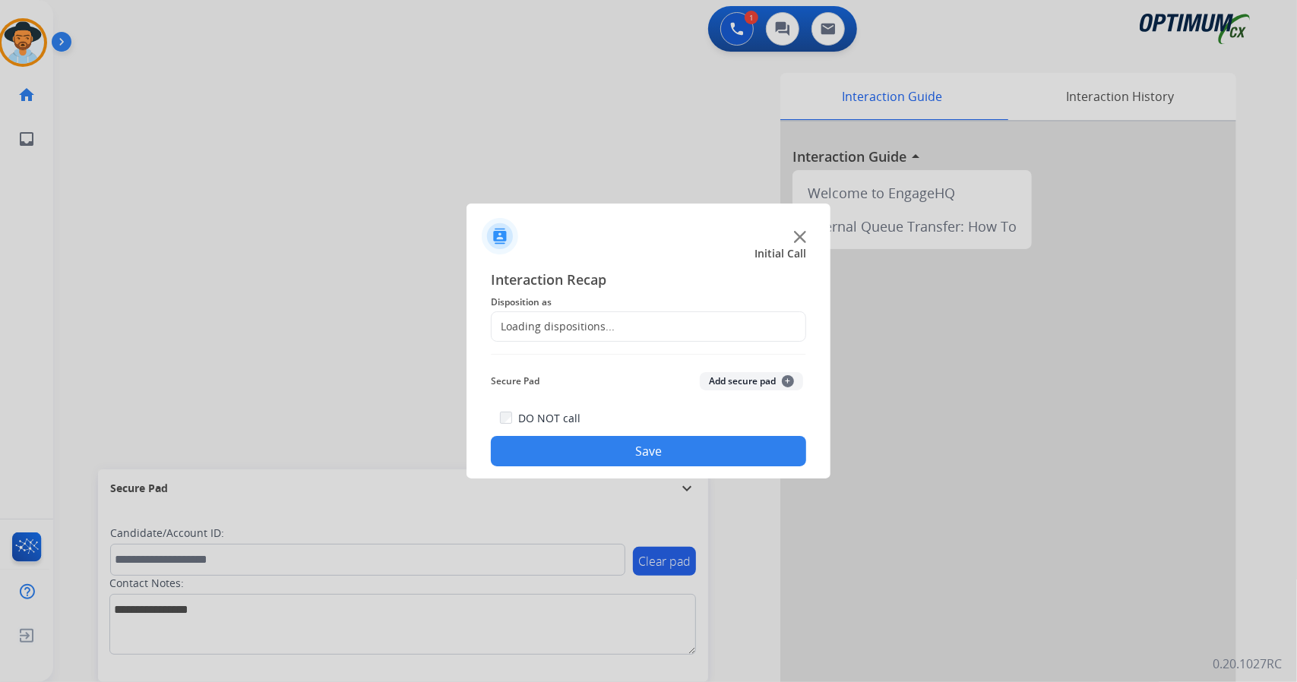
click at [595, 332] on div "Loading dispositions..." at bounding box center [552, 326] width 123 height 15
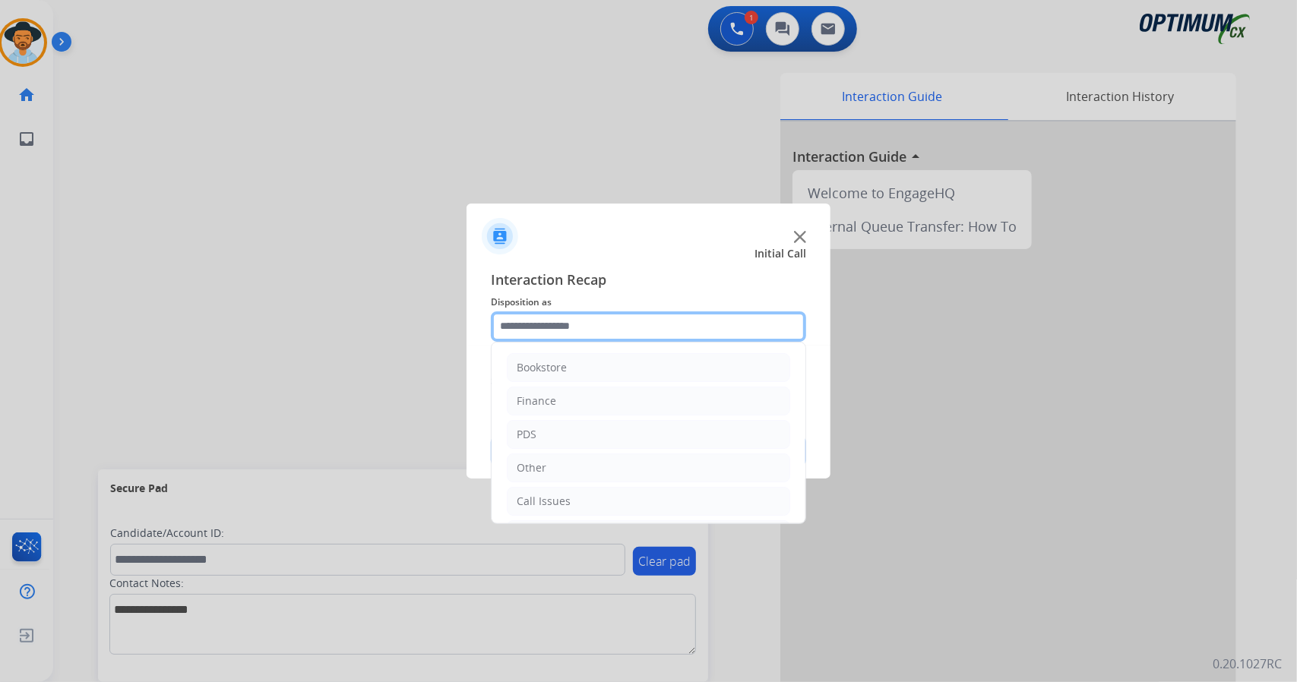
click at [611, 335] on input "text" at bounding box center [648, 326] width 315 height 30
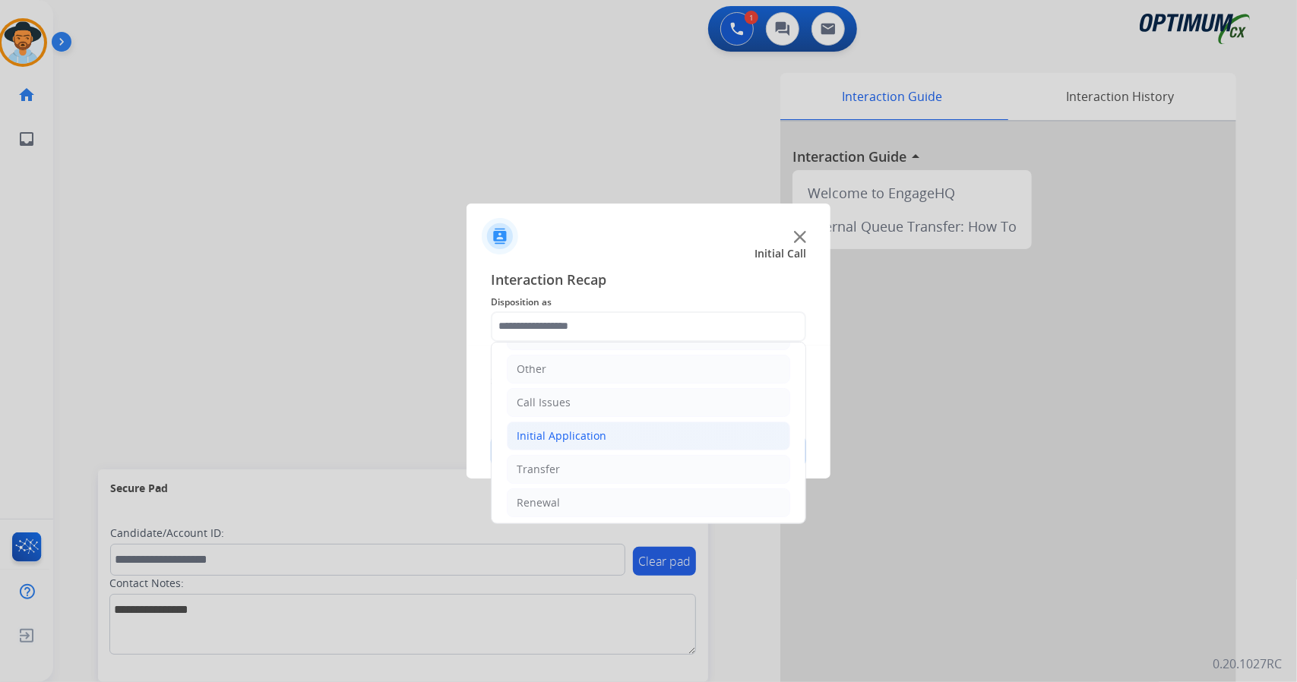
click at [608, 429] on li "Initial Application" at bounding box center [648, 436] width 283 height 29
click at [595, 493] on li "Appeals" at bounding box center [663, 502] width 253 height 29
type input "*******"
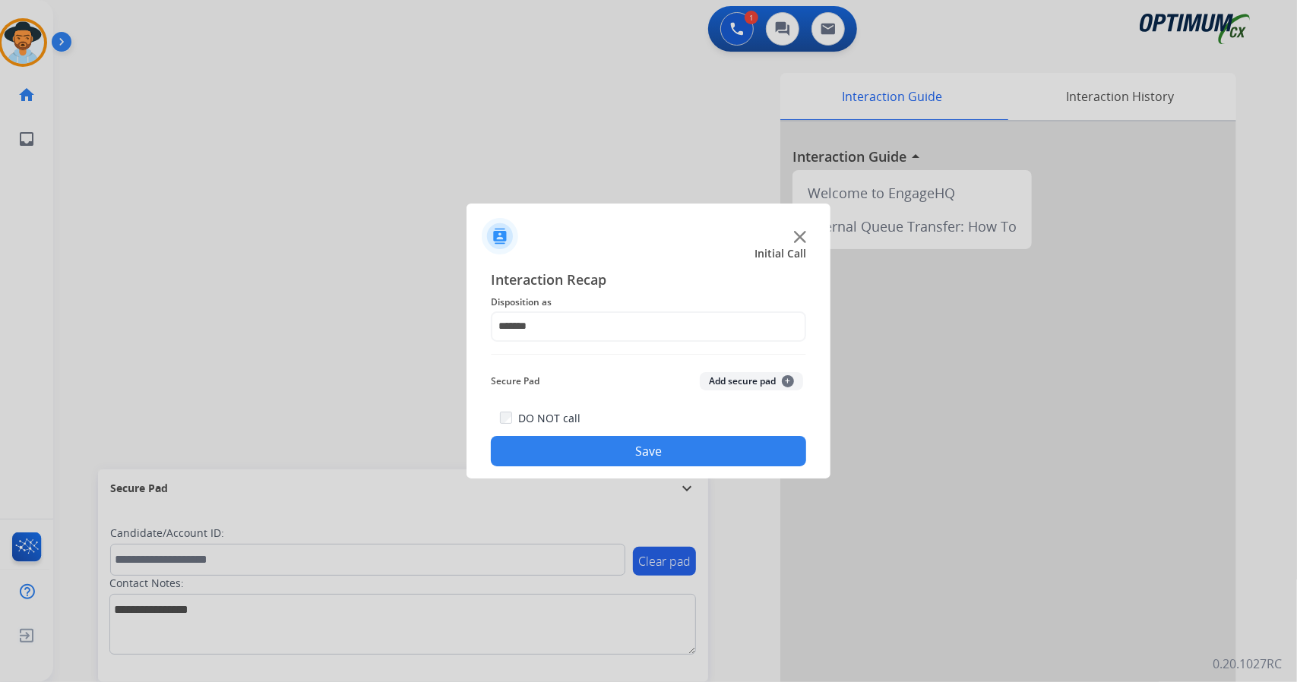
click at [589, 450] on button "Save" at bounding box center [648, 451] width 315 height 30
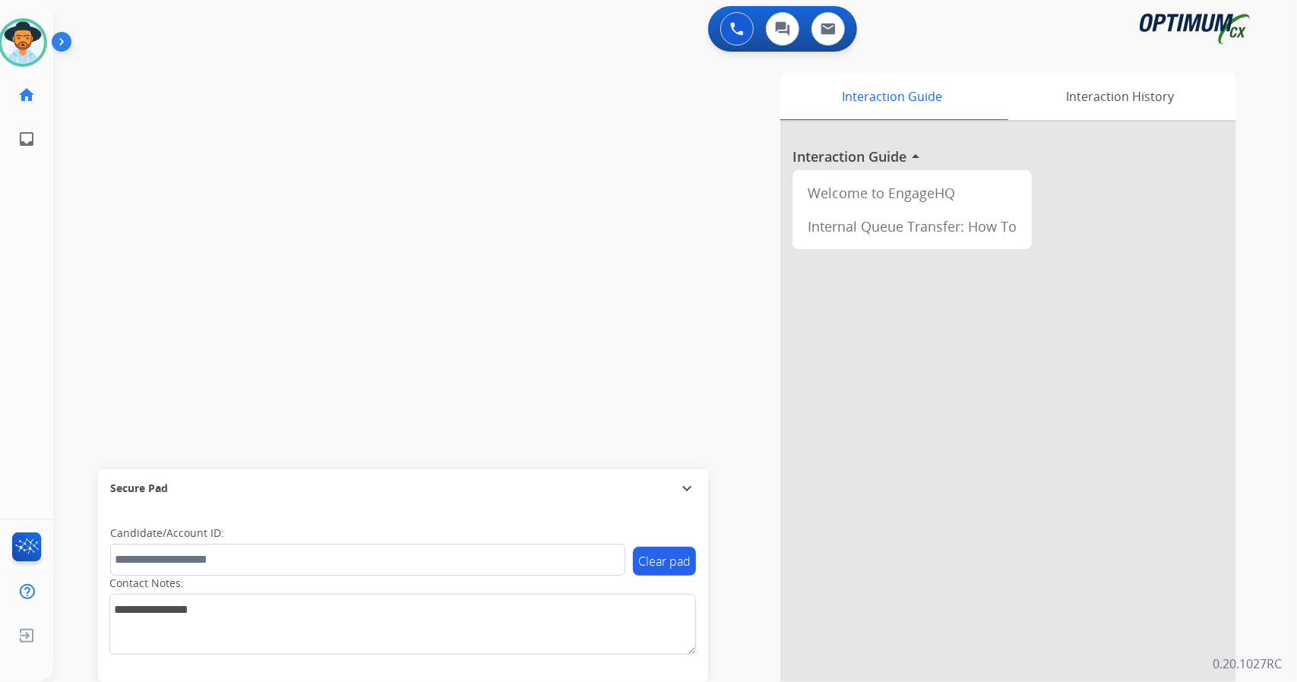
click at [141, 229] on div "swap_horiz Break voice bridge close_fullscreen Connect 3-Way Call merge_type Se…" at bounding box center [656, 371] width 1207 height 633
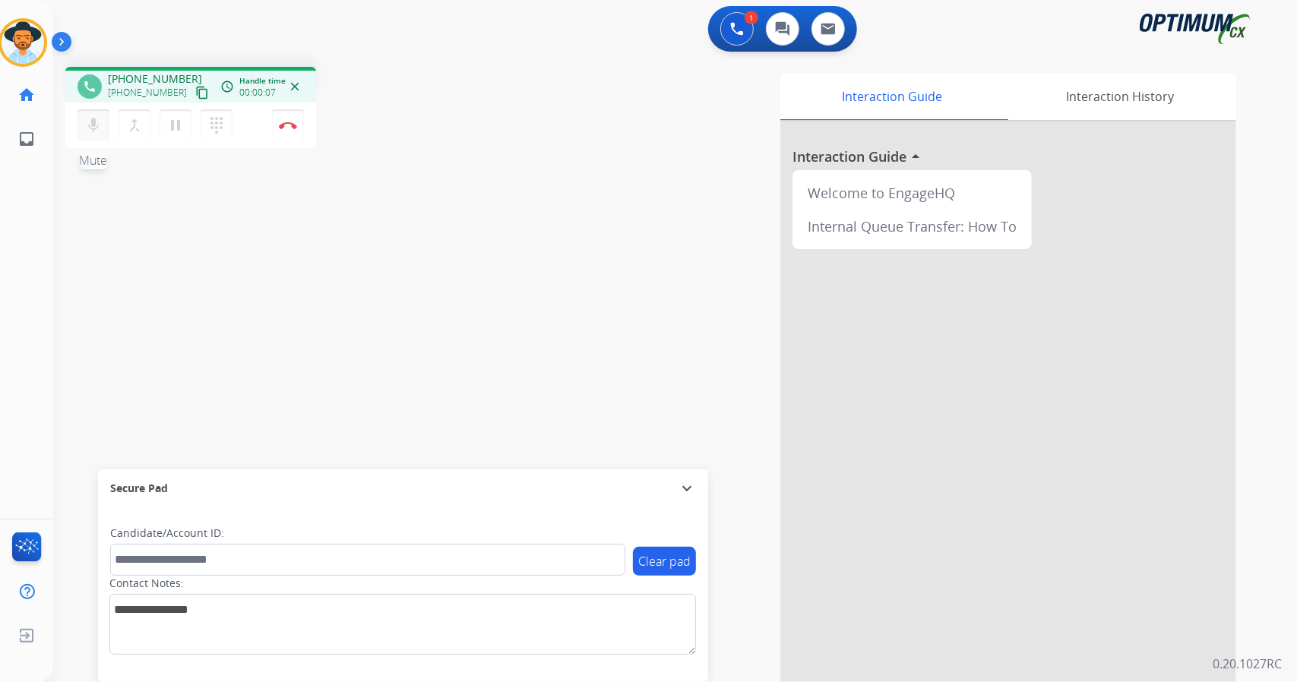
click at [91, 115] on button "mic Mute" at bounding box center [93, 125] width 32 height 32
click at [91, 115] on button "mic_off Mute" at bounding box center [93, 125] width 32 height 32
click at [81, 118] on button "mic Mute" at bounding box center [93, 125] width 32 height 32
click at [81, 118] on button "mic_off Mute" at bounding box center [93, 125] width 32 height 32
click at [81, 118] on button "mic Mute" at bounding box center [93, 125] width 32 height 32
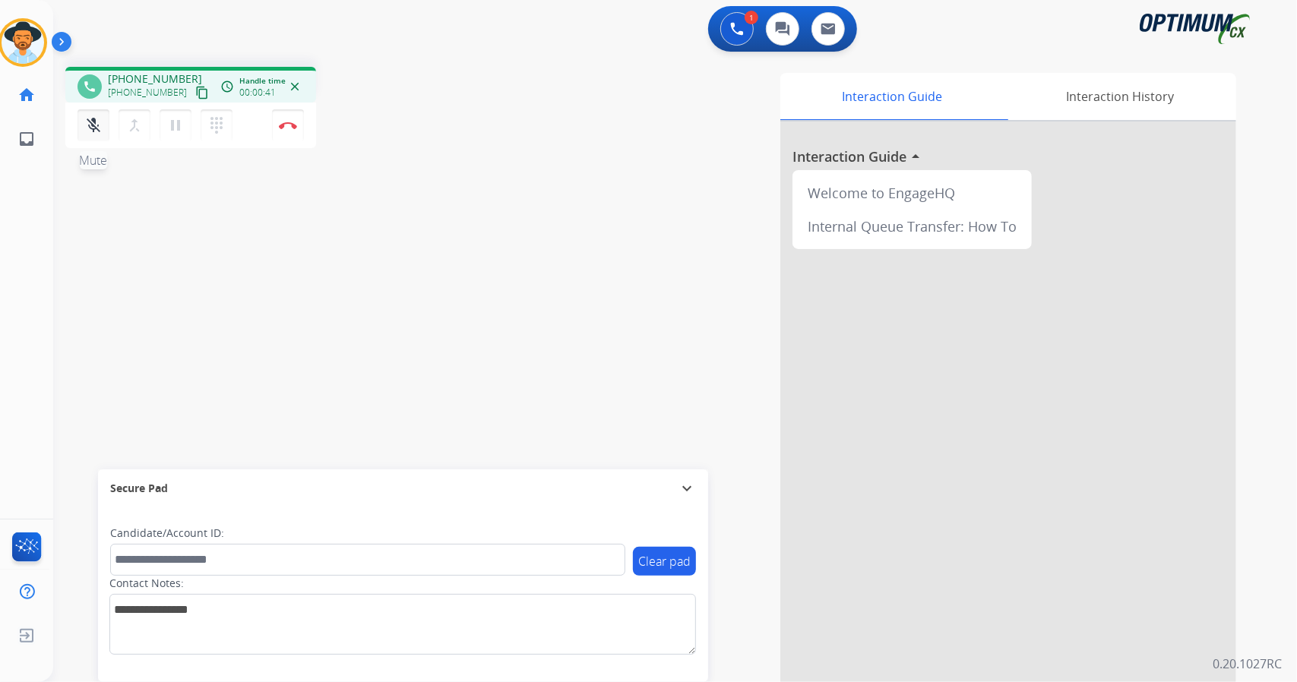
click at [81, 118] on button "mic_off Mute" at bounding box center [93, 125] width 32 height 32
click at [303, 123] on div "mic Mute merge_type Bridge pause Hold dialpad Dialpad Disconnect" at bounding box center [190, 126] width 251 height 46
click at [299, 126] on button "Disconnect" at bounding box center [288, 125] width 32 height 32
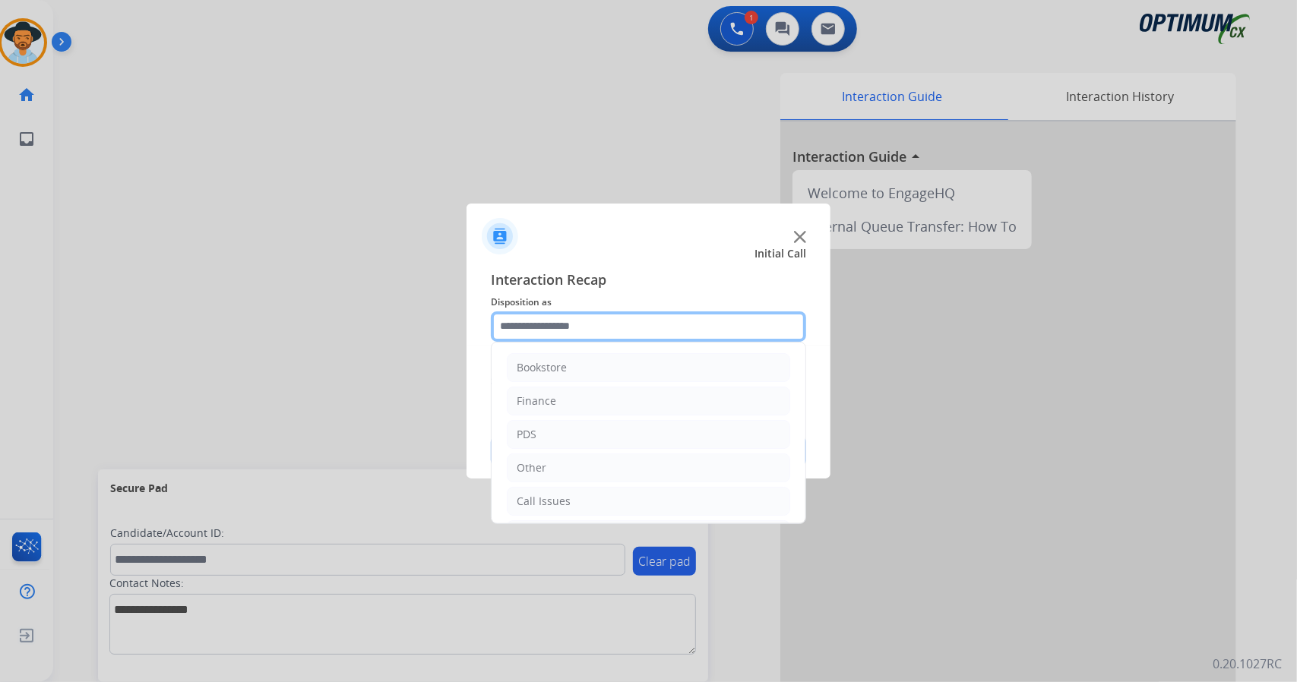
click at [641, 321] on input "text" at bounding box center [648, 326] width 315 height 30
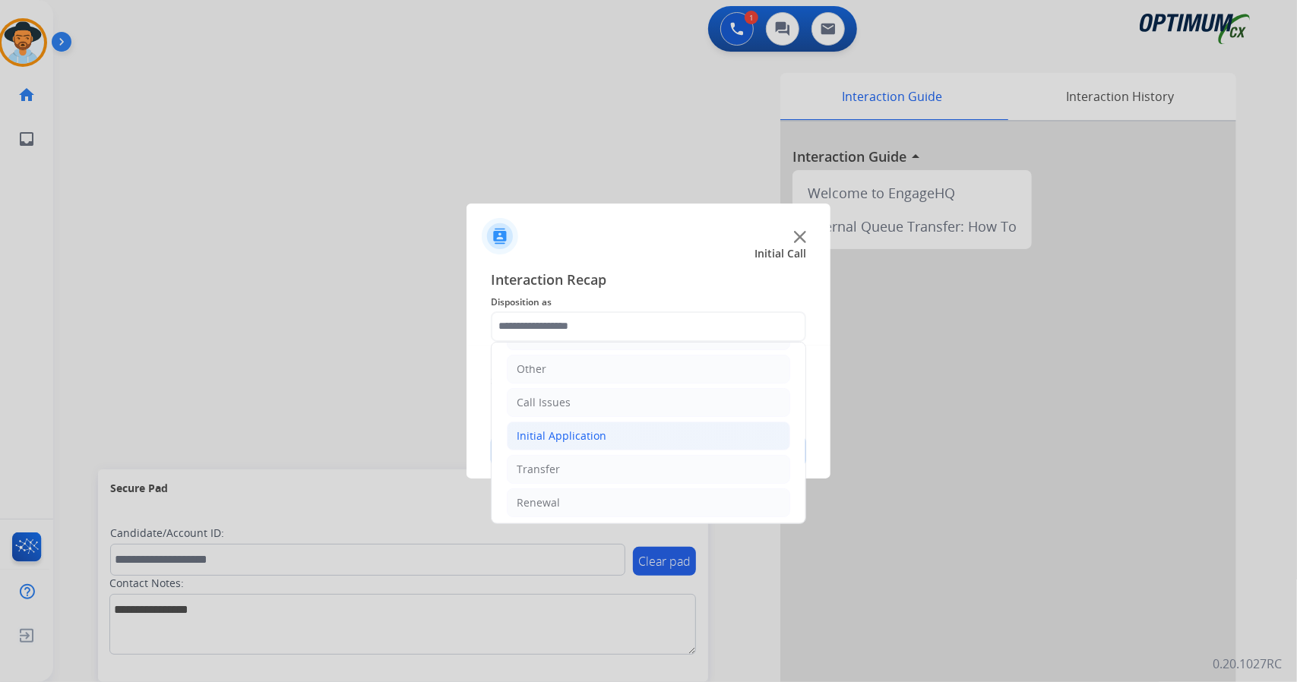
click at [590, 428] on div "Initial Application" at bounding box center [562, 435] width 90 height 15
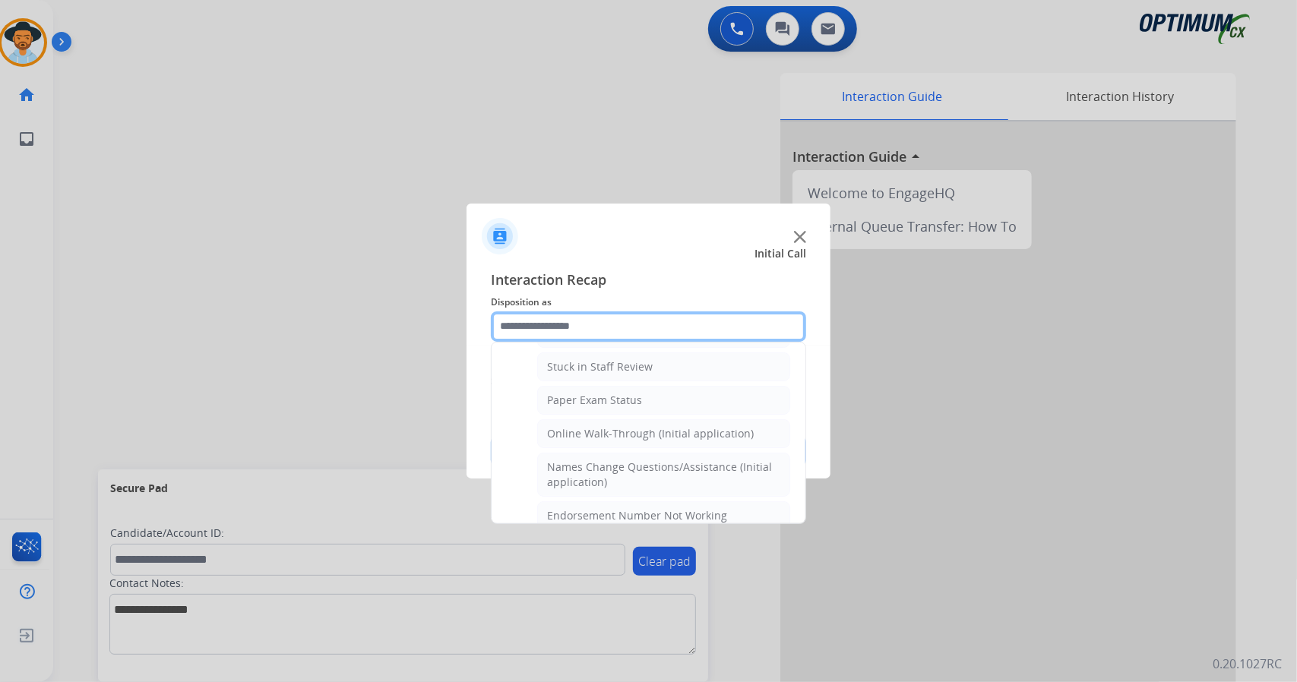
scroll to position [267, 0]
click at [590, 427] on div "Online Walk-Through (Initial application)" at bounding box center [650, 434] width 207 height 15
type input "**********"
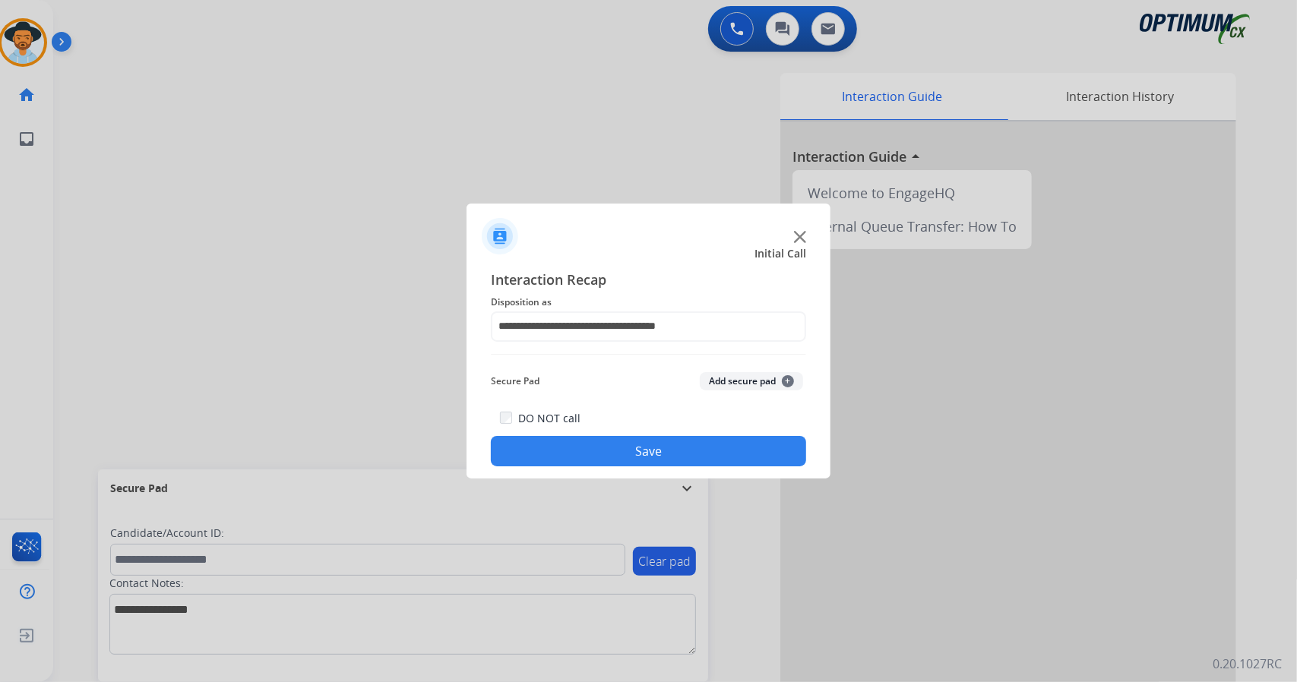
click at [602, 465] on button "Save" at bounding box center [648, 451] width 315 height 30
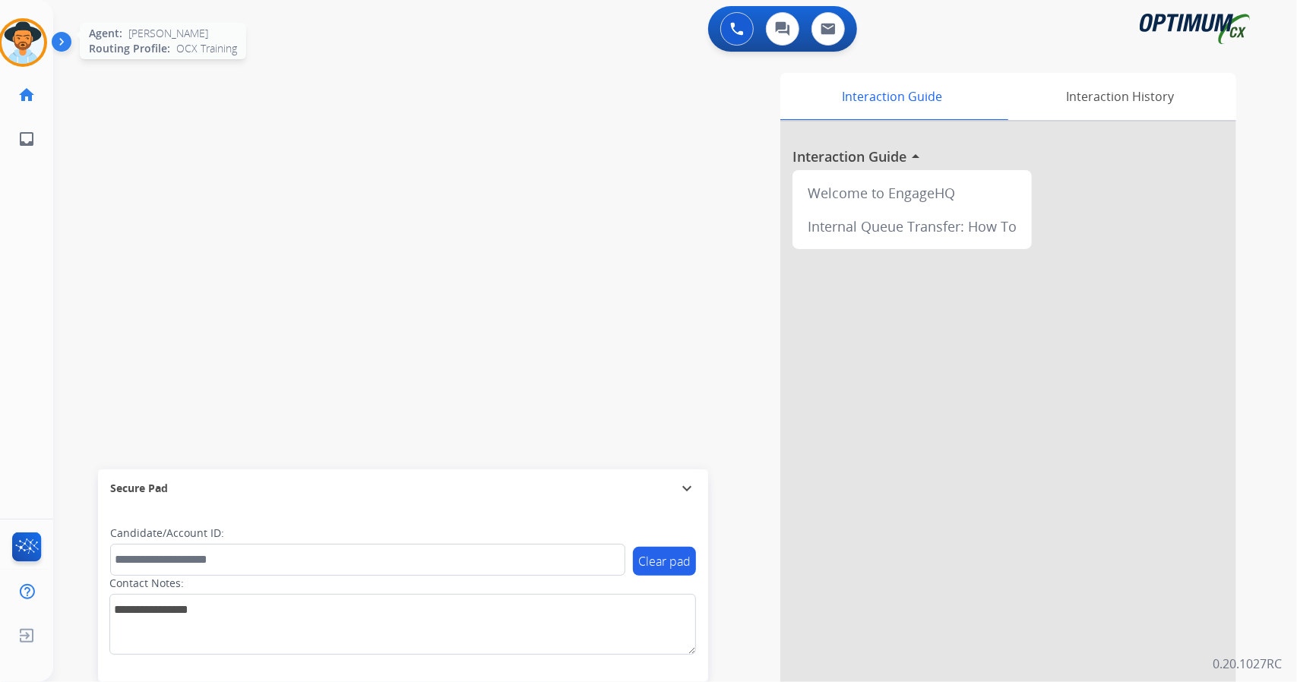
click at [6, 33] on img at bounding box center [23, 42] width 43 height 43
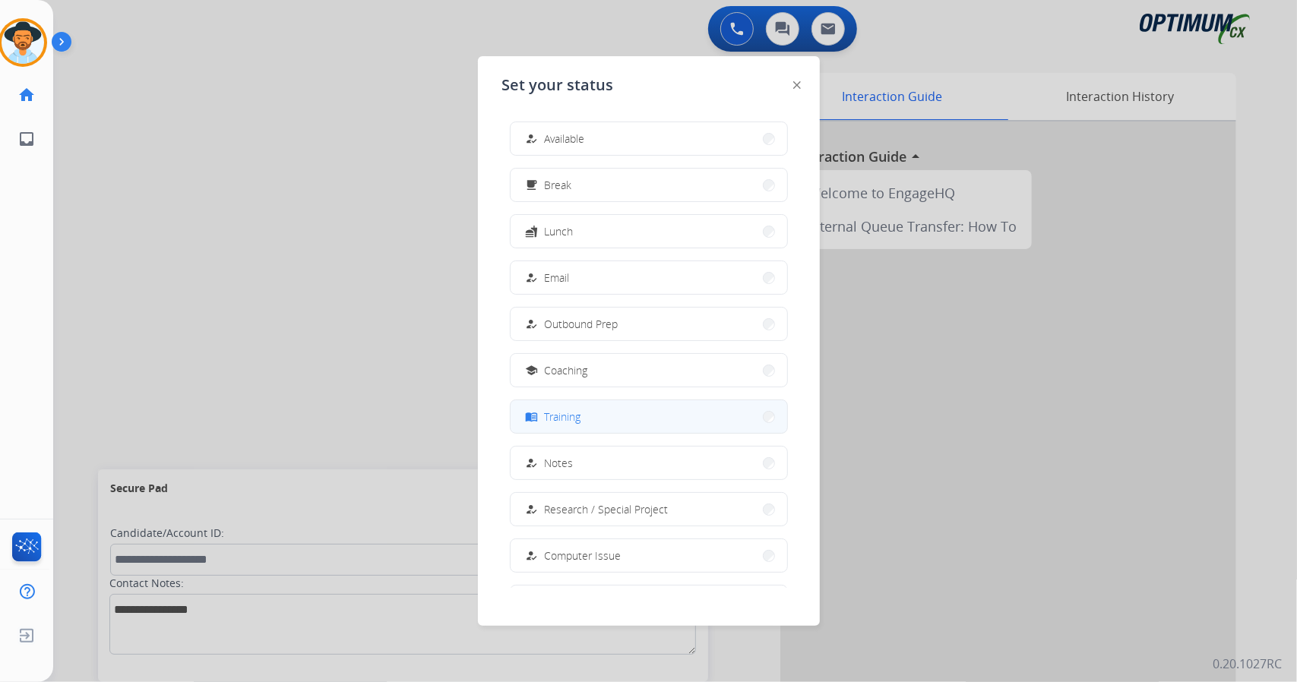
scroll to position [143, 0]
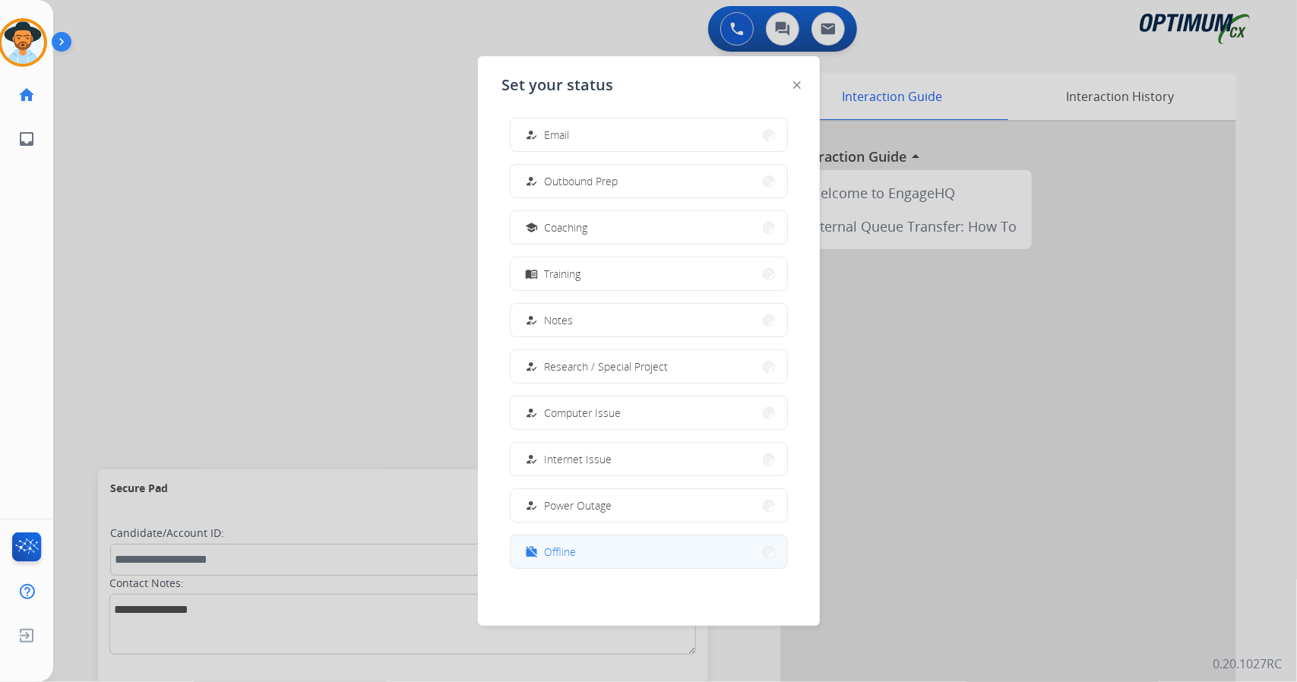
click at [605, 548] on button "work_off Offline" at bounding box center [648, 551] width 276 height 33
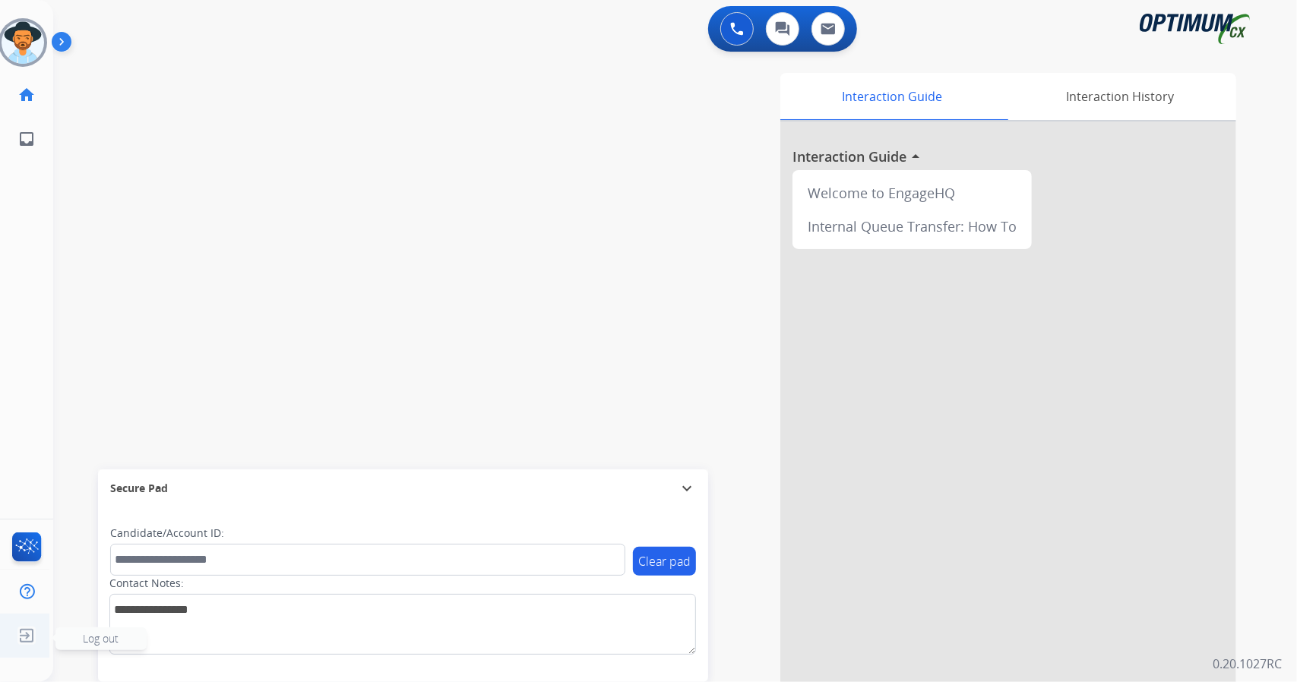
click at [21, 634] on img at bounding box center [26, 635] width 27 height 29
